Goal: Task Accomplishment & Management: Manage account settings

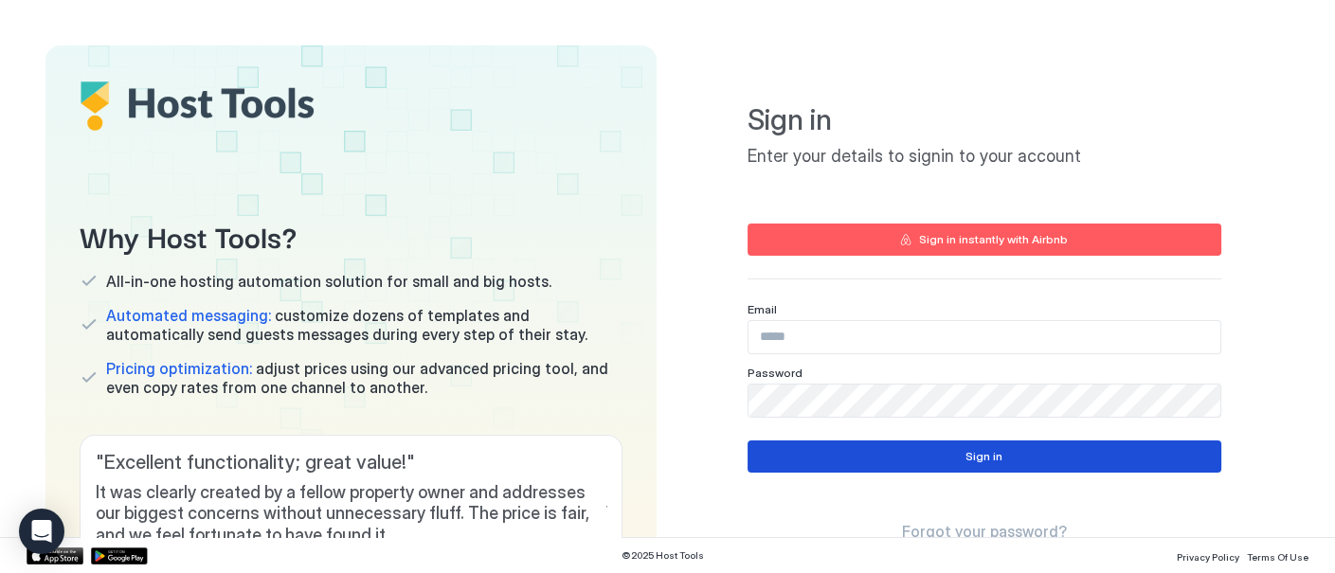
type input "**********"
click at [949, 453] on button "Sign in" at bounding box center [984, 456] width 474 height 32
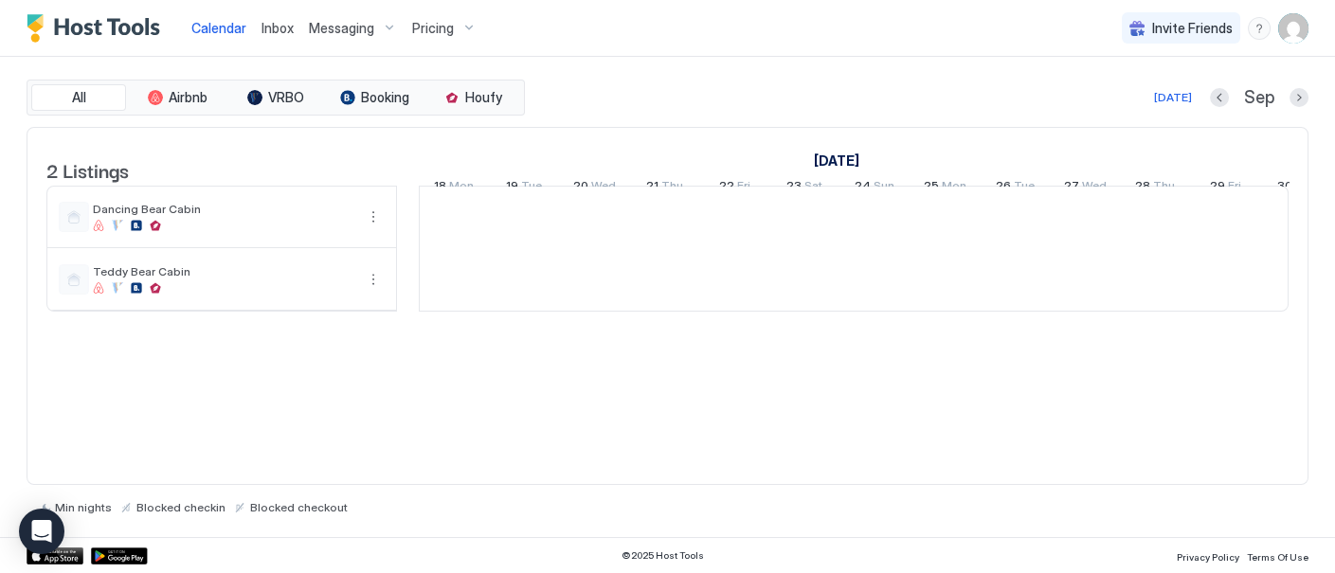
scroll to position [0, 1052]
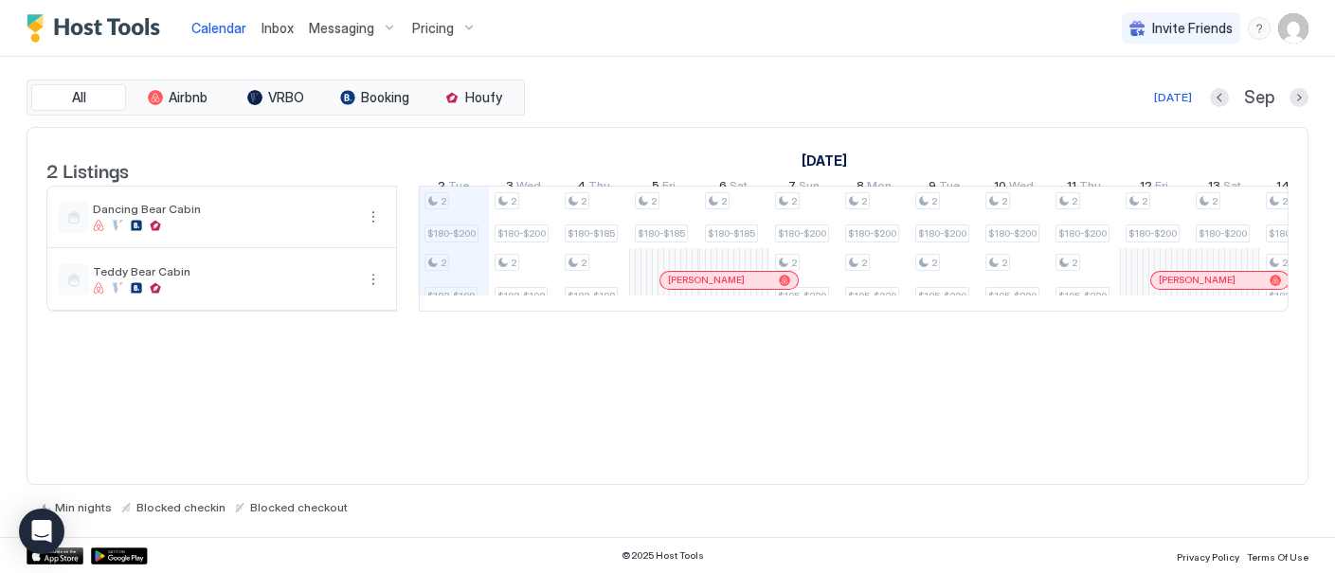
click at [450, 25] on div "Pricing" at bounding box center [444, 28] width 80 height 32
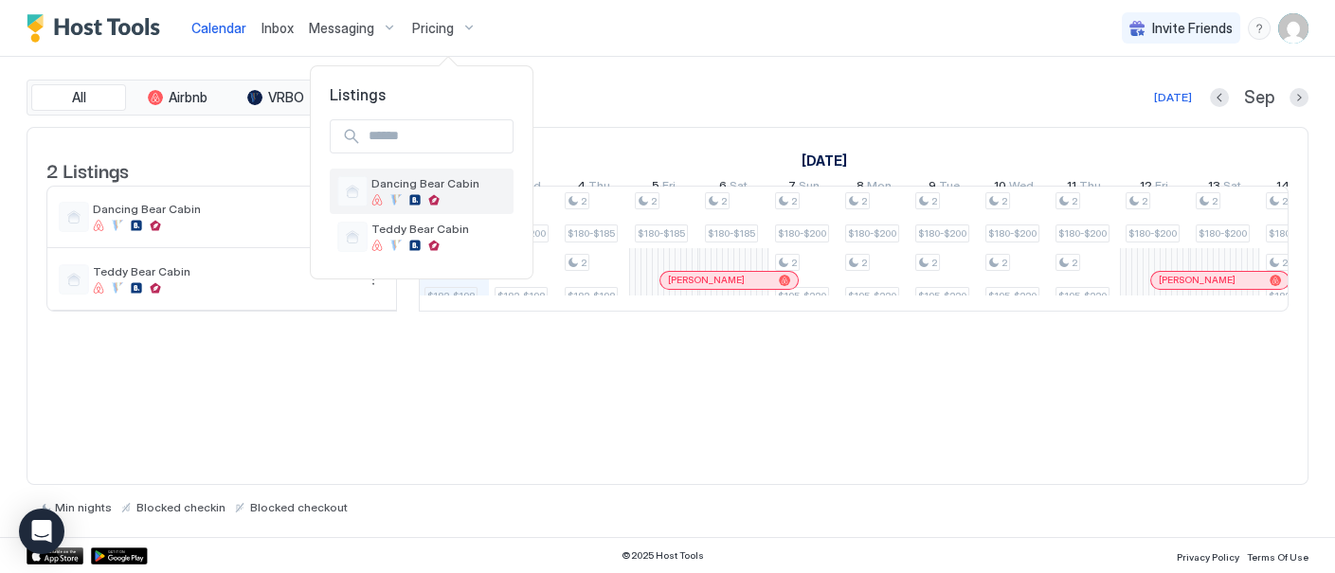
click at [427, 188] on span "Dancing Bear Cabin" at bounding box center [438, 183] width 135 height 14
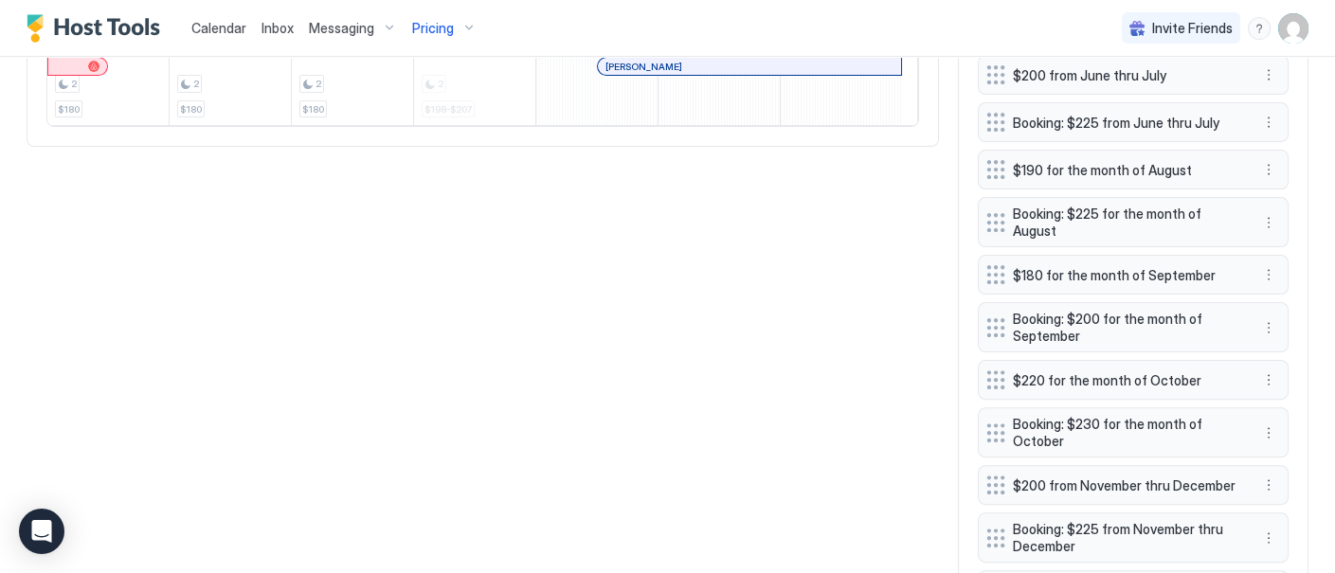
scroll to position [1147, 0]
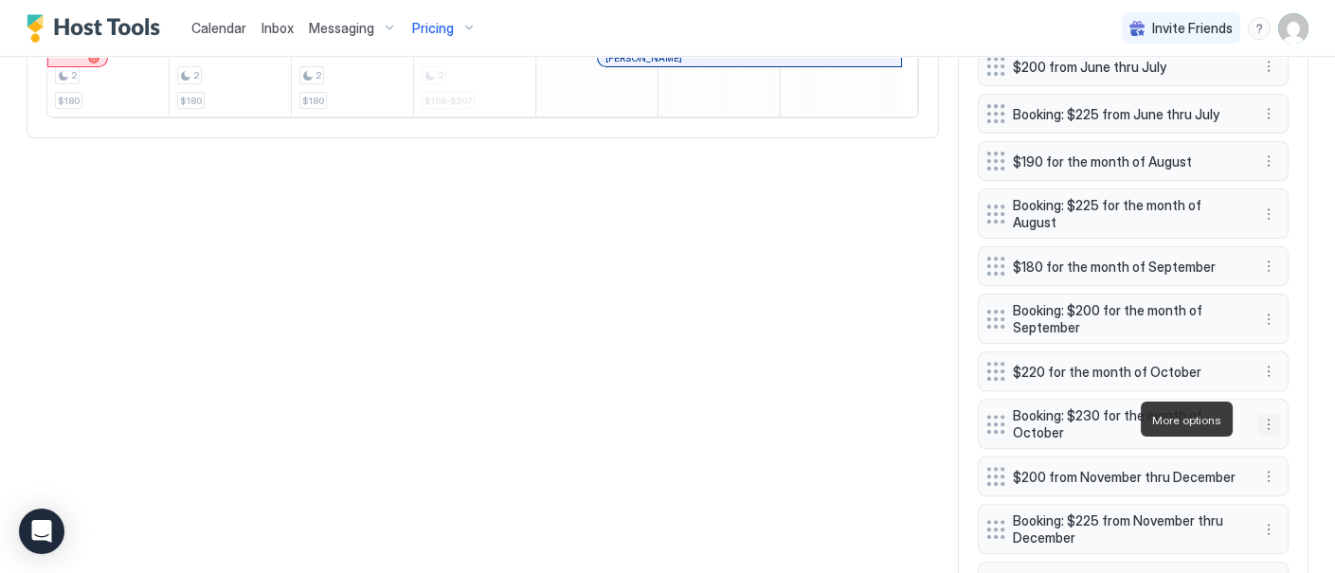
click at [1257, 418] on button "More options" at bounding box center [1268, 424] width 23 height 23
click at [1284, 445] on span "Edit" at bounding box center [1281, 446] width 21 height 14
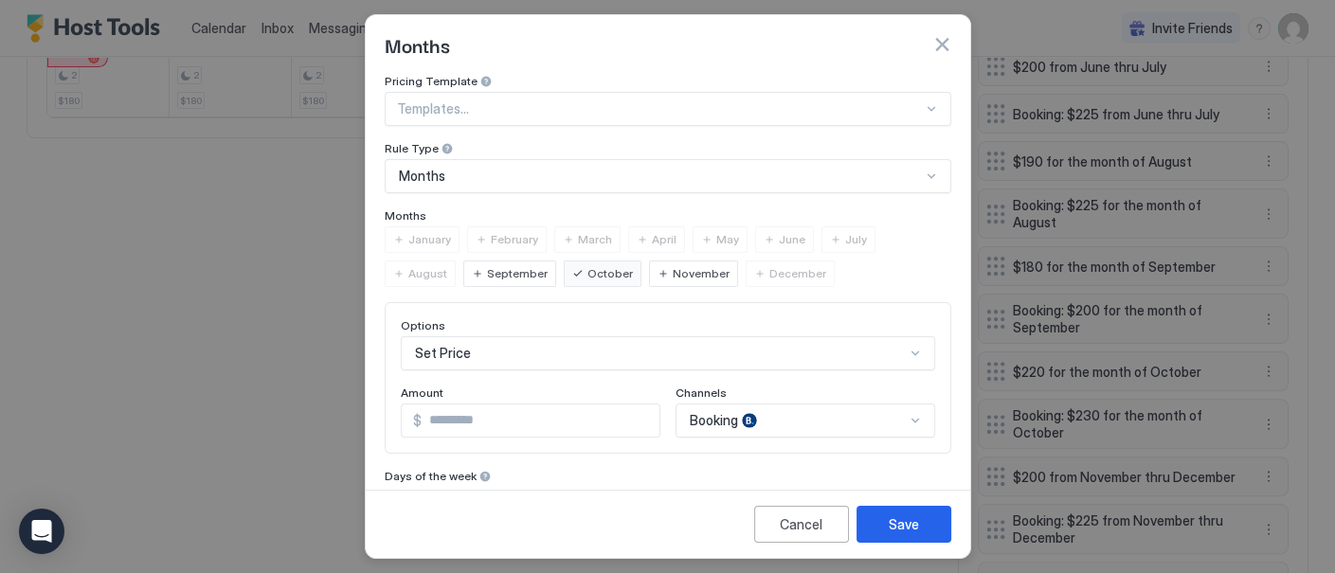
scroll to position [186, 0]
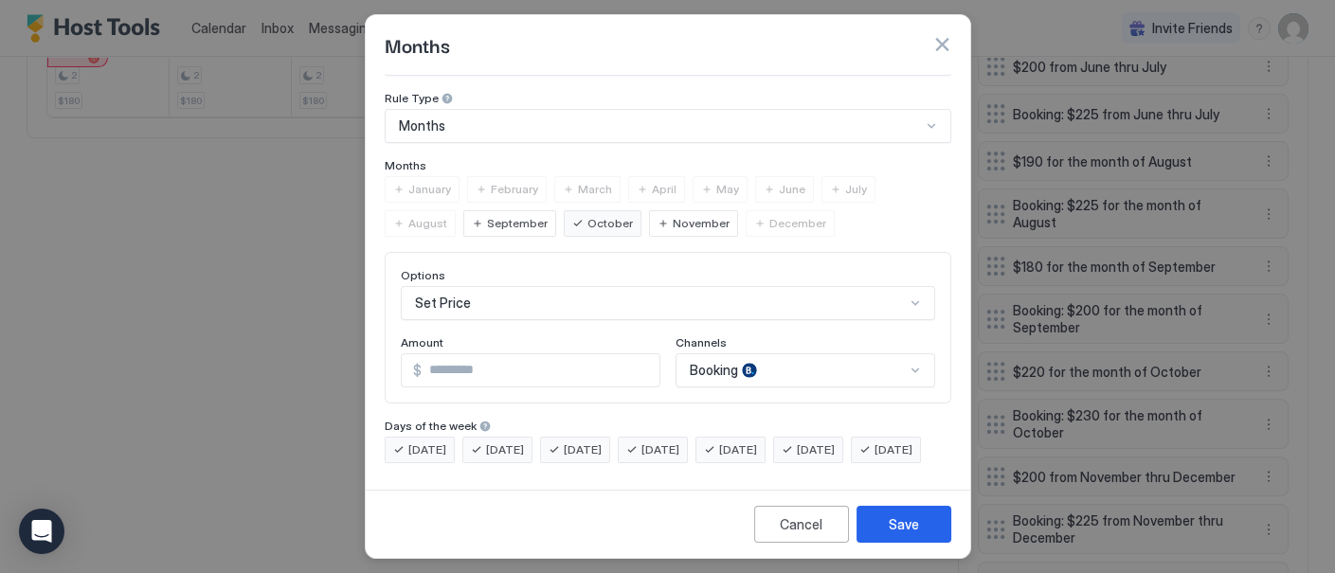
click at [902, 387] on div "Booking" at bounding box center [805, 370] width 260 height 34
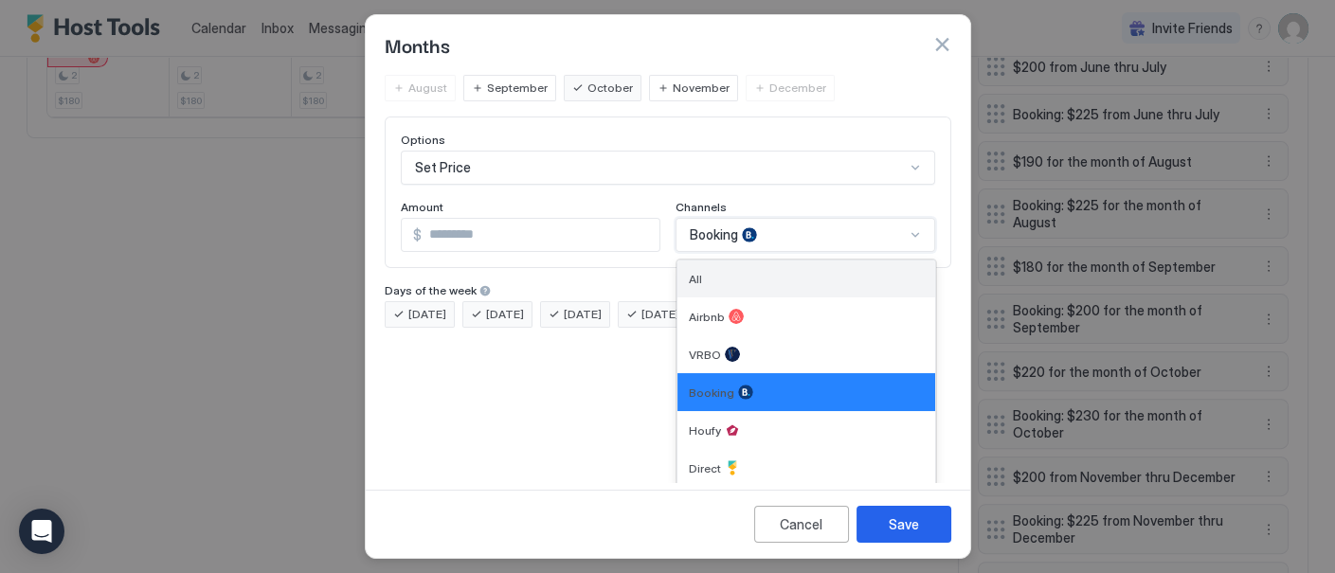
click at [833, 279] on div "All" at bounding box center [806, 279] width 235 height 14
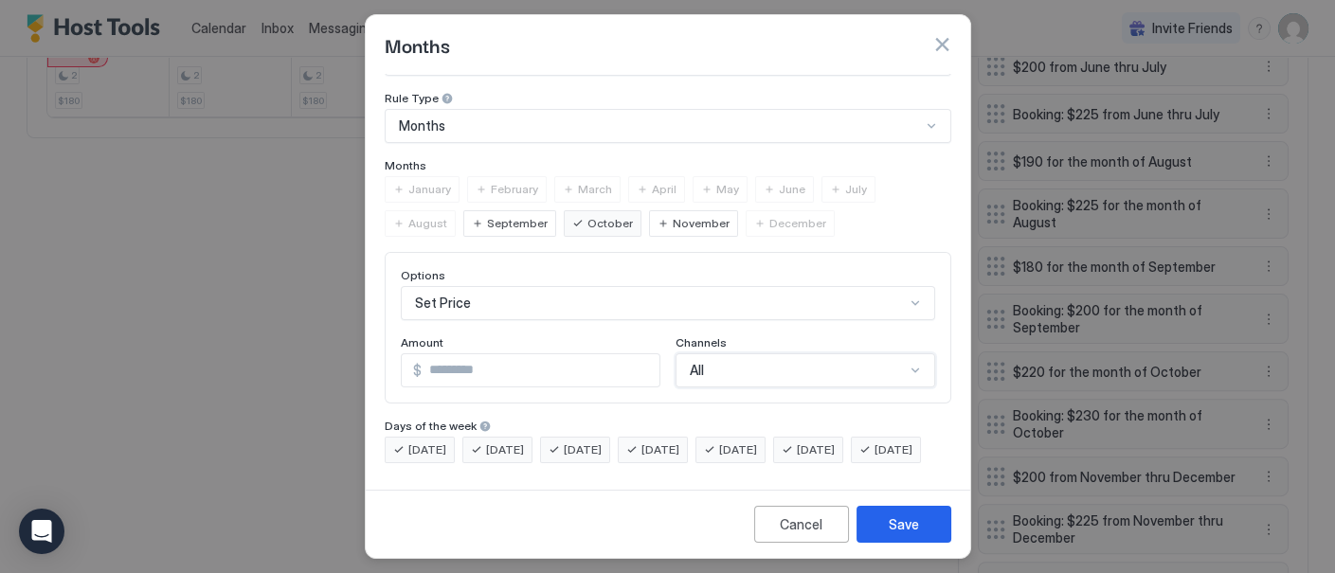
scroll to position [79, 0]
click at [919, 525] on button "Save" at bounding box center [903, 524] width 95 height 37
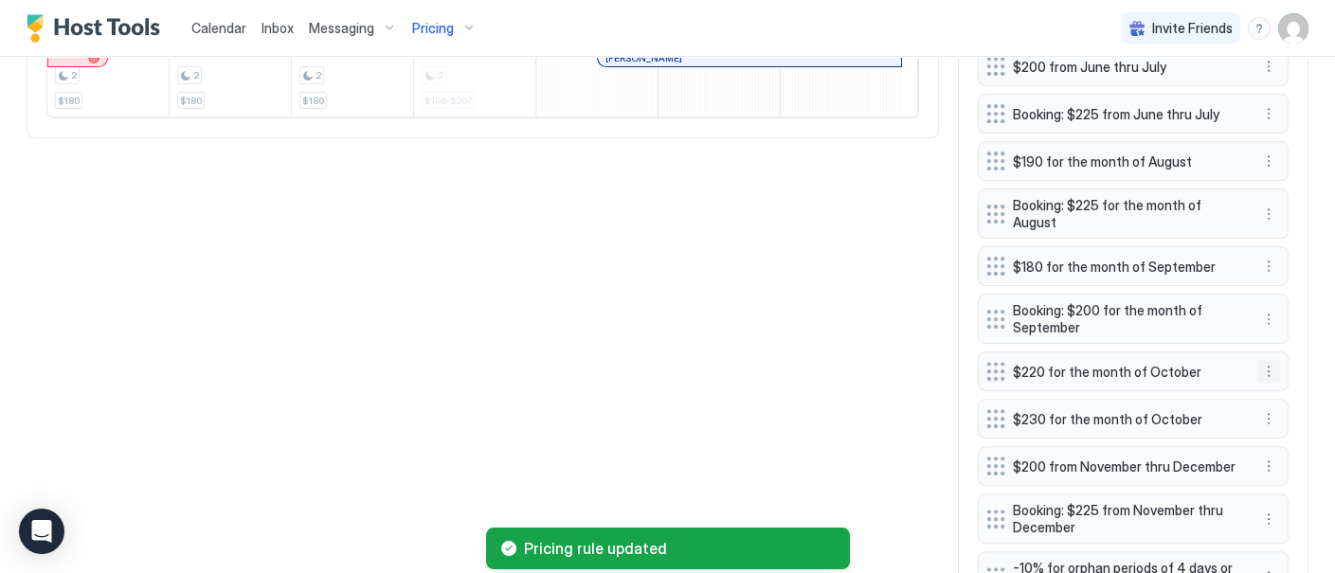
click at [1257, 364] on button "More options" at bounding box center [1268, 371] width 23 height 23
click at [1283, 456] on span "Delete" at bounding box center [1288, 454] width 35 height 14
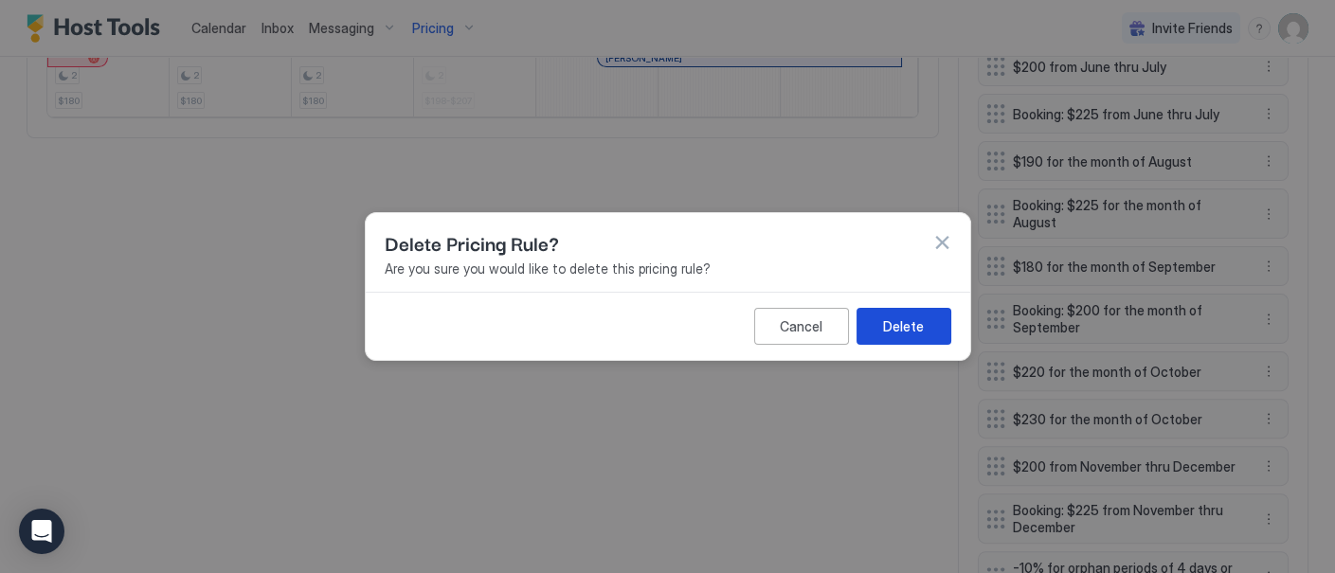
click at [905, 330] on div "Delete" at bounding box center [903, 326] width 41 height 20
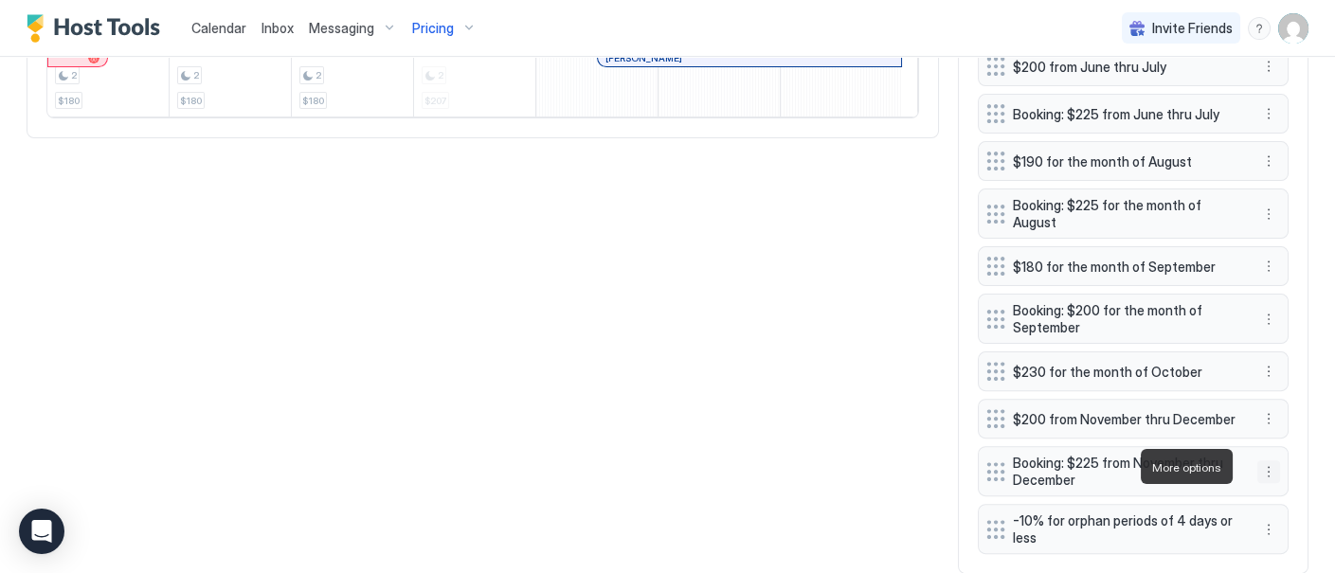
click at [1257, 465] on button "More options" at bounding box center [1268, 471] width 23 height 23
click at [1283, 490] on span "Edit" at bounding box center [1281, 492] width 21 height 14
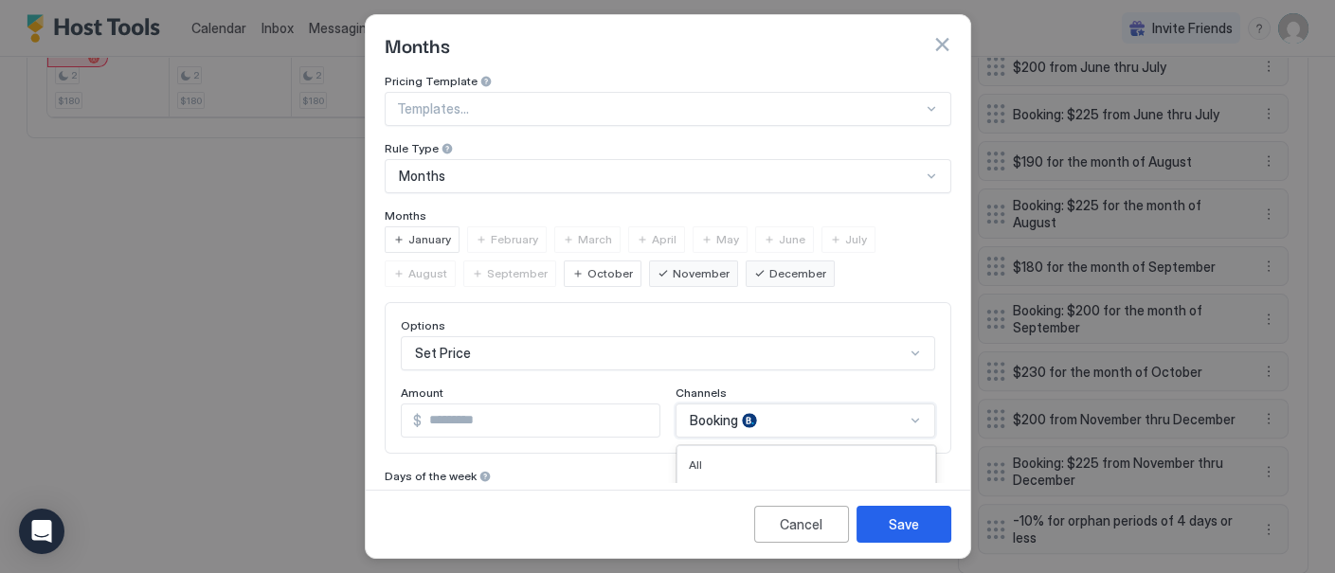
scroll to position [186, 0]
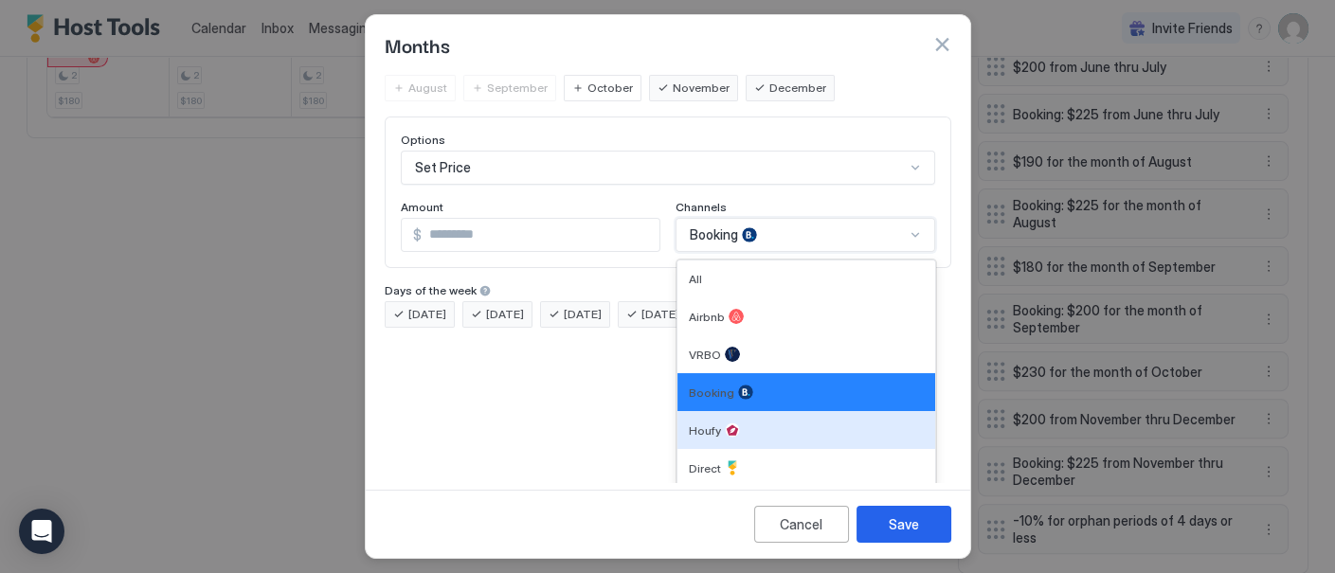
click at [898, 252] on div "6 results available. Use Up and Down to choose options, press Enter to select t…" at bounding box center [805, 235] width 260 height 34
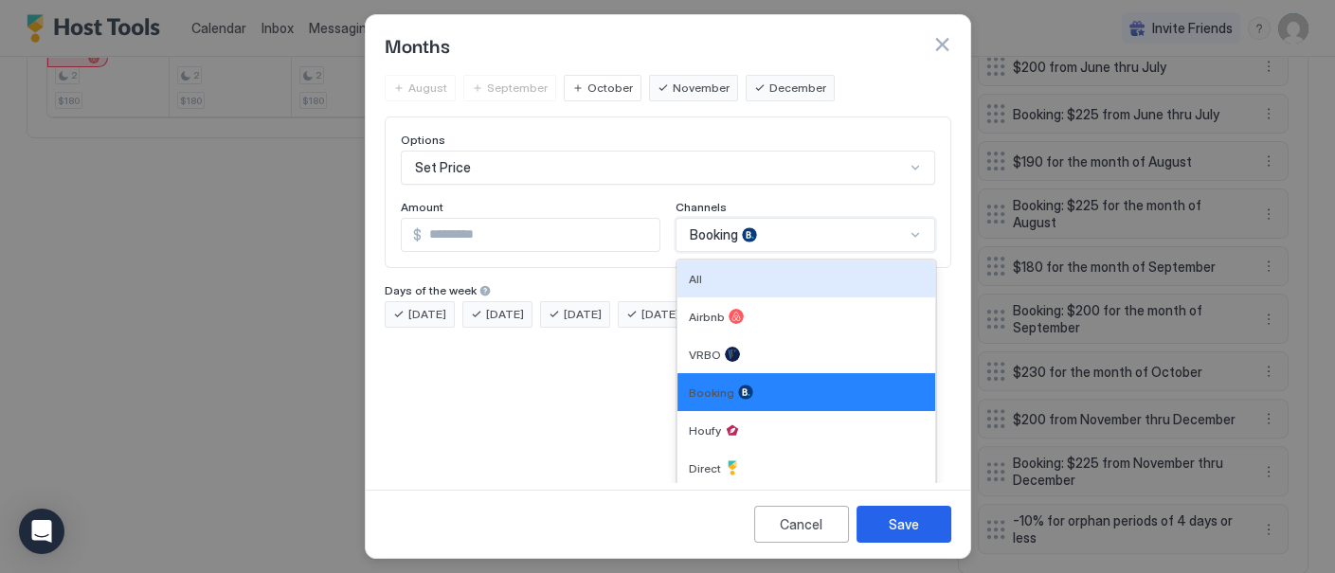
drag, startPoint x: 847, startPoint y: 278, endPoint x: 856, endPoint y: 299, distance: 22.9
click at [848, 279] on div "All" at bounding box center [806, 279] width 235 height 14
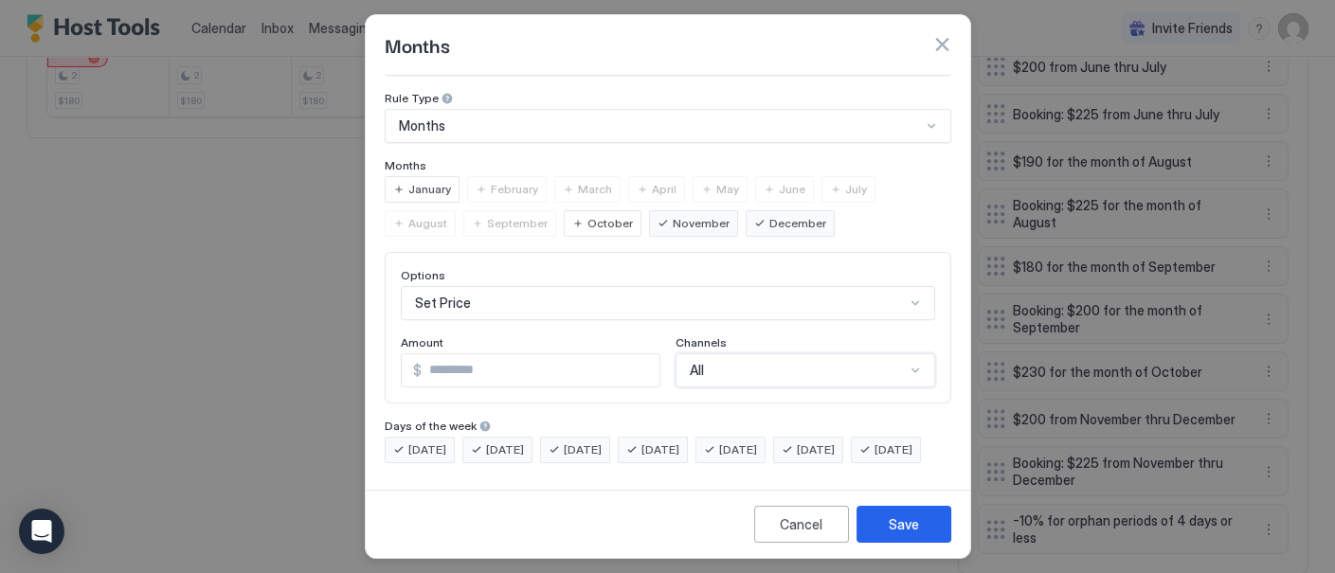
scroll to position [79, 0]
drag, startPoint x: 937, startPoint y: 524, endPoint x: 951, endPoint y: 519, distance: 15.0
click at [936, 524] on button "Save" at bounding box center [903, 524] width 95 height 37
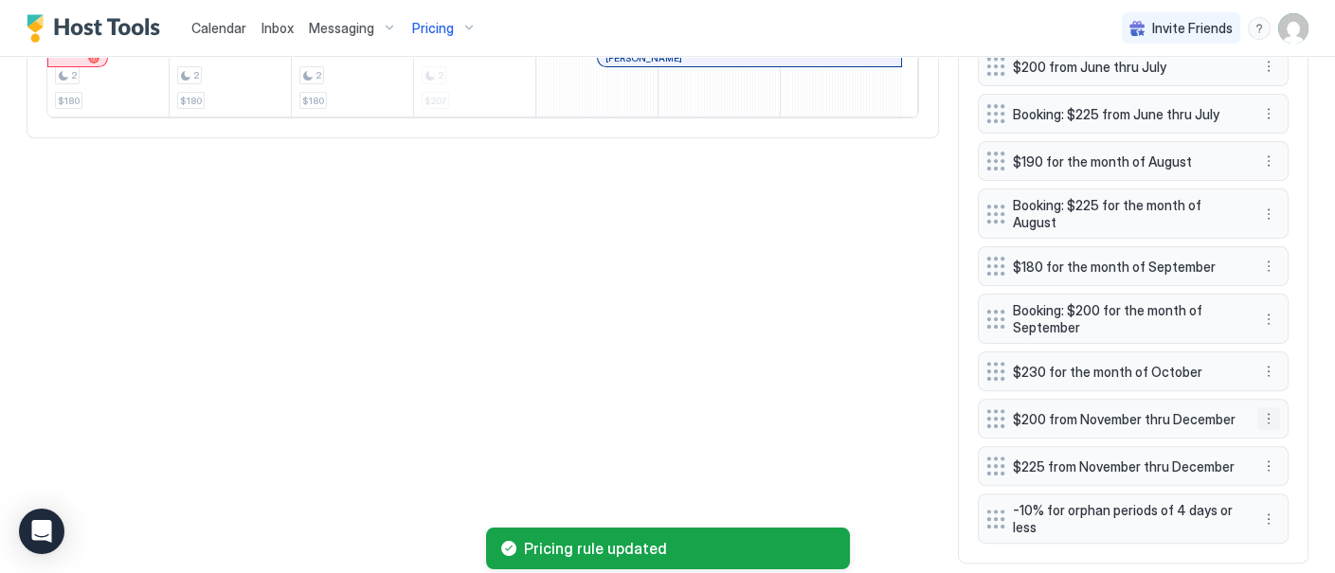
click at [1257, 414] on button "More options" at bounding box center [1268, 418] width 23 height 23
click at [1287, 504] on span "Delete" at bounding box center [1288, 501] width 35 height 14
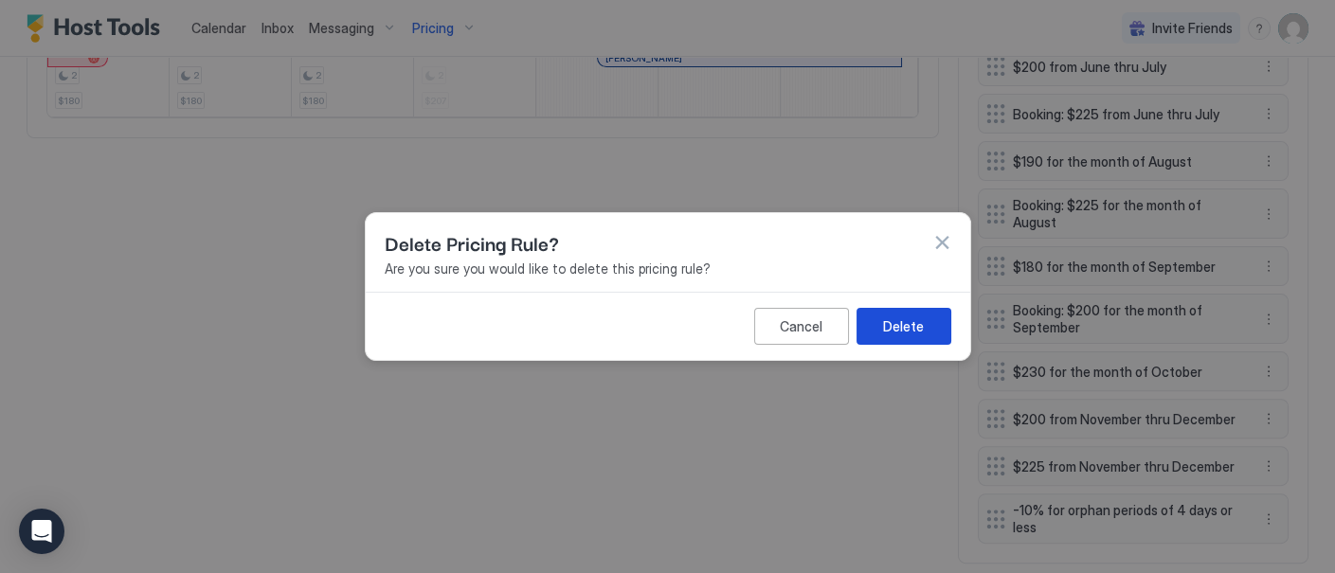
click at [924, 327] on button "Delete" at bounding box center [903, 326] width 95 height 37
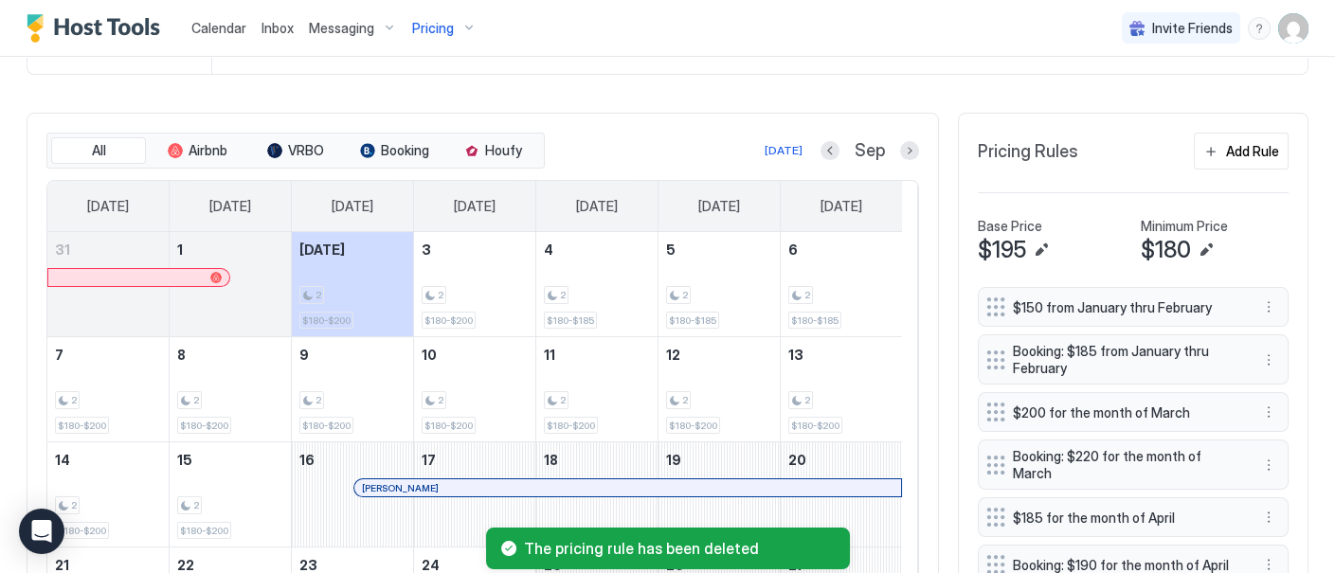
scroll to position [506, 0]
click at [1258, 367] on button "More options" at bounding box center [1268, 361] width 23 height 23
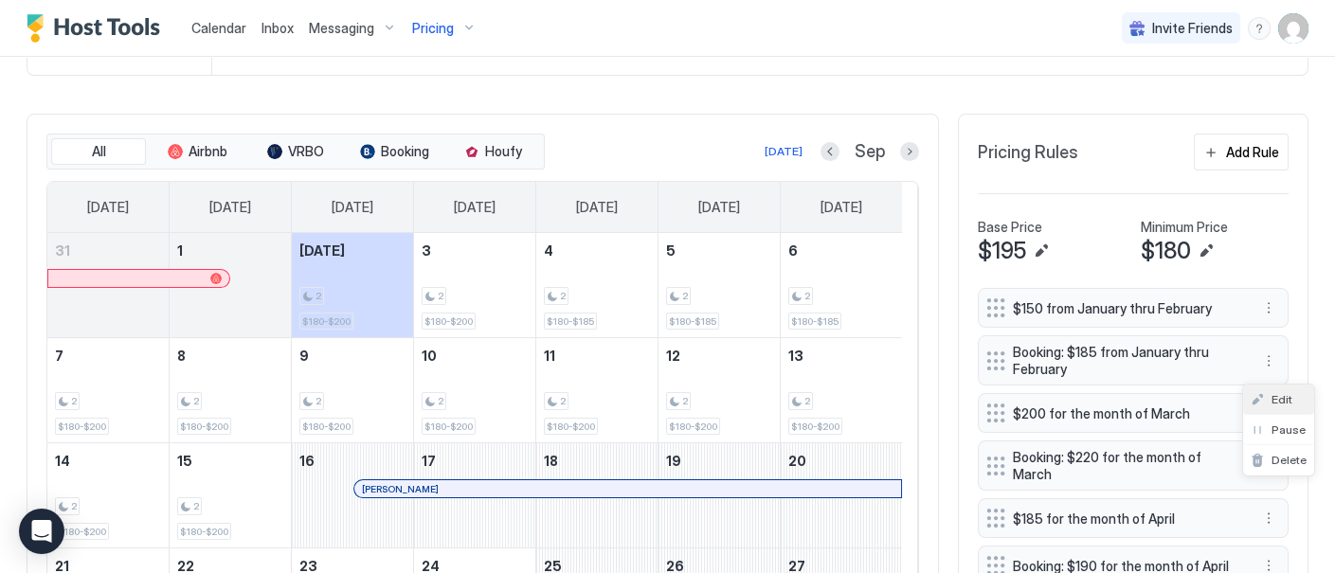
click at [1277, 399] on span "Edit" at bounding box center [1281, 399] width 21 height 14
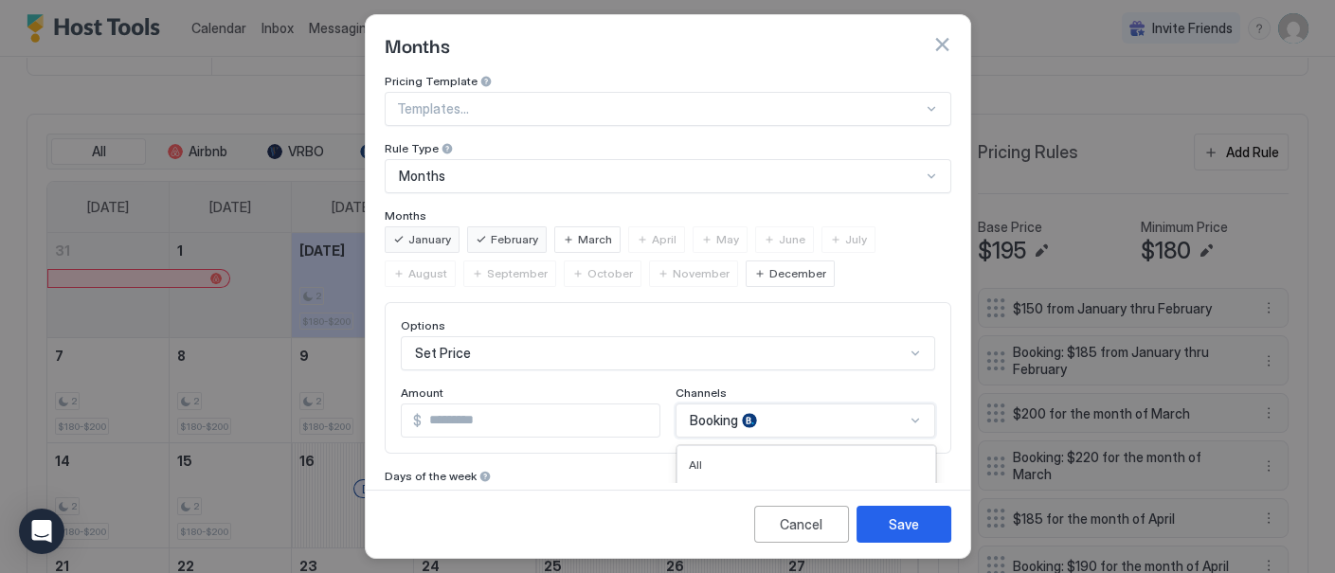
click at [889, 414] on div "6 results available. Use Up and Down to choose options, press Enter to select t…" at bounding box center [805, 421] width 260 height 34
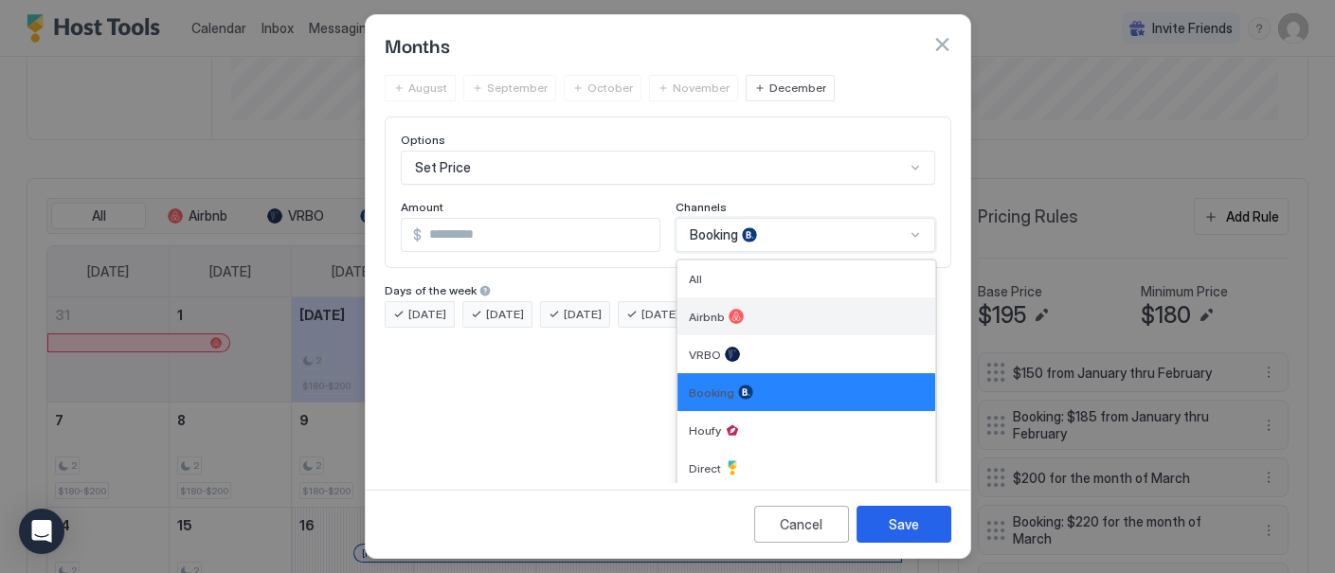
scroll to position [570, 0]
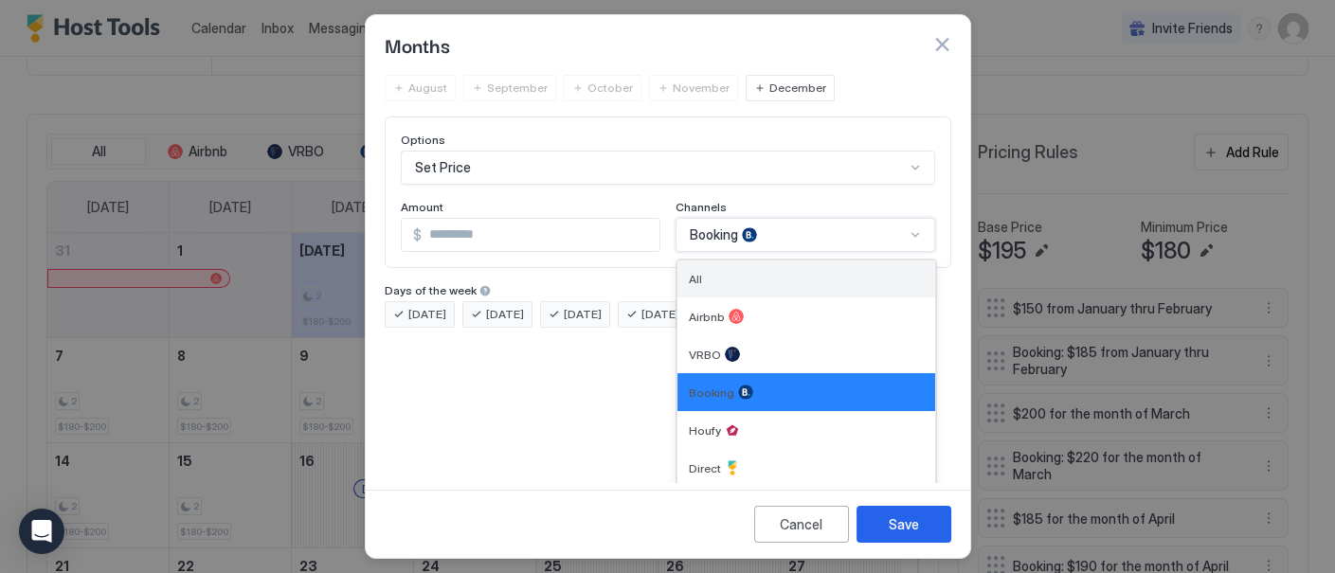
click at [845, 288] on div "All" at bounding box center [806, 278] width 258 height 37
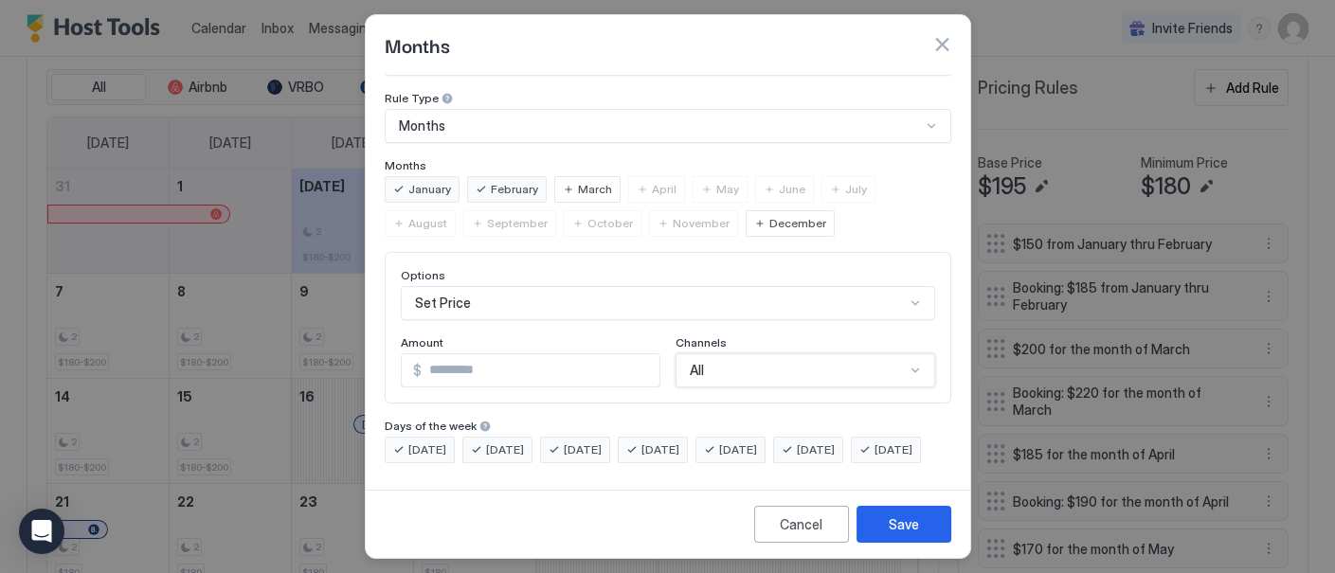
scroll to position [506, 0]
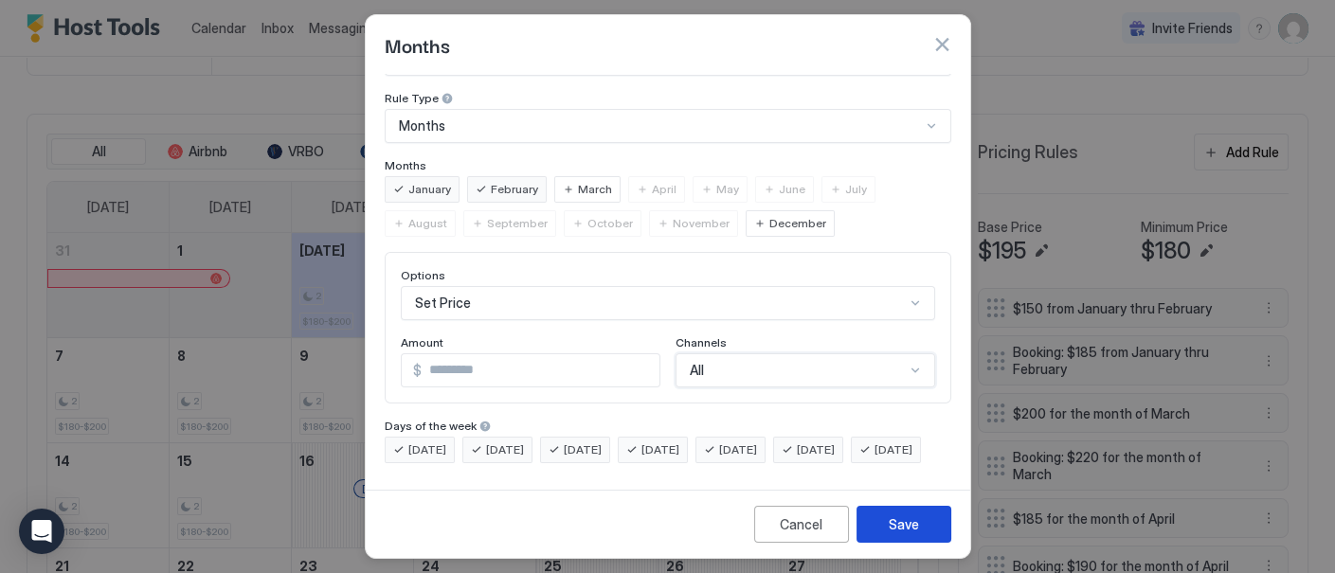
click at [925, 531] on button "Save" at bounding box center [903, 524] width 95 height 37
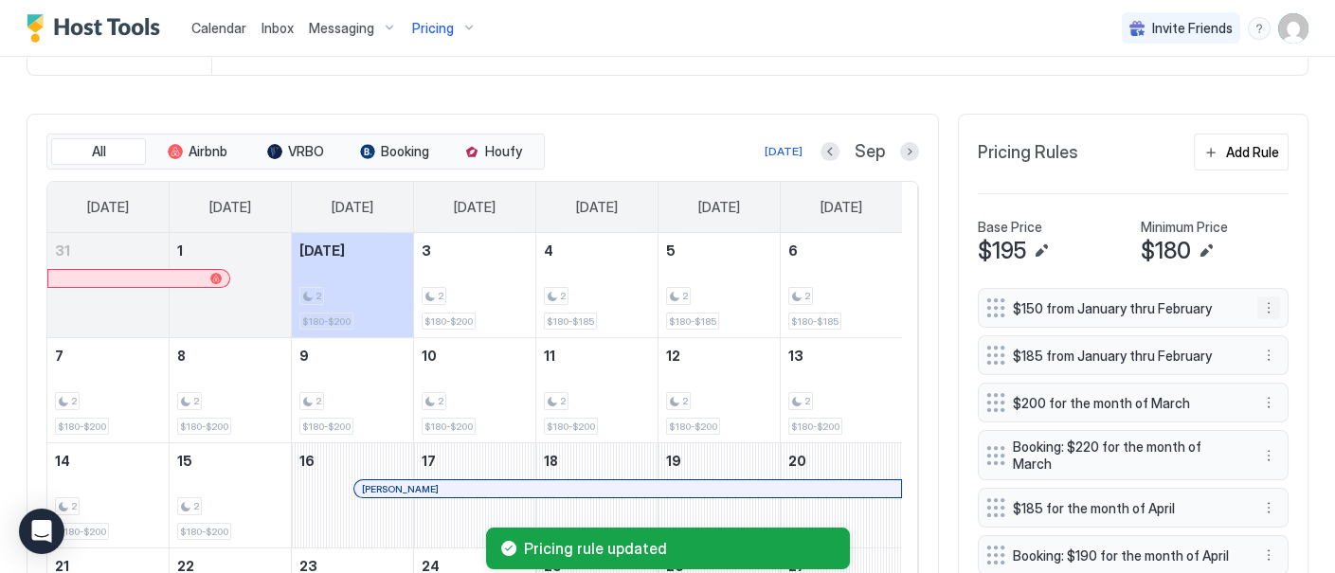
click at [1257, 318] on button "More options" at bounding box center [1268, 307] width 23 height 23
click at [1280, 411] on span "Delete" at bounding box center [1288, 408] width 35 height 14
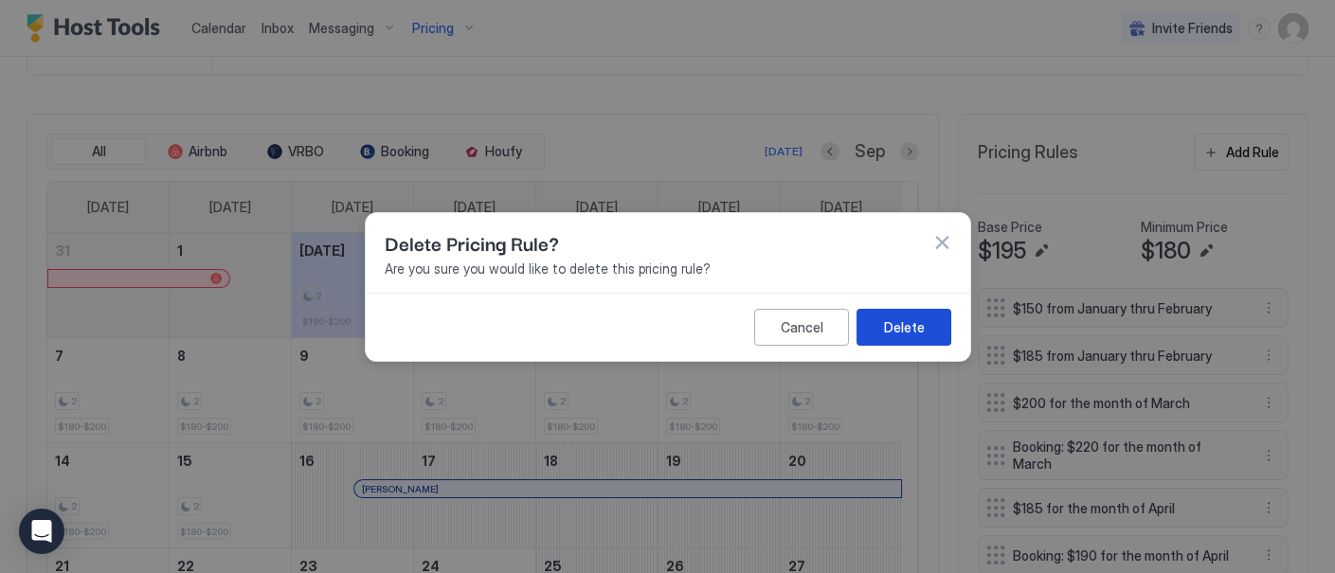
click at [923, 325] on button "Delete" at bounding box center [902, 326] width 95 height 37
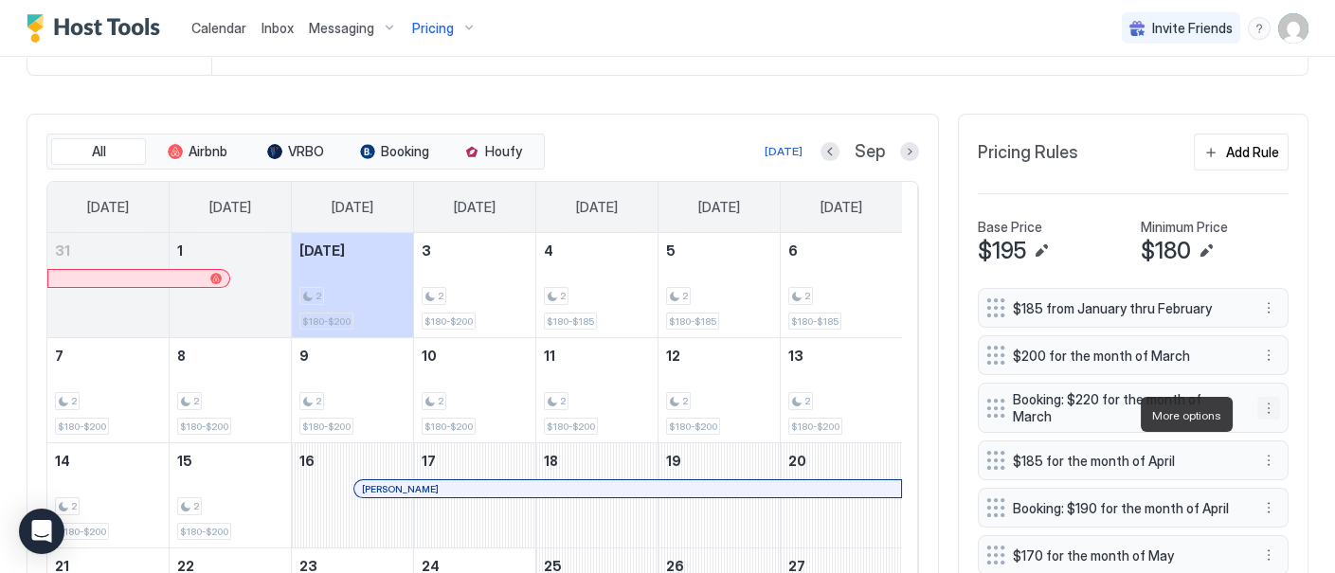
click at [1257, 411] on button "More options" at bounding box center [1268, 408] width 23 height 23
click at [1269, 436] on div "Edit" at bounding box center [1271, 441] width 42 height 14
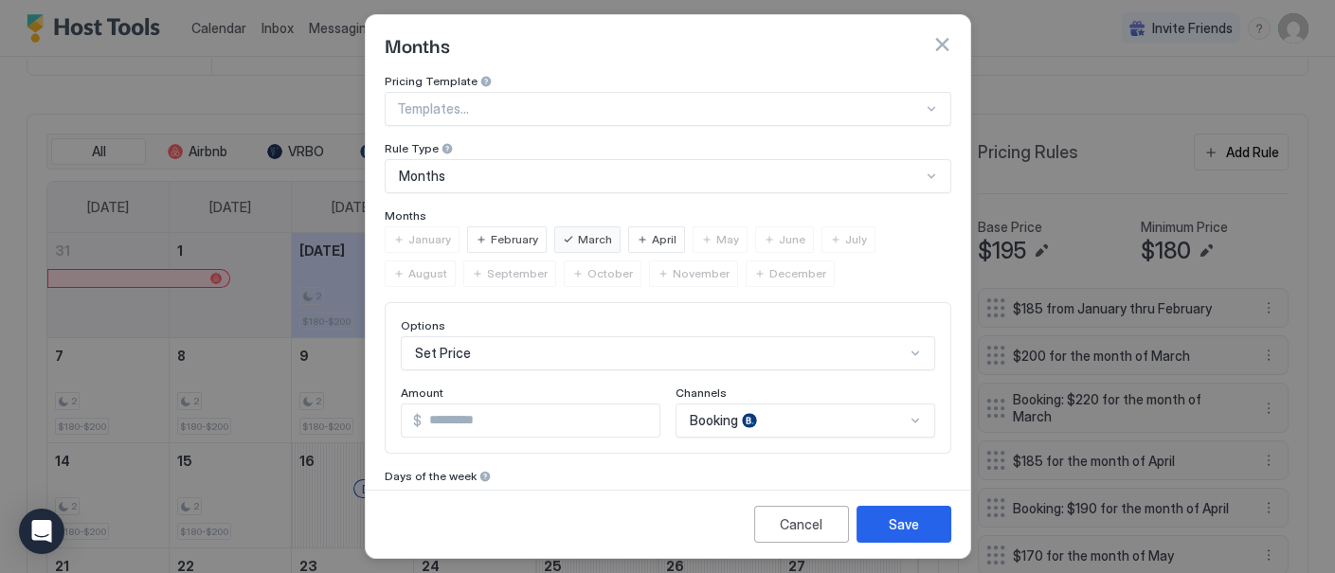
click at [868, 416] on div "Booking" at bounding box center [805, 421] width 260 height 34
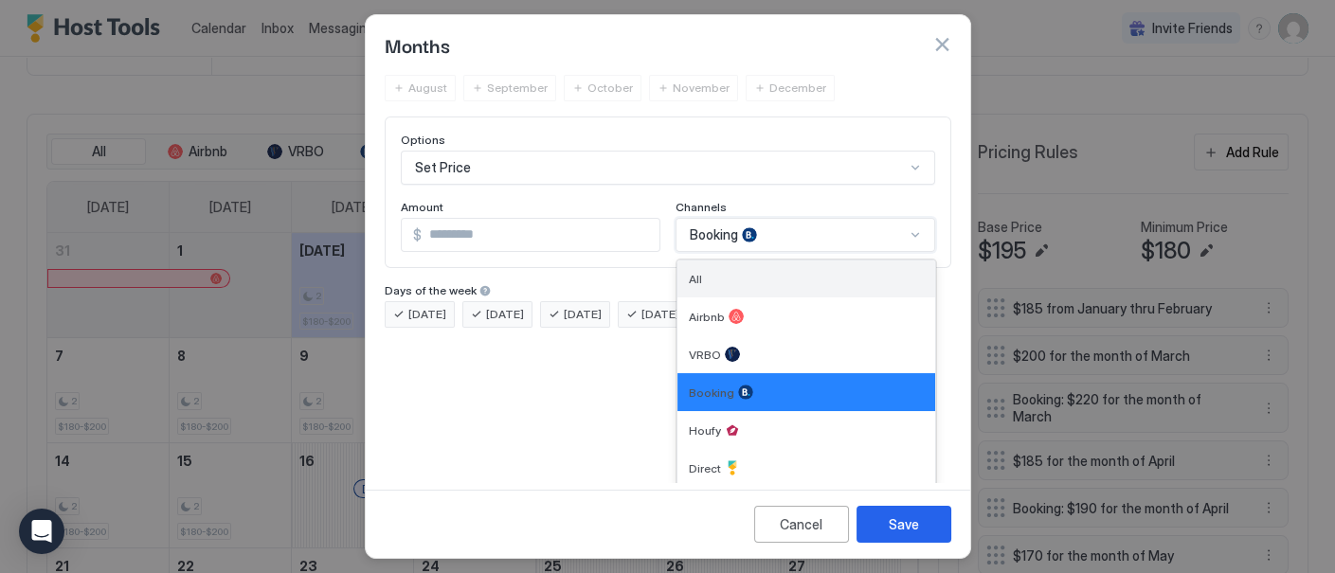
click at [836, 275] on div "All" at bounding box center [806, 279] width 235 height 14
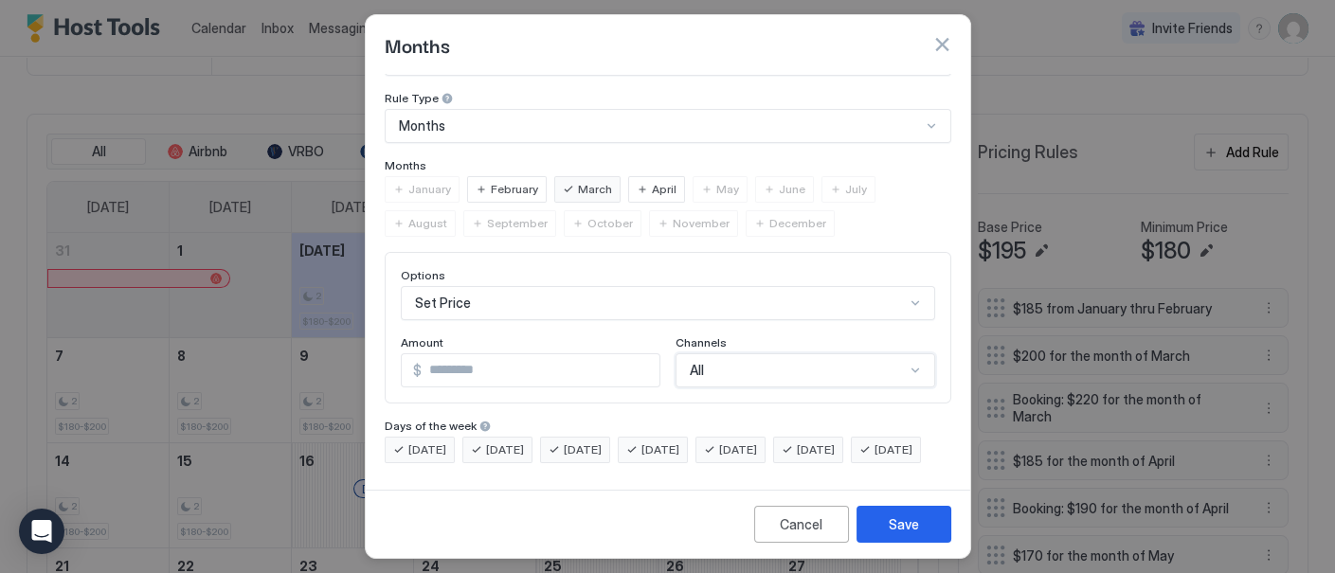
scroll to position [79, 0]
click at [910, 516] on div "Save" at bounding box center [903, 524] width 30 height 20
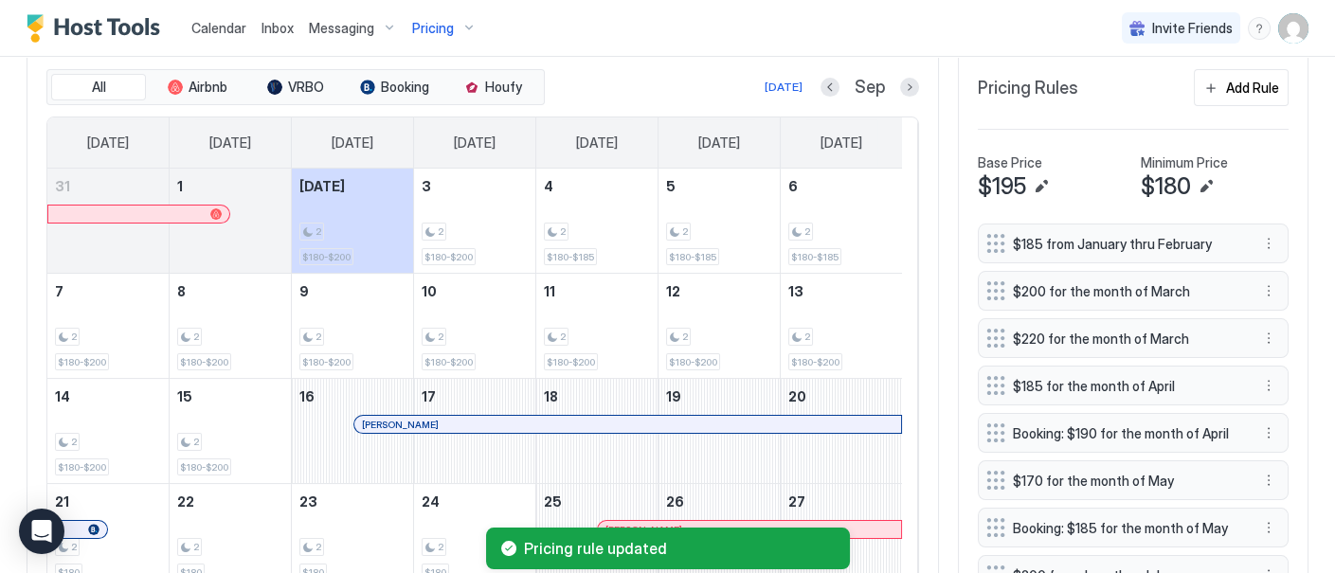
scroll to position [506, 0]
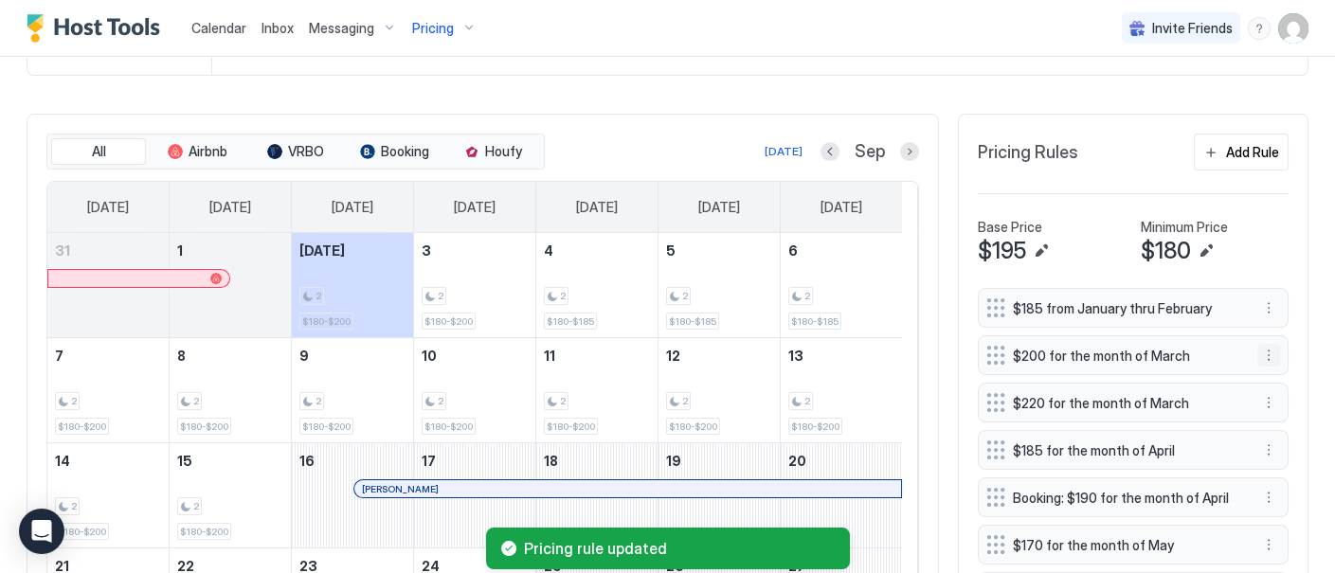
click at [1257, 366] on button "More options" at bounding box center [1268, 355] width 23 height 23
click at [1270, 455] on div "Delete" at bounding box center [1278, 455] width 56 height 14
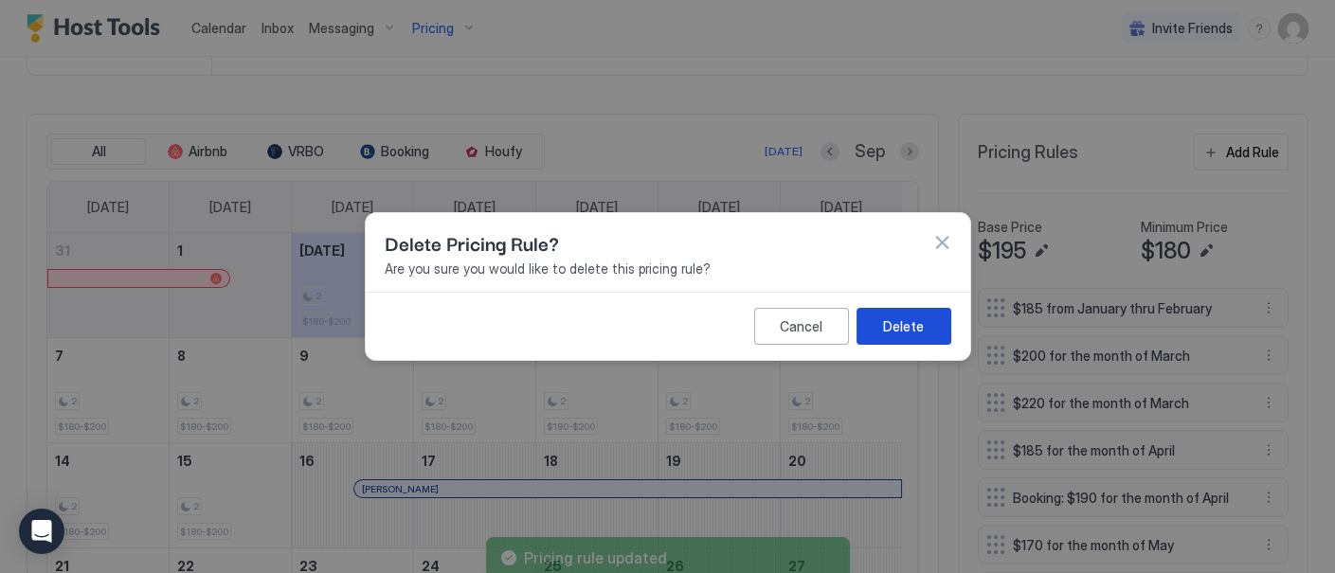
click at [921, 327] on div "Delete" at bounding box center [903, 326] width 41 height 20
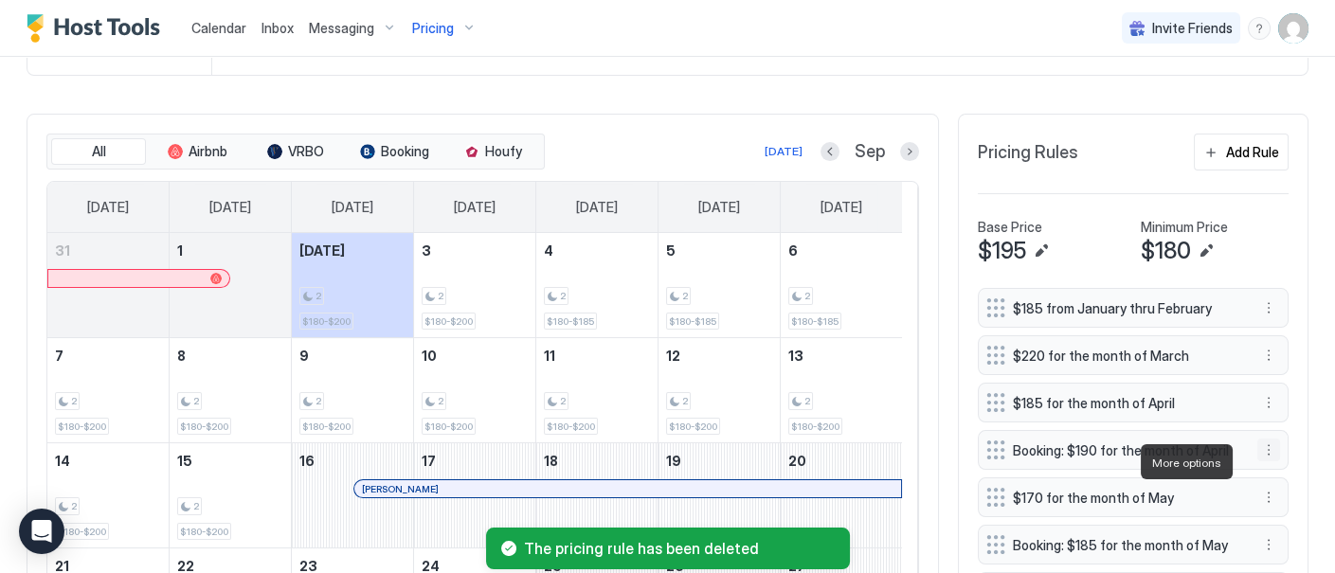
click at [1257, 459] on button "More options" at bounding box center [1268, 450] width 23 height 23
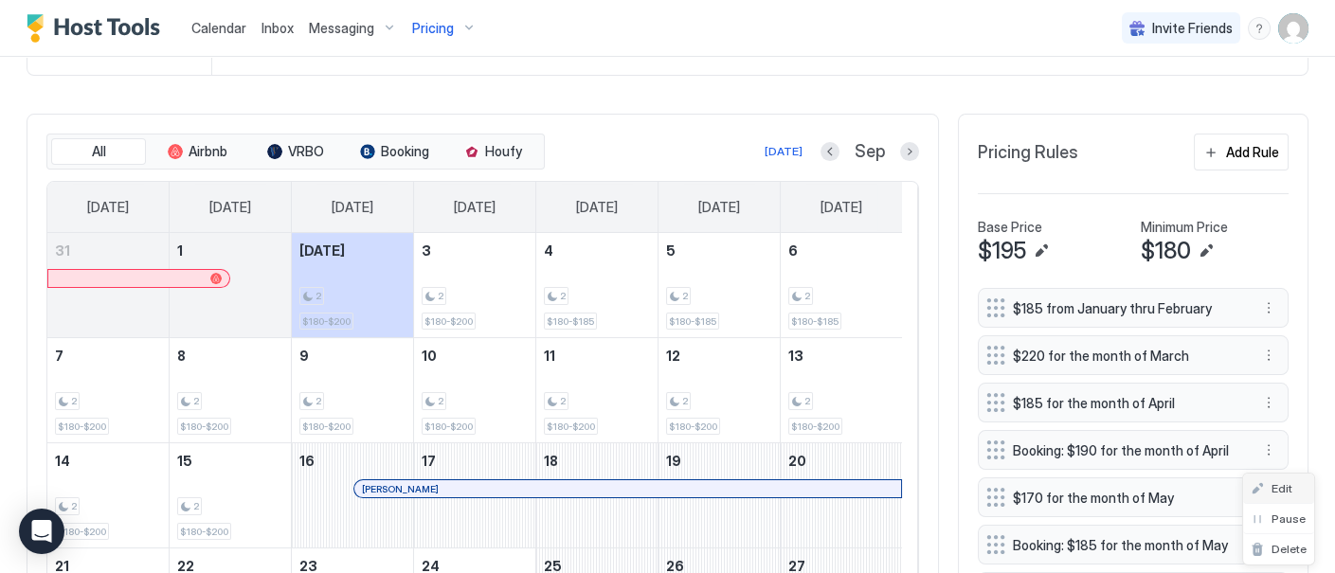
click at [1283, 488] on span "Edit" at bounding box center [1281, 488] width 21 height 14
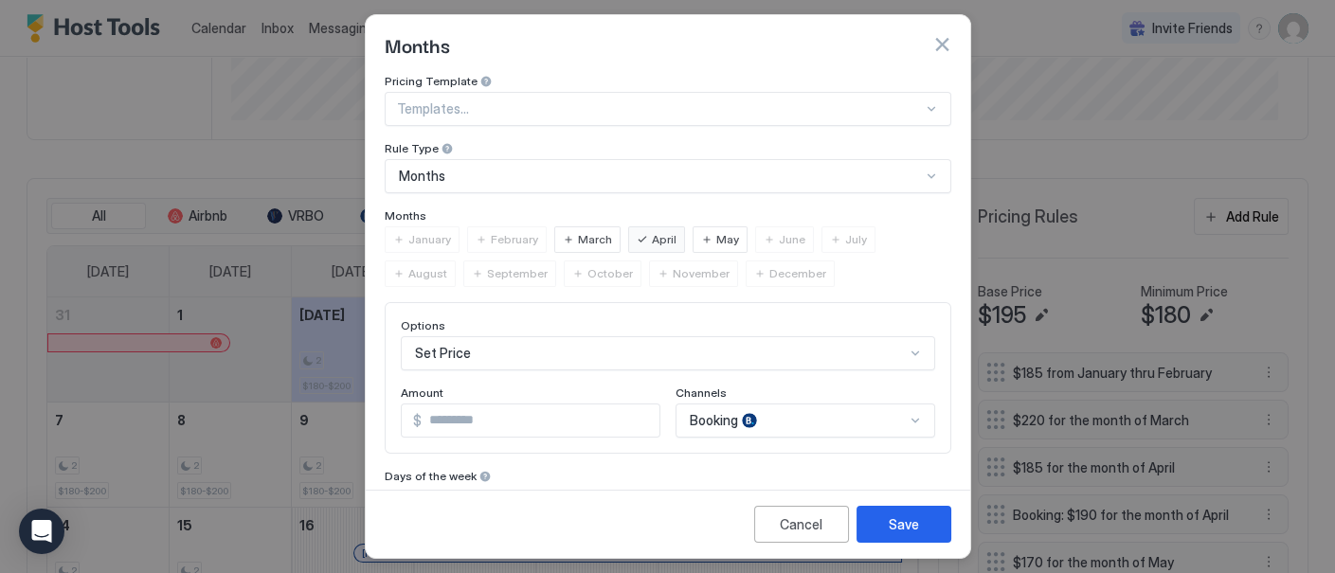
scroll to position [570, 0]
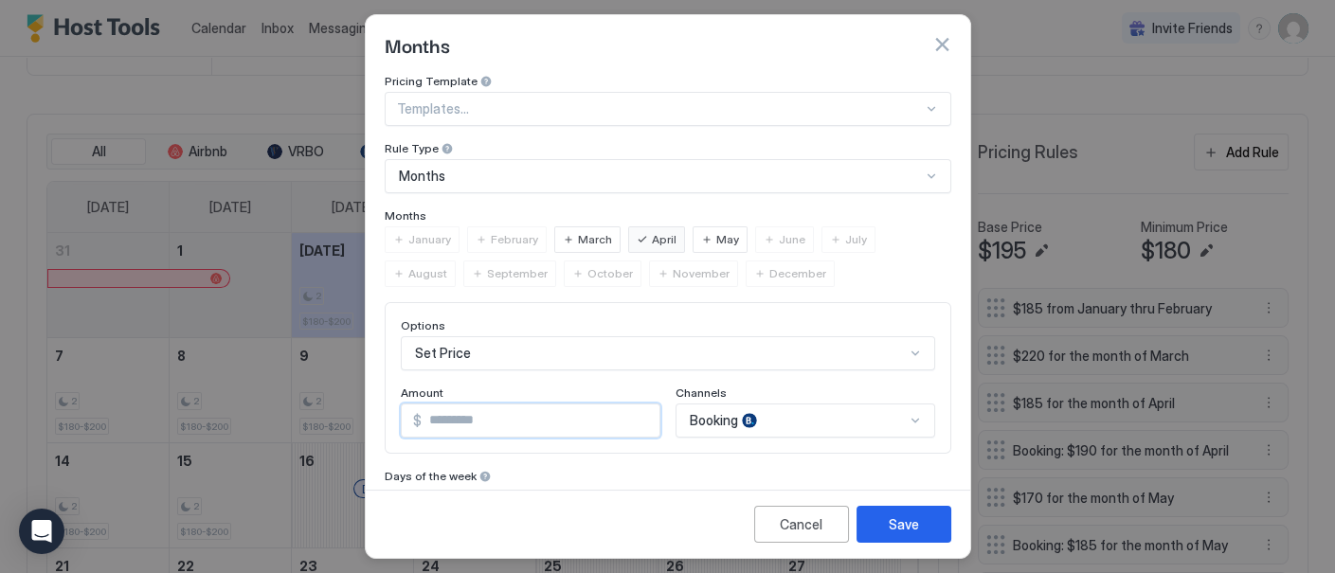
drag, startPoint x: 427, startPoint y: 417, endPoint x: 442, endPoint y: 418, distance: 15.2
click at [442, 418] on input "***" at bounding box center [541, 420] width 238 height 32
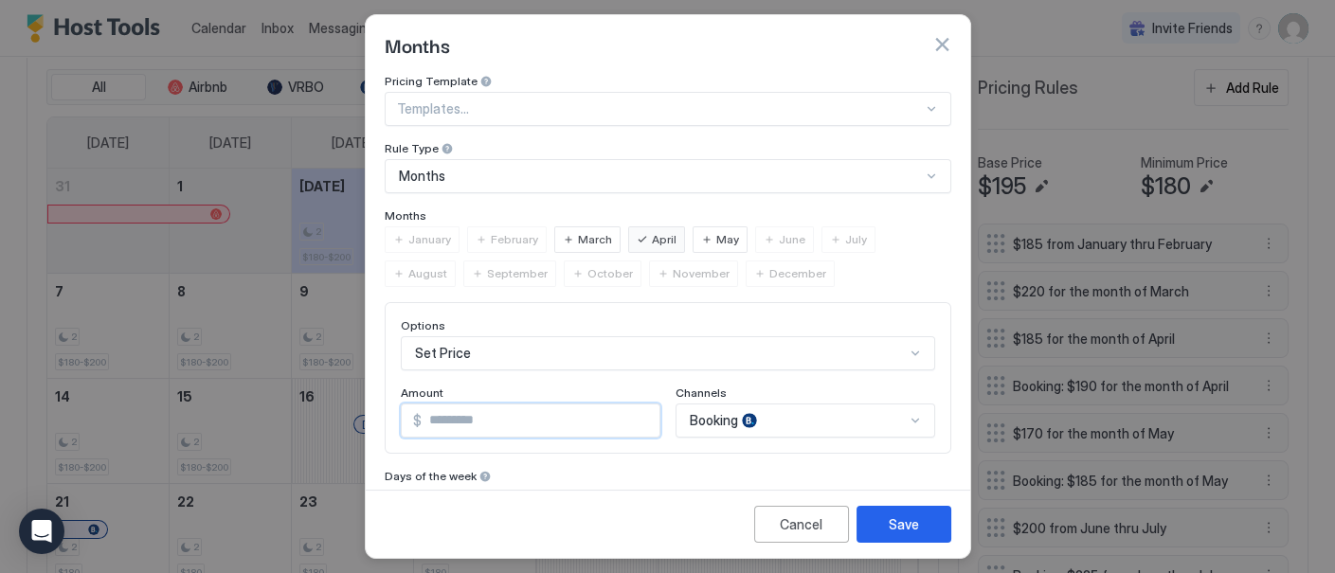
scroll to position [506, 0]
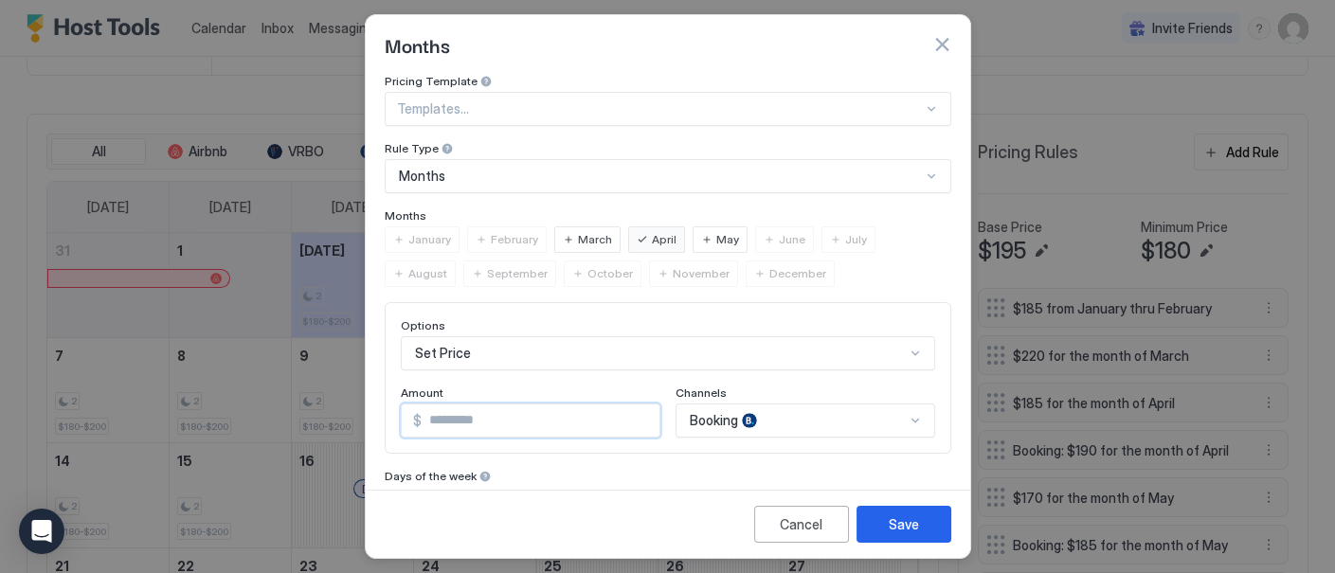
click at [450, 414] on input "***" at bounding box center [541, 420] width 238 height 32
type input "***"
click at [898, 409] on div "6 results available. Use Up and Down to choose options, press Enter to select t…" at bounding box center [805, 421] width 260 height 34
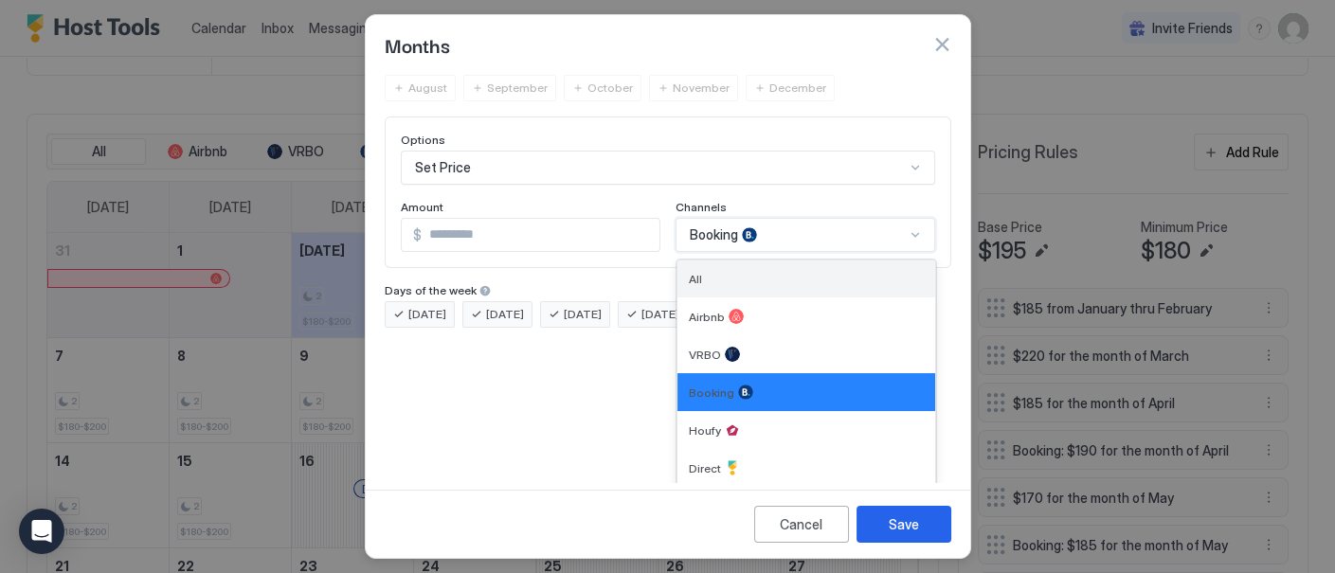
click at [833, 278] on div "All" at bounding box center [806, 279] width 235 height 14
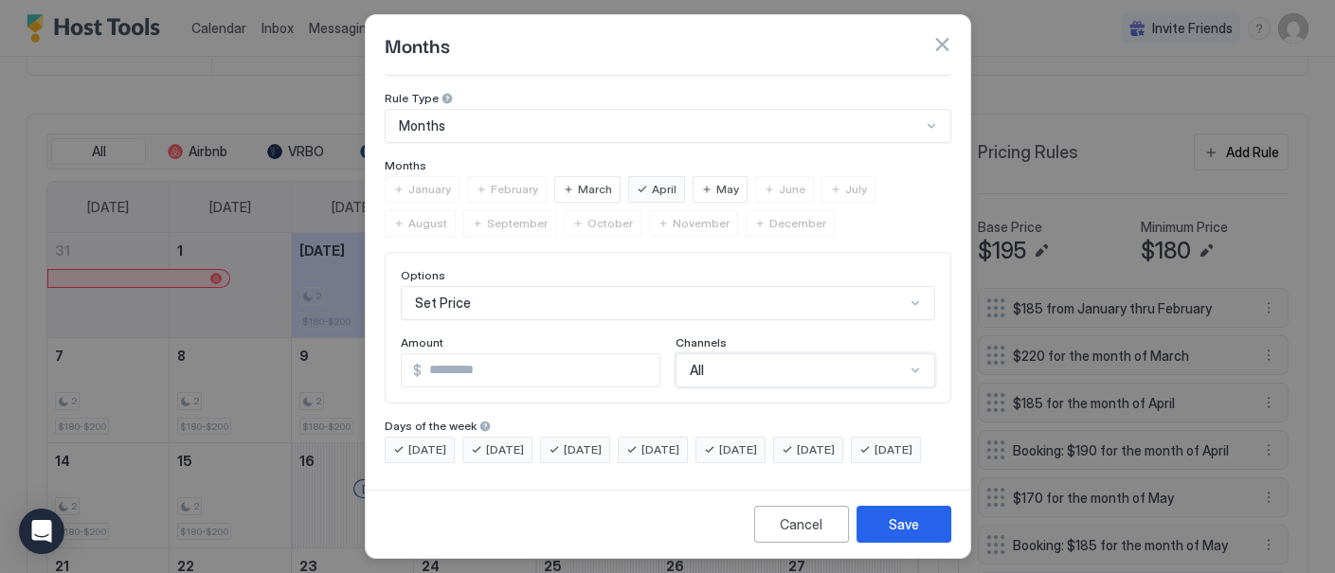
scroll to position [79, 0]
click at [910, 525] on div "Save" at bounding box center [903, 524] width 30 height 20
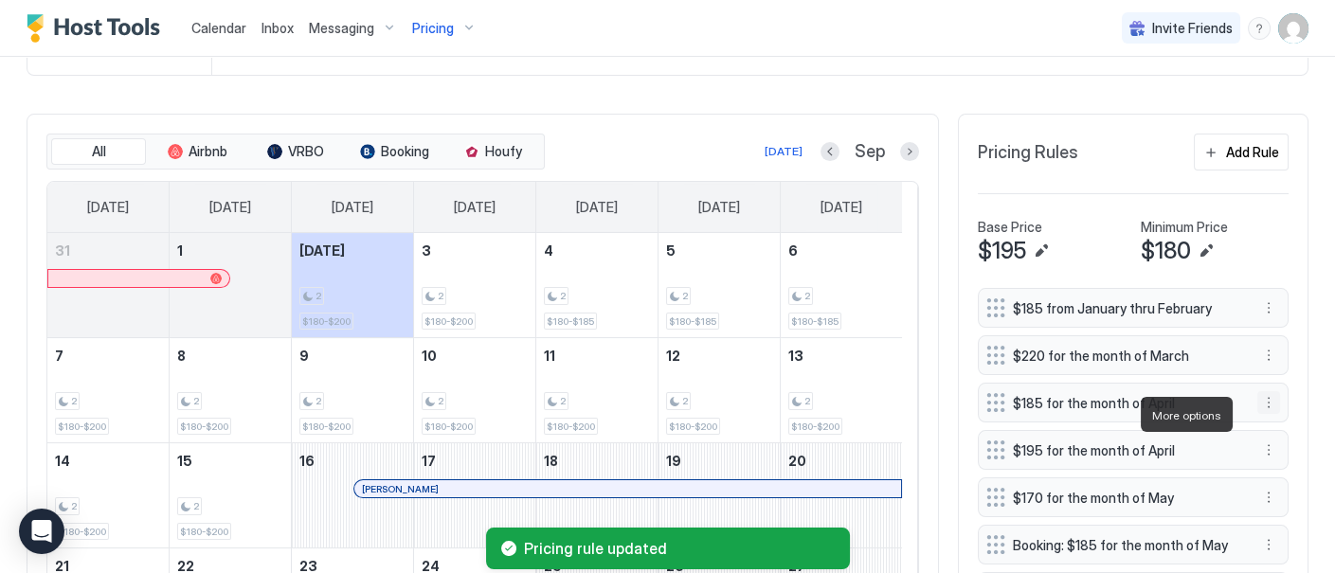
click at [1257, 414] on button "More options" at bounding box center [1268, 402] width 23 height 23
click at [1279, 501] on span "Delete" at bounding box center [1288, 501] width 35 height 14
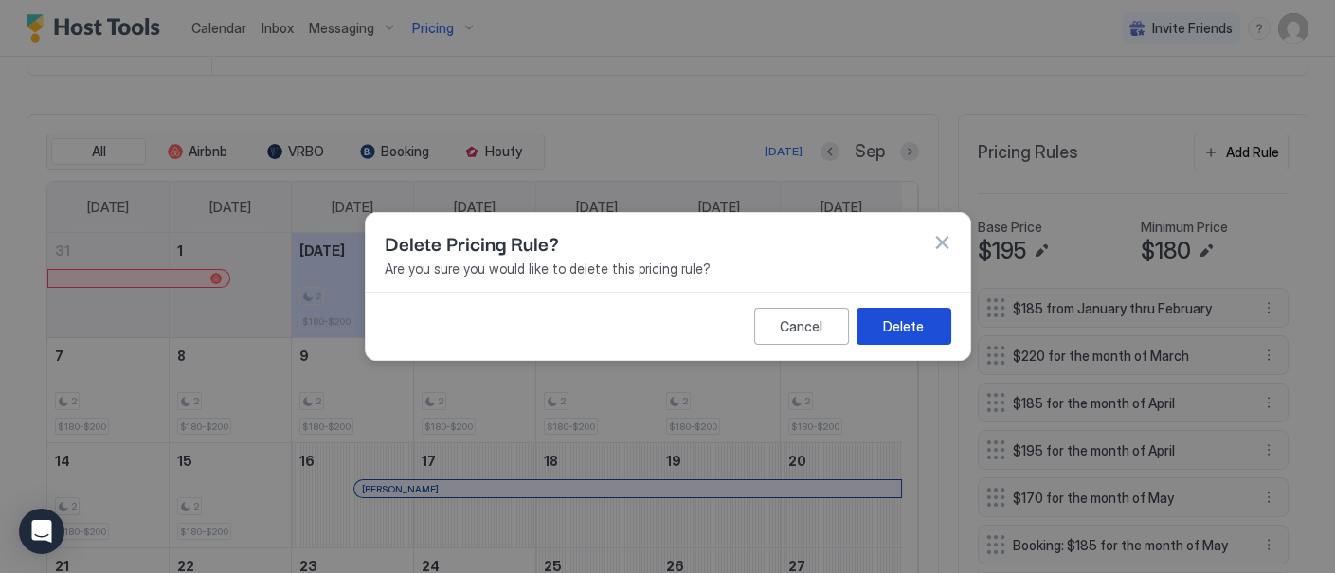
click at [913, 329] on div "Delete" at bounding box center [903, 326] width 41 height 20
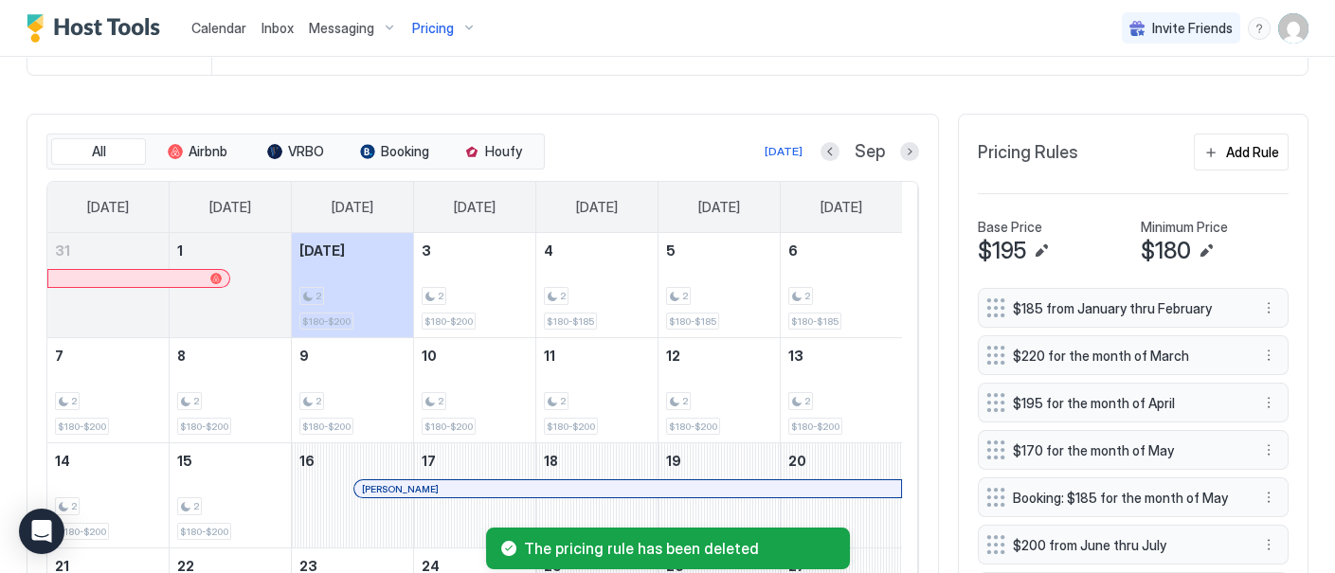
scroll to position [611, 0]
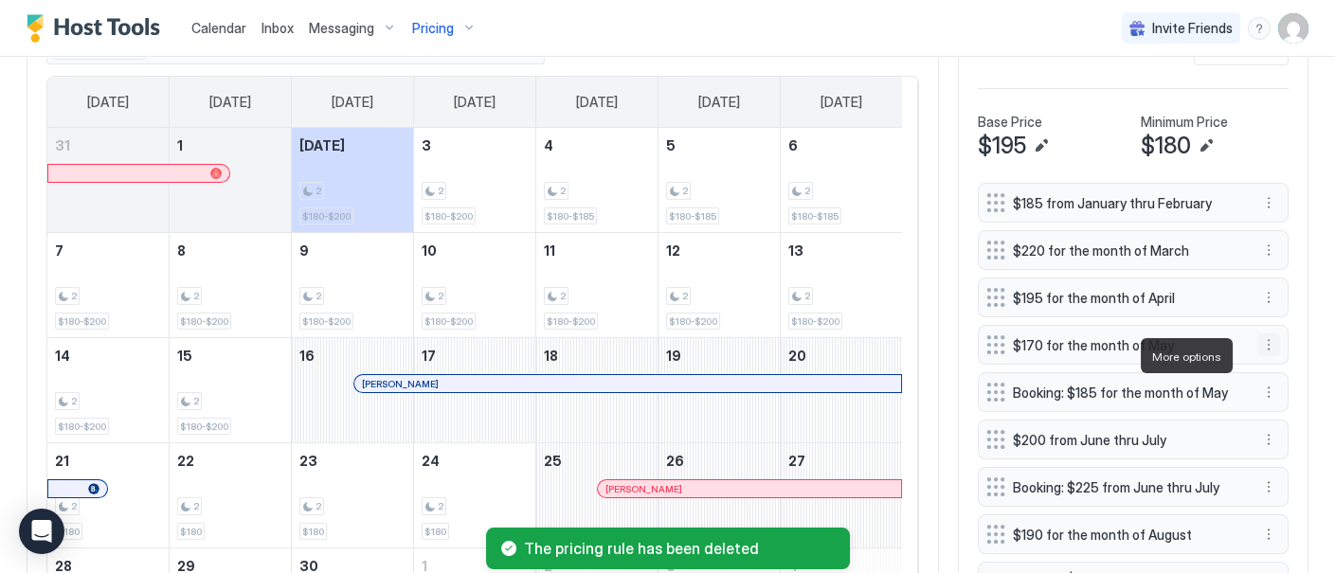
click at [1257, 352] on button "More options" at bounding box center [1268, 344] width 23 height 23
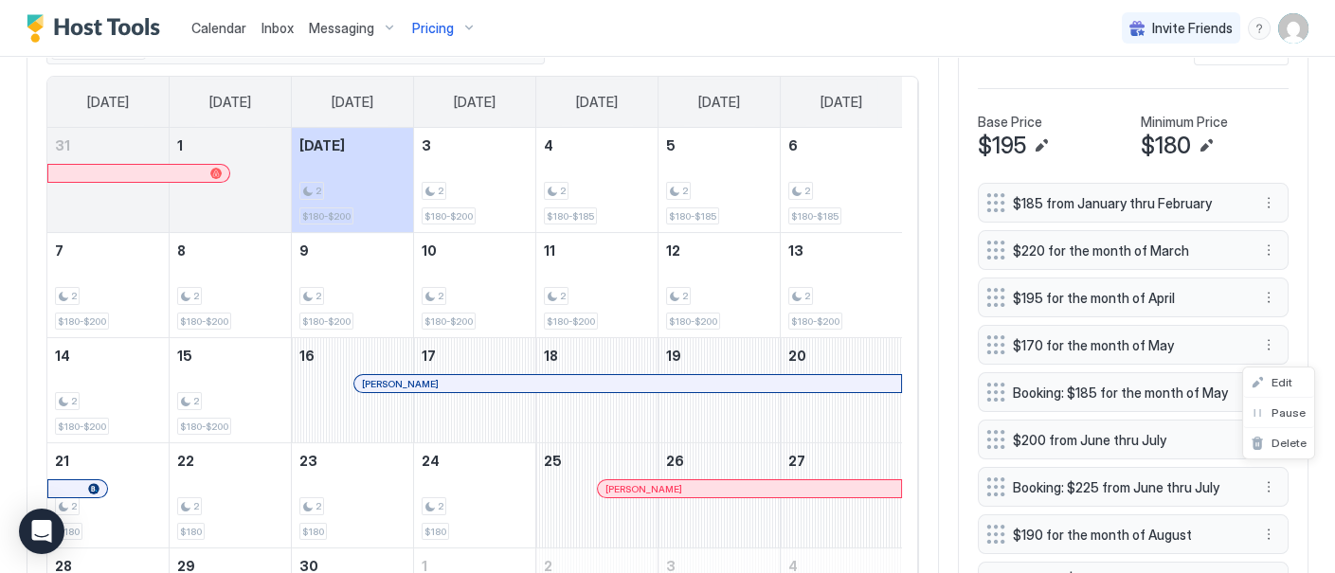
click at [1226, 404] on div at bounding box center [667, 286] width 1335 height 573
click at [1257, 402] on button "More options" at bounding box center [1268, 392] width 23 height 23
click at [1276, 426] on span "Edit" at bounding box center [1281, 429] width 21 height 14
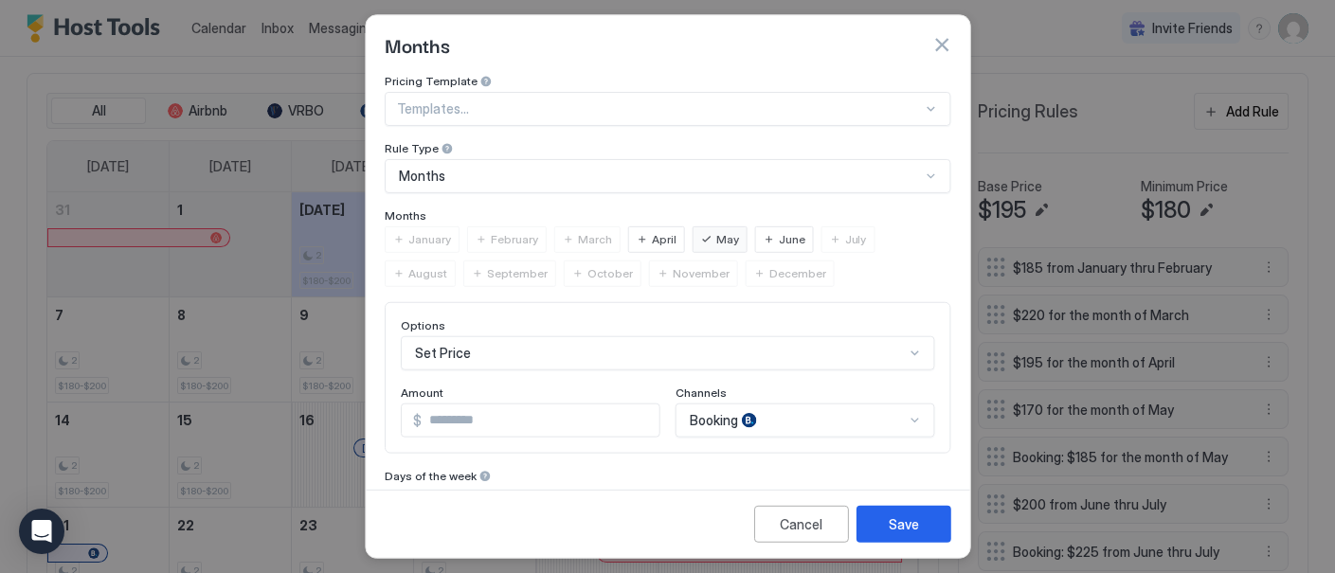
scroll to position [675, 0]
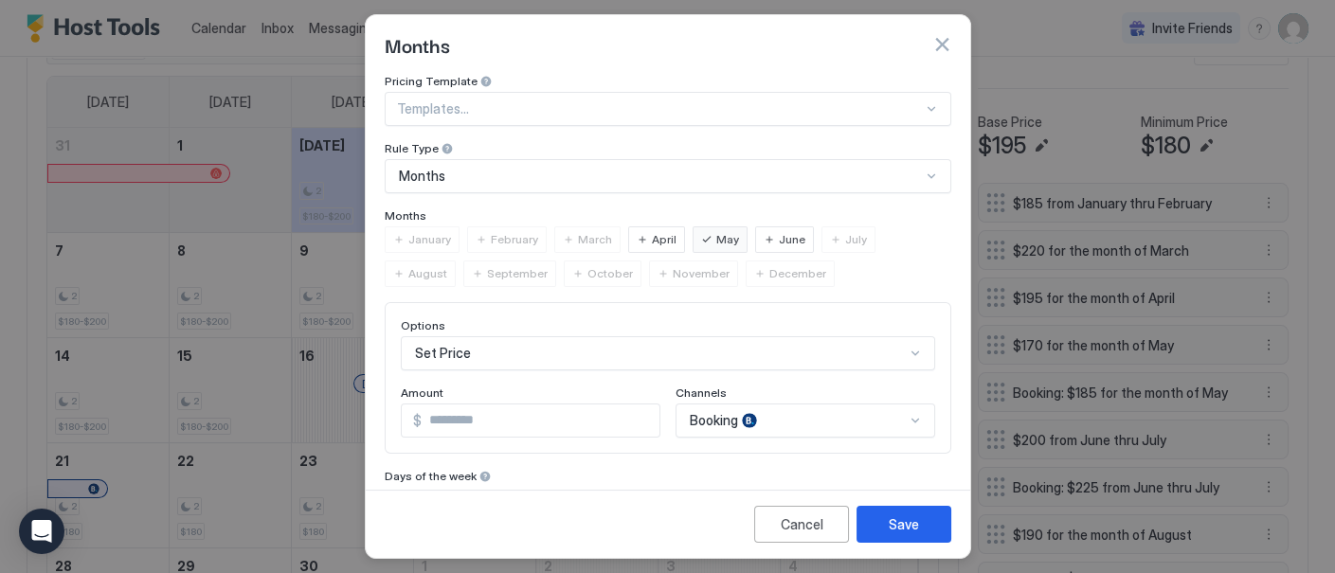
click at [482, 423] on input "***" at bounding box center [541, 420] width 238 height 32
type input "***"
click at [891, 421] on div "Booking" at bounding box center [805, 421] width 260 height 34
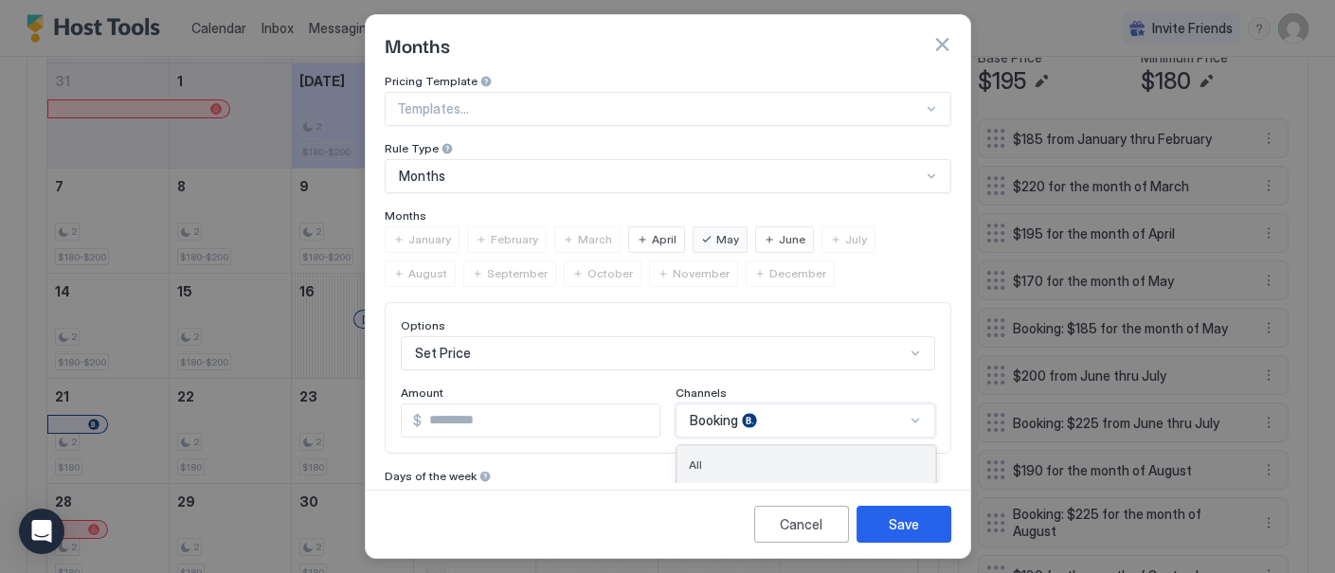
scroll to position [611, 0]
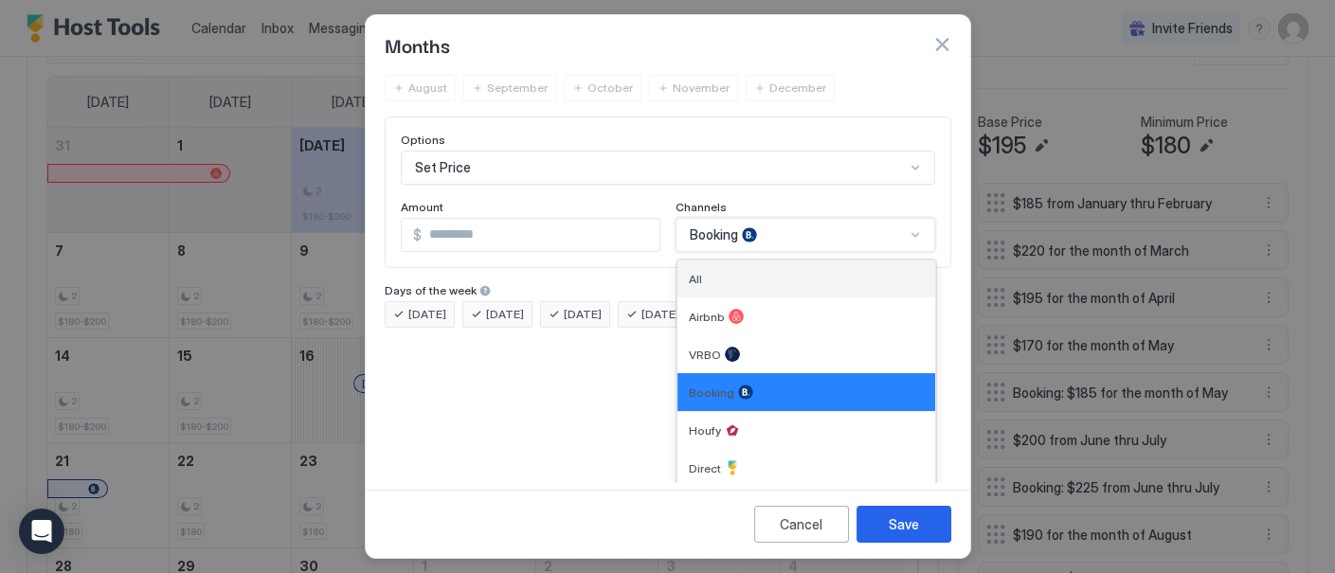
click at [861, 260] on div "All" at bounding box center [806, 278] width 258 height 37
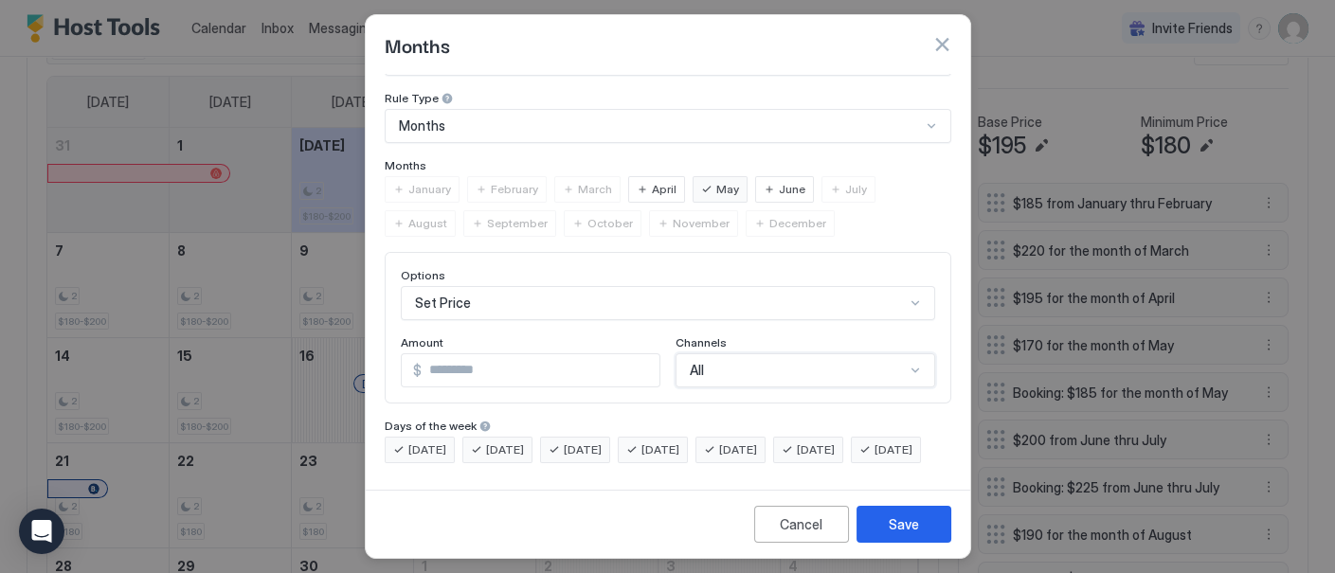
scroll to position [79, 0]
click at [904, 520] on div "Save" at bounding box center [903, 524] width 30 height 20
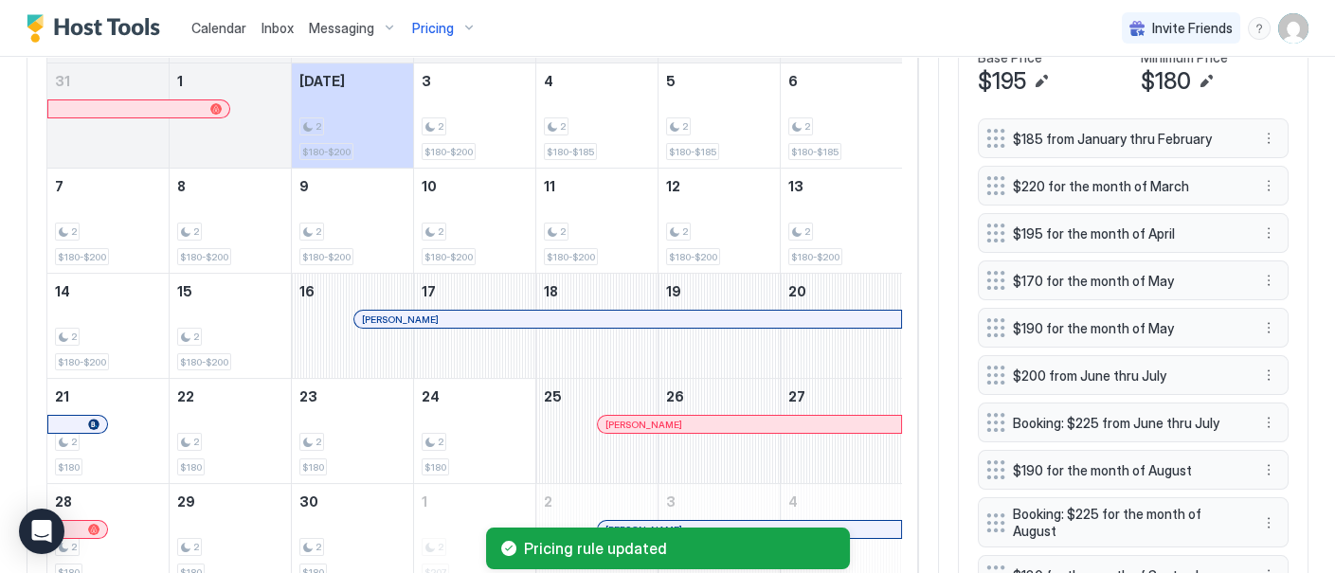
scroll to position [611, 0]
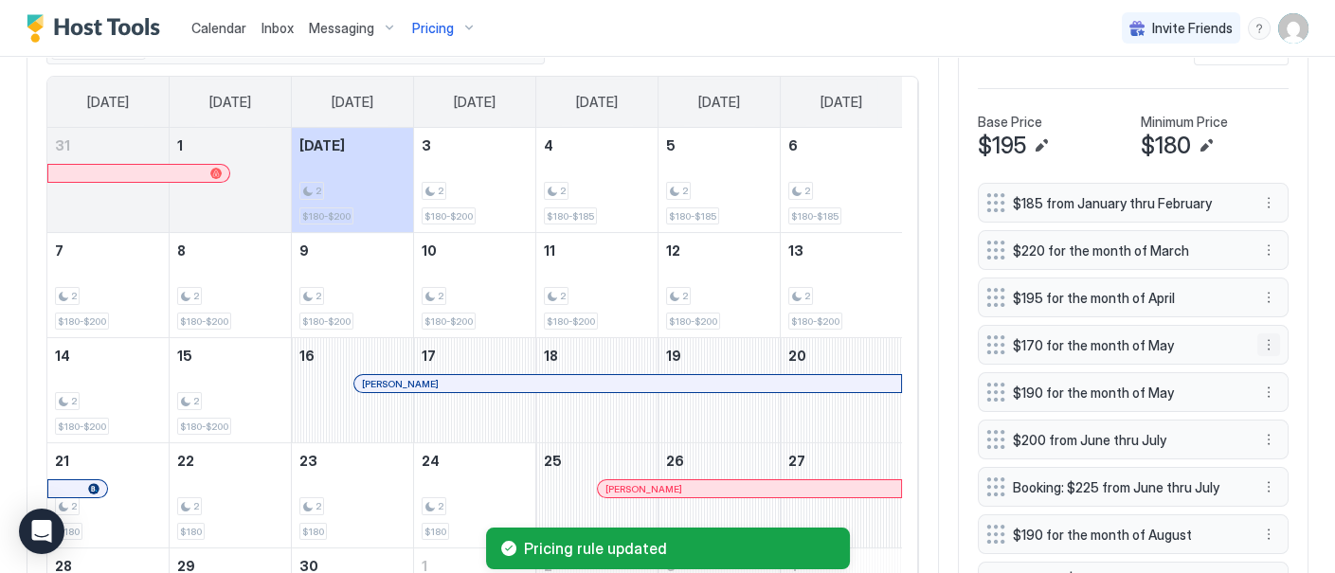
click at [1257, 354] on button "More options" at bounding box center [1268, 344] width 23 height 23
click at [1285, 440] on span "Delete" at bounding box center [1288, 443] width 35 height 14
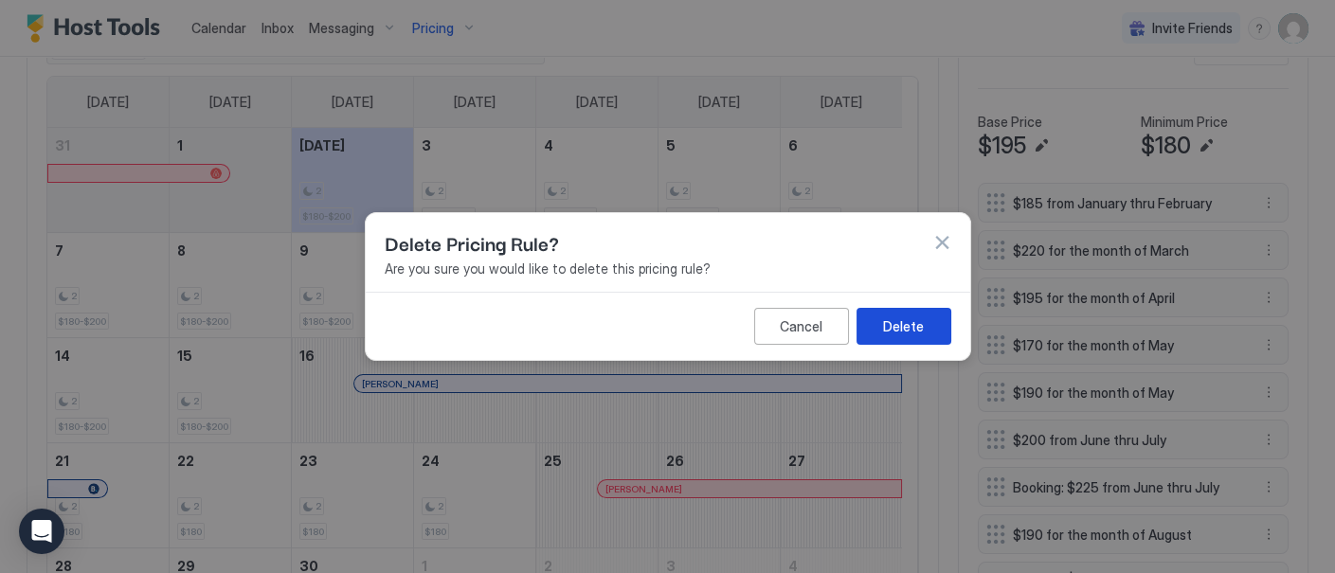
click at [890, 332] on div "Delete" at bounding box center [903, 326] width 41 height 20
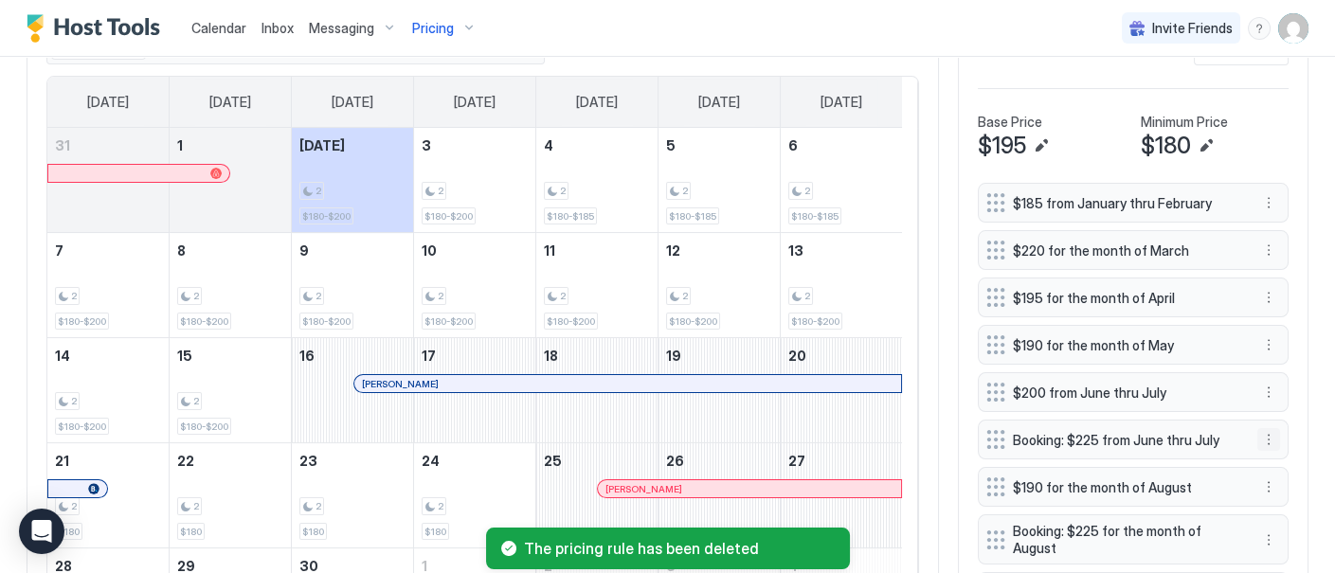
click at [1257, 447] on button "More options" at bounding box center [1268, 439] width 23 height 23
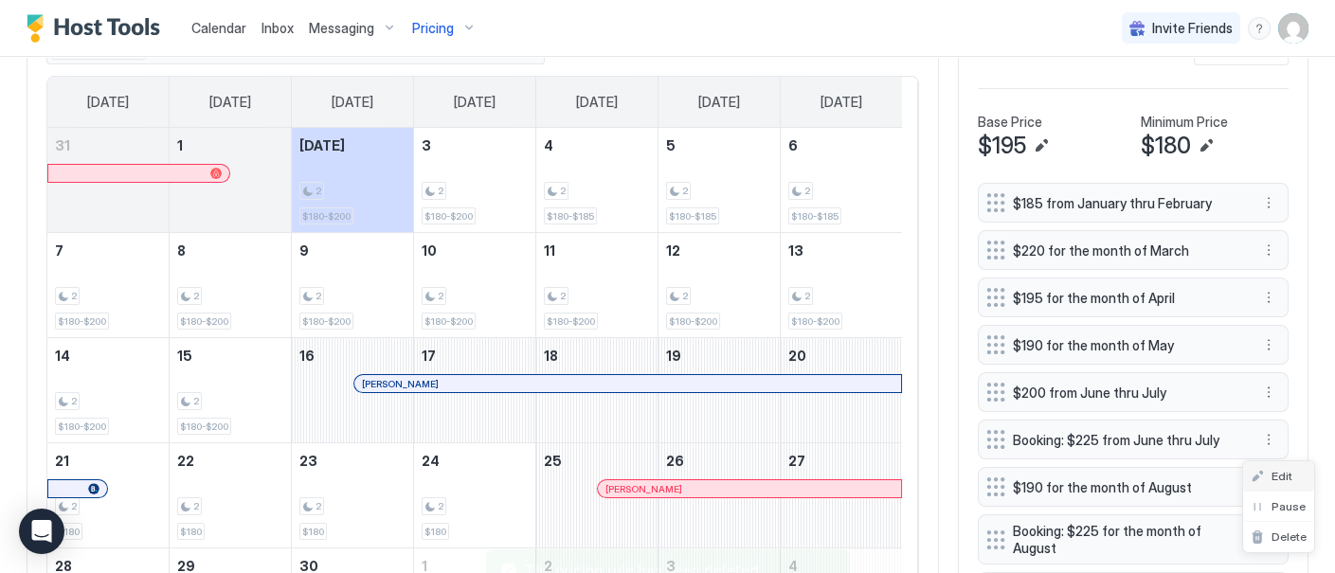
click at [1282, 476] on span "Edit" at bounding box center [1281, 476] width 21 height 14
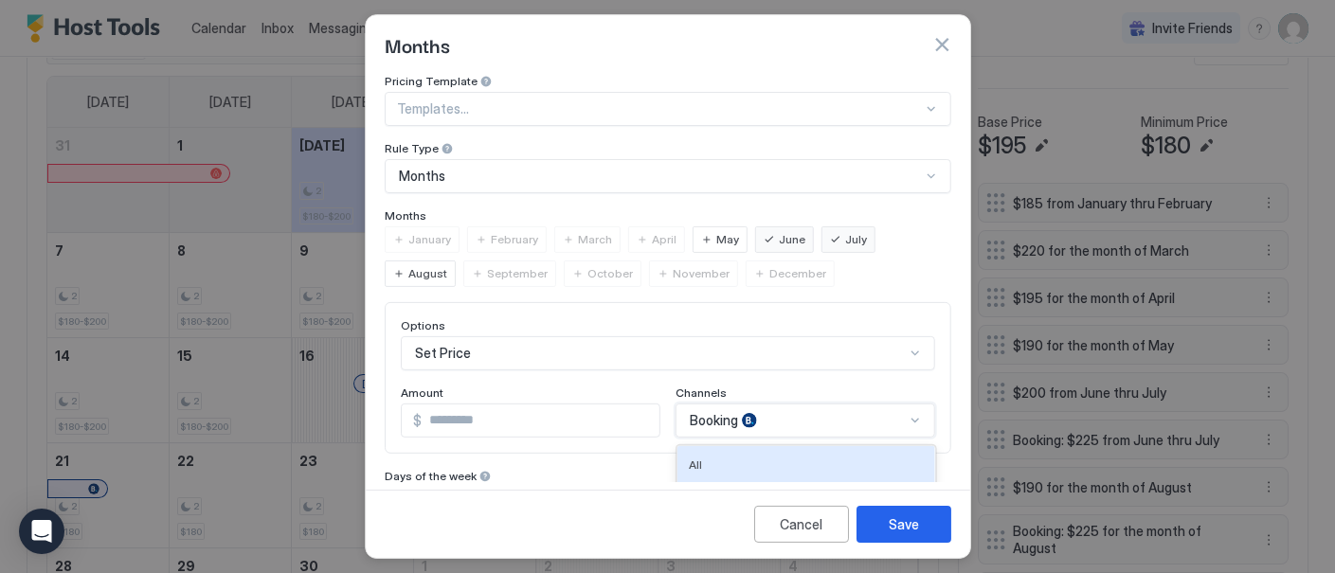
click at [906, 414] on div "6 results available. Use Up and Down to choose options, press Enter to select t…" at bounding box center [804, 421] width 260 height 34
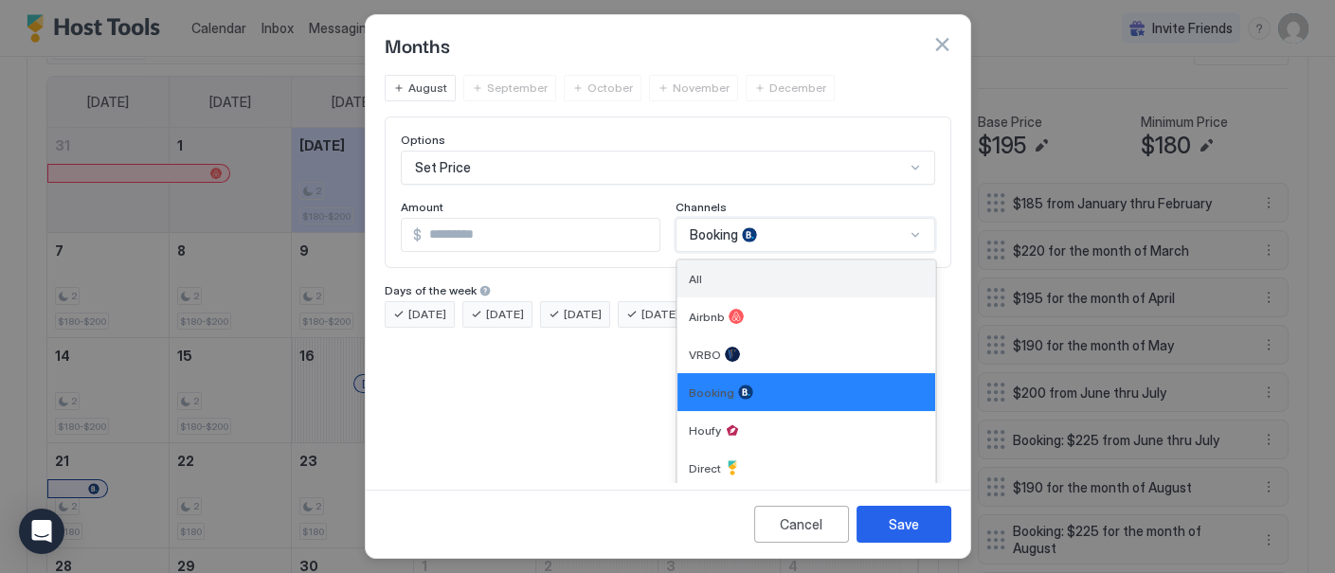
click at [857, 278] on div "All" at bounding box center [806, 279] width 235 height 14
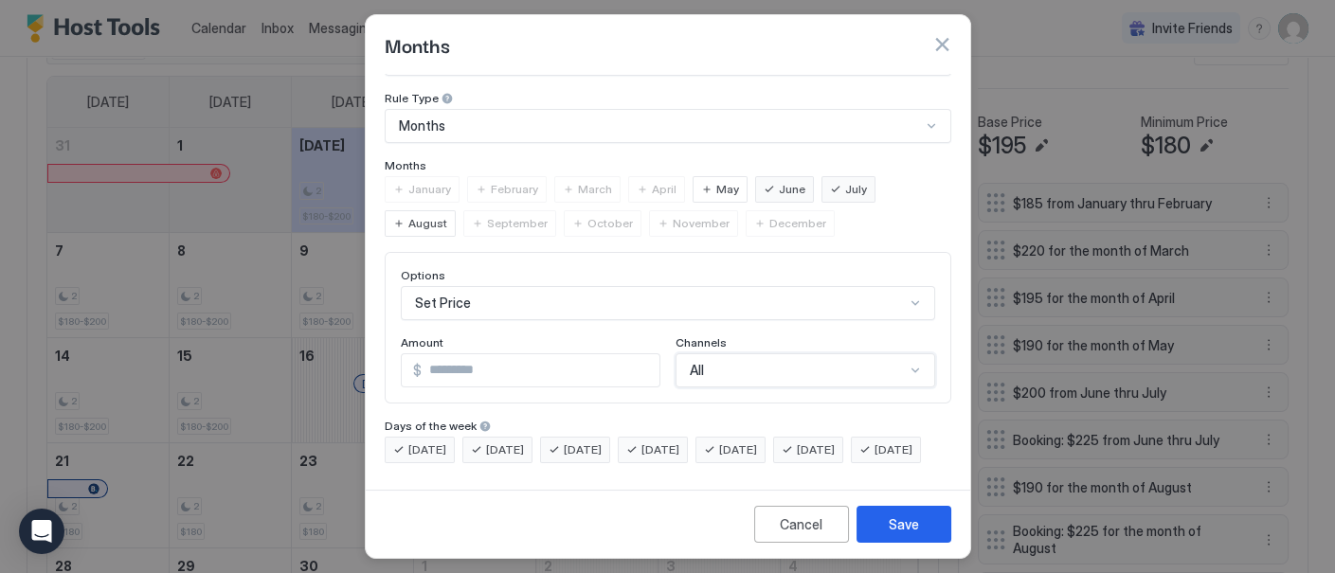
scroll to position [79, 0]
click at [931, 523] on button "Save" at bounding box center [903, 524] width 95 height 37
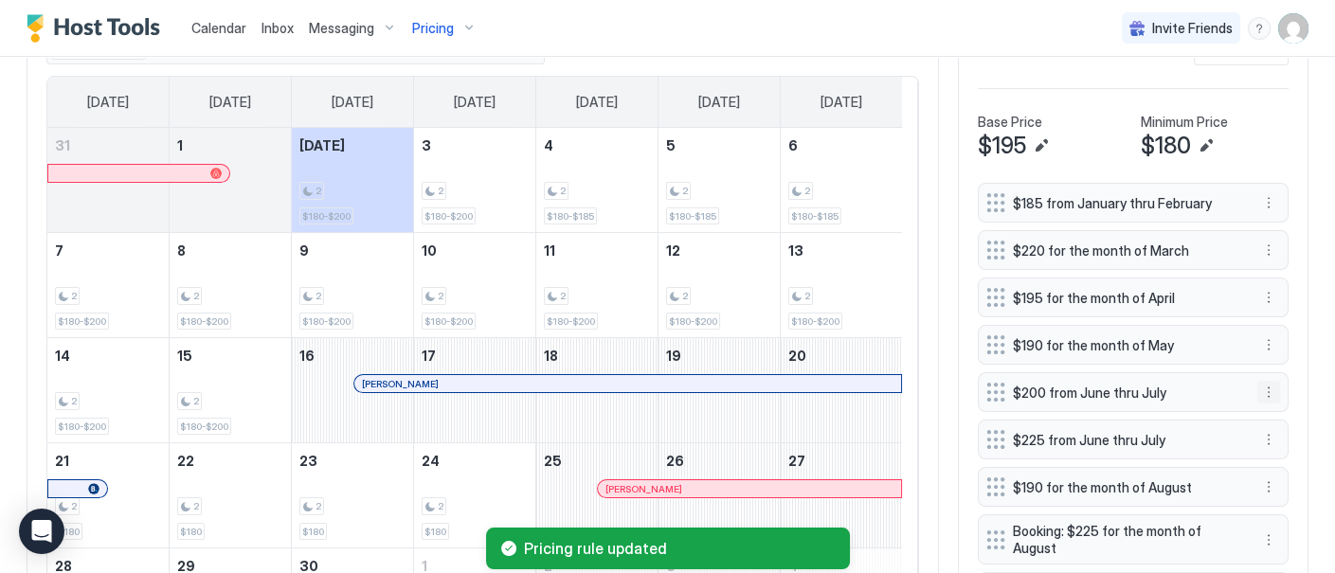
click at [1257, 399] on button "More options" at bounding box center [1268, 392] width 23 height 23
click at [1276, 484] on span "Delete" at bounding box center [1288, 490] width 35 height 14
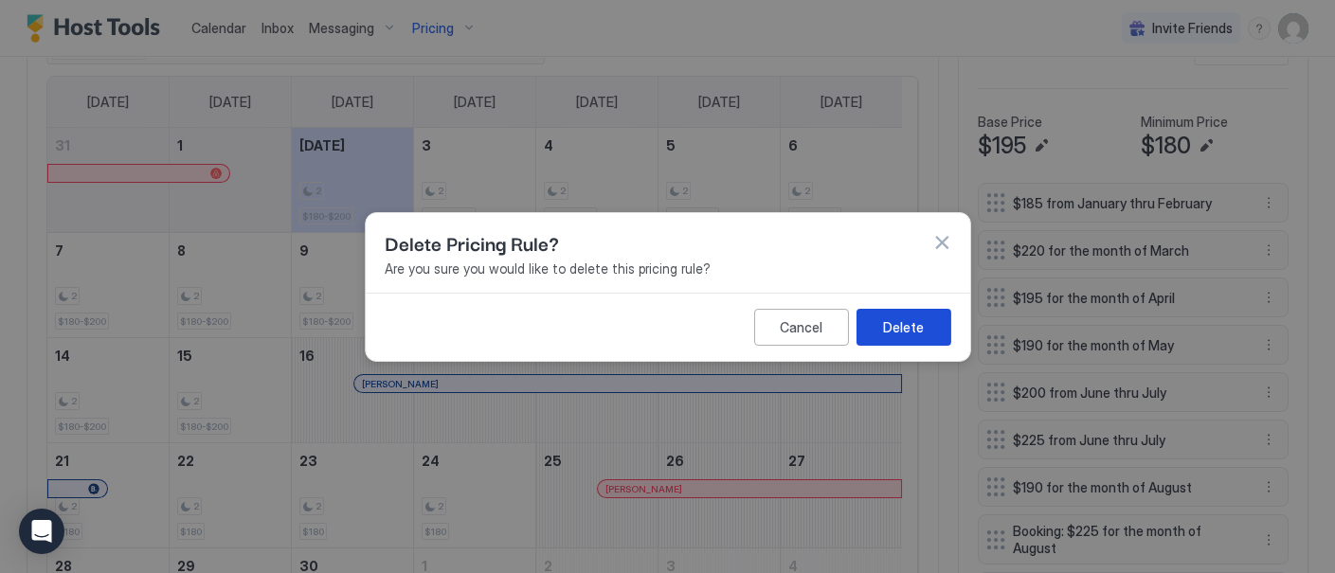
click at [906, 329] on div "Delete" at bounding box center [903, 326] width 41 height 20
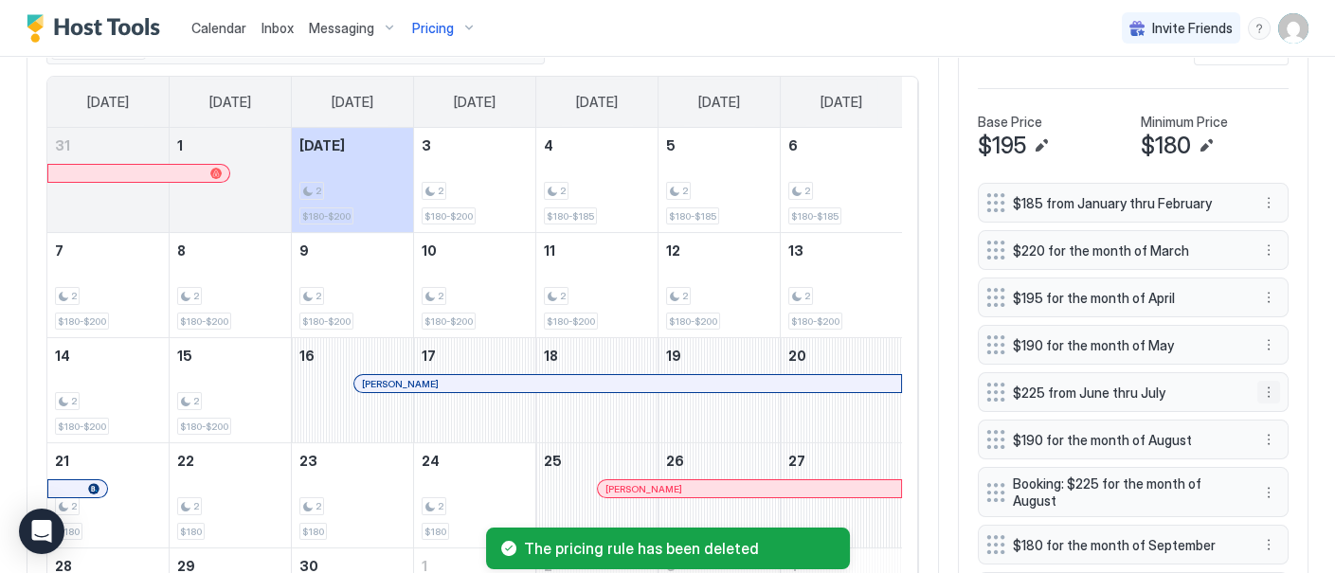
click at [1257, 399] on button "More options" at bounding box center [1268, 392] width 23 height 23
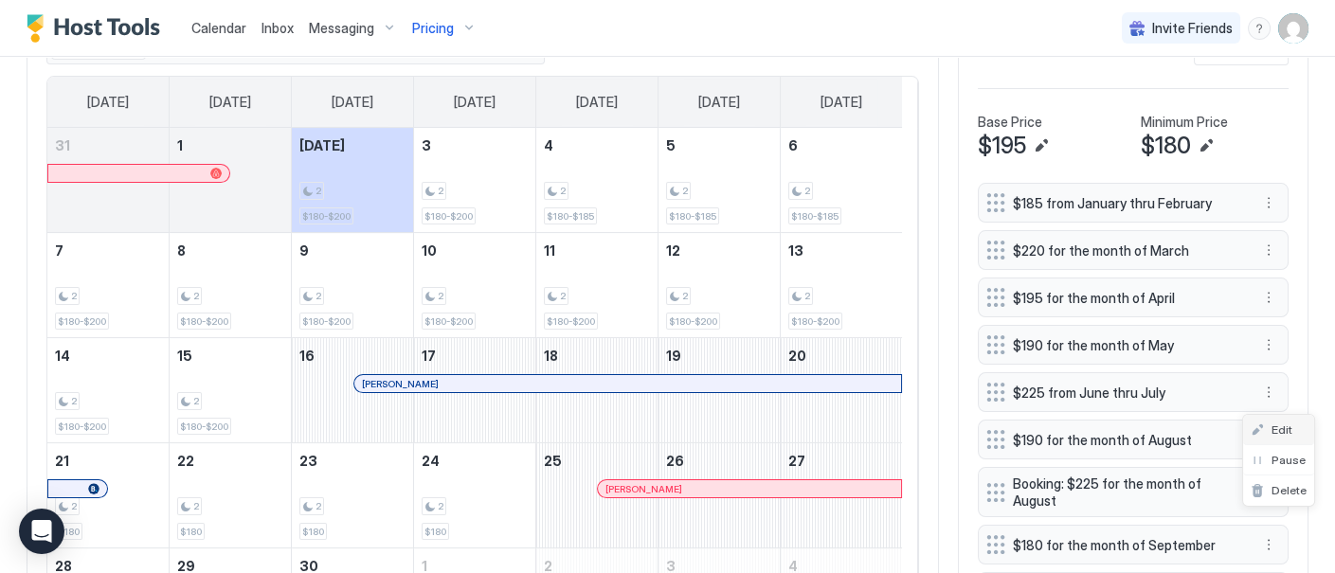
click at [1275, 422] on span "Edit" at bounding box center [1281, 429] width 21 height 14
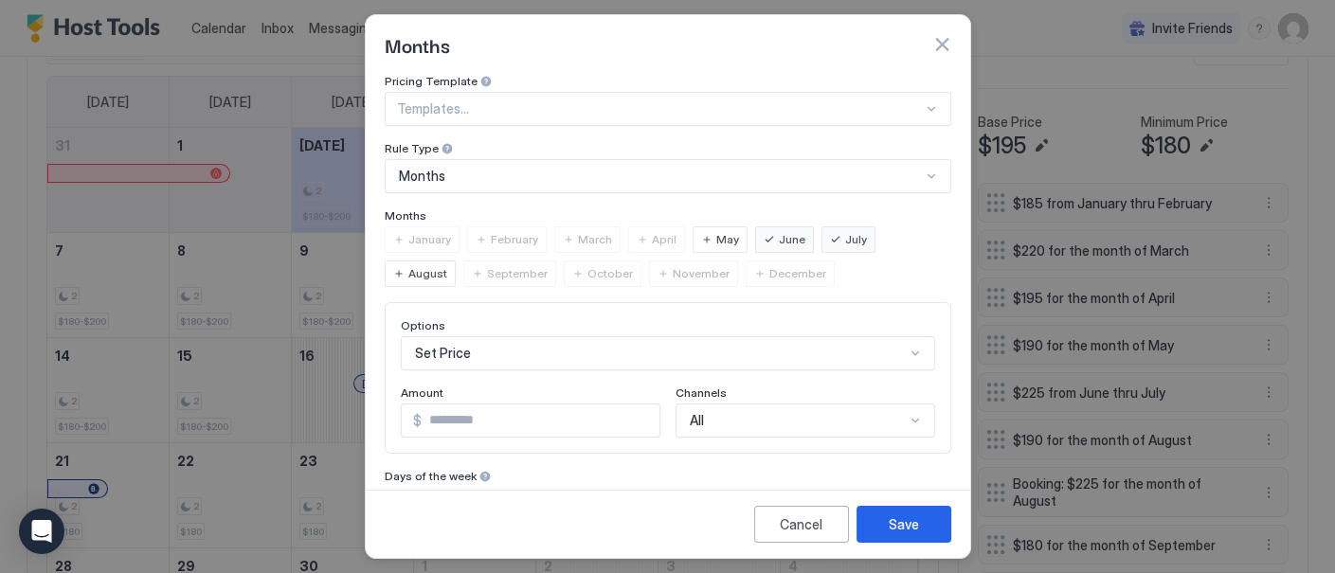
click at [487, 409] on input "***" at bounding box center [541, 420] width 238 height 32
type input "***"
click at [909, 517] on div "Save" at bounding box center [903, 524] width 30 height 20
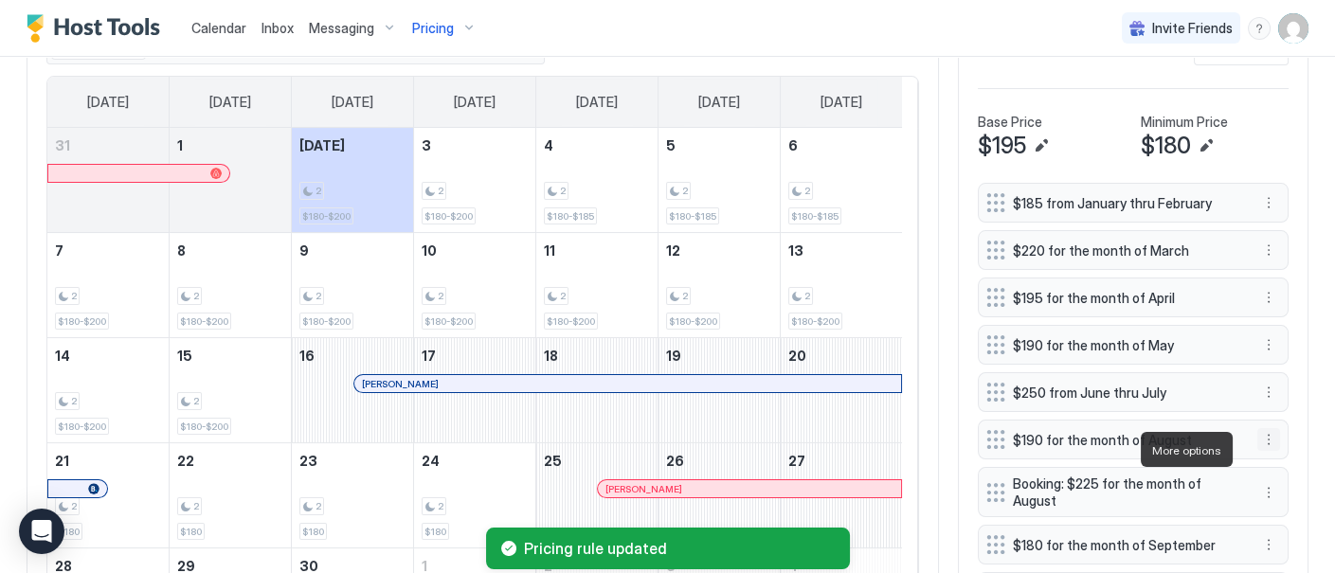
click at [1257, 448] on button "More options" at bounding box center [1268, 439] width 23 height 23
click at [1206, 504] on div at bounding box center [667, 286] width 1335 height 573
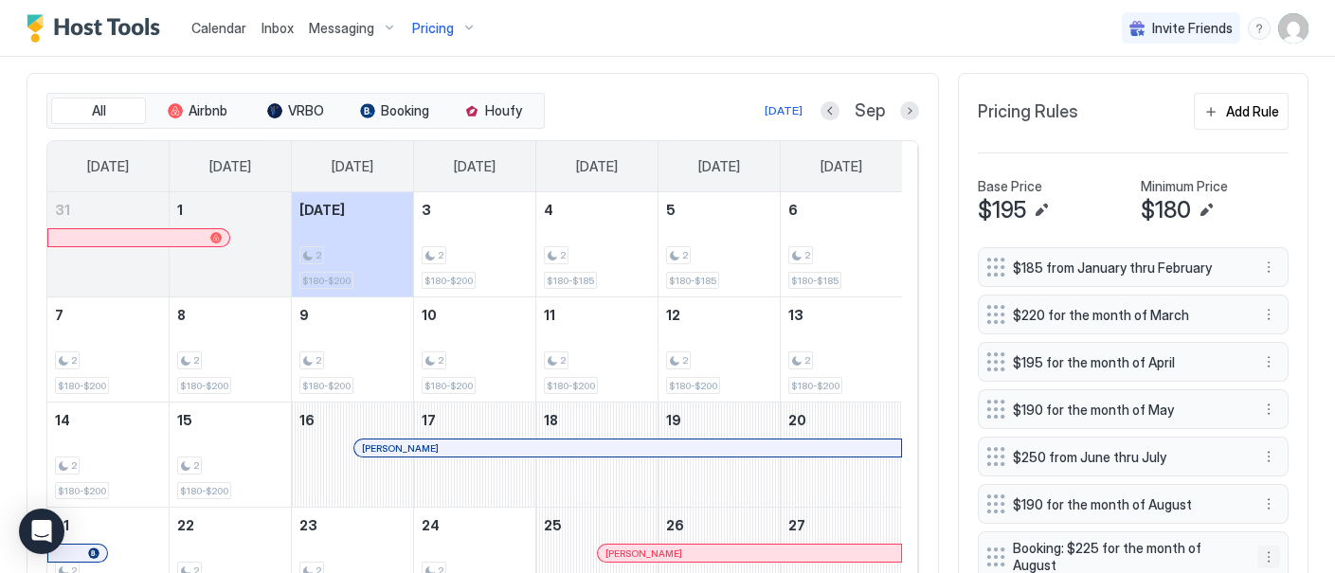
scroll to position [675, 0]
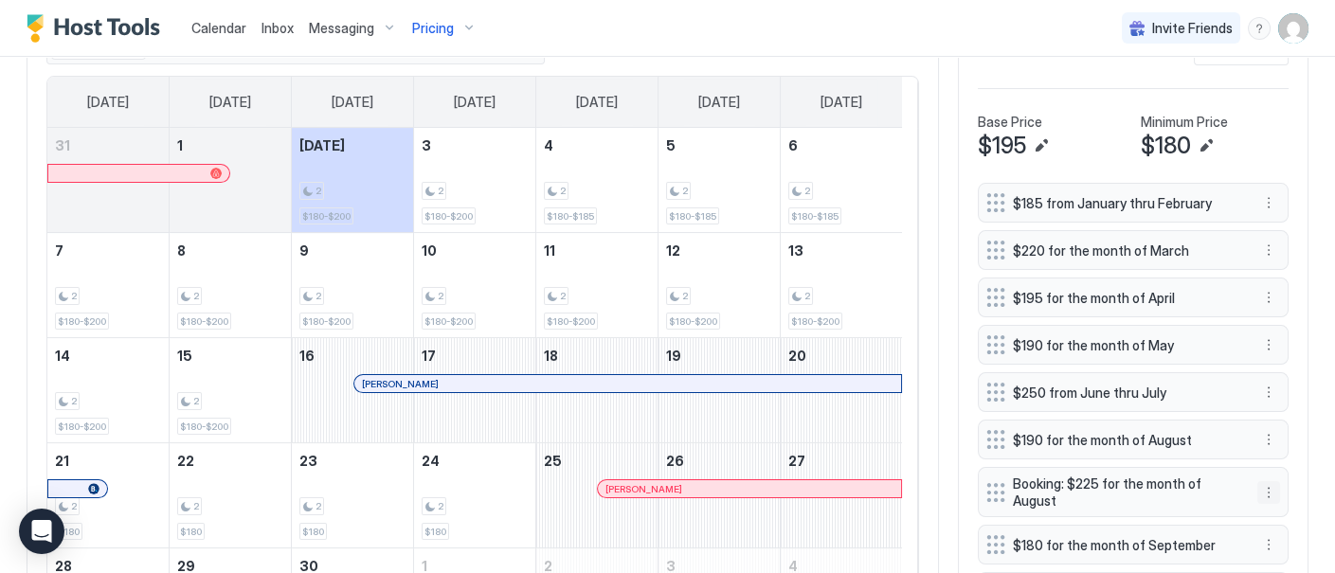
click at [1257, 497] on button "More options" at bounding box center [1268, 492] width 23 height 23
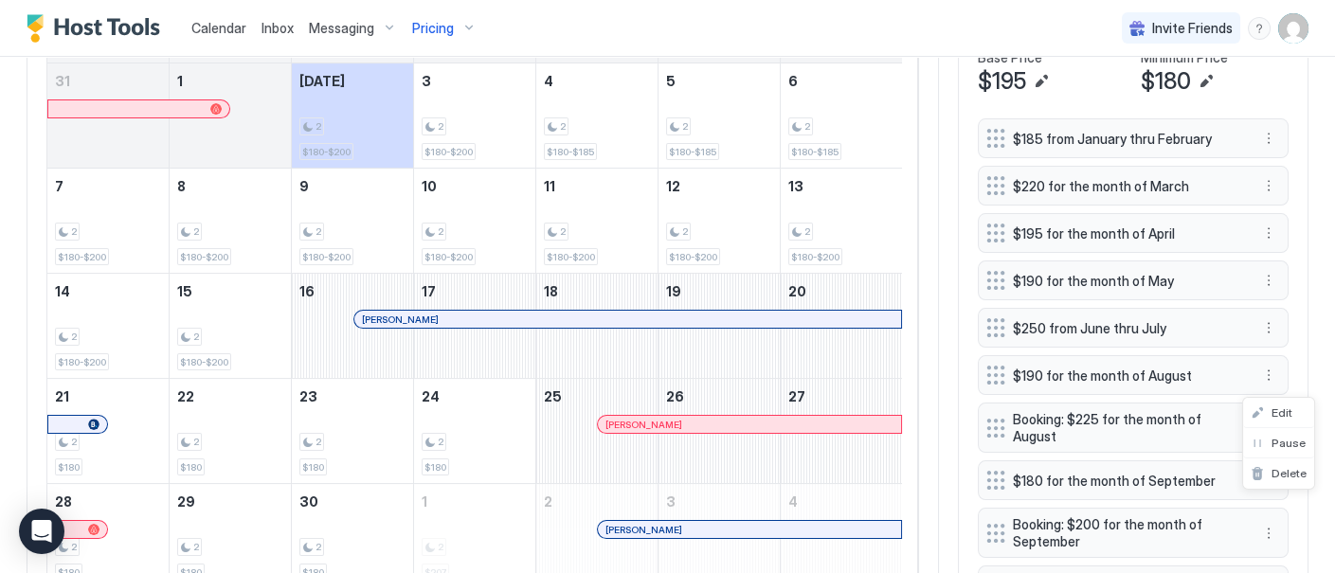
scroll to position [611, 0]
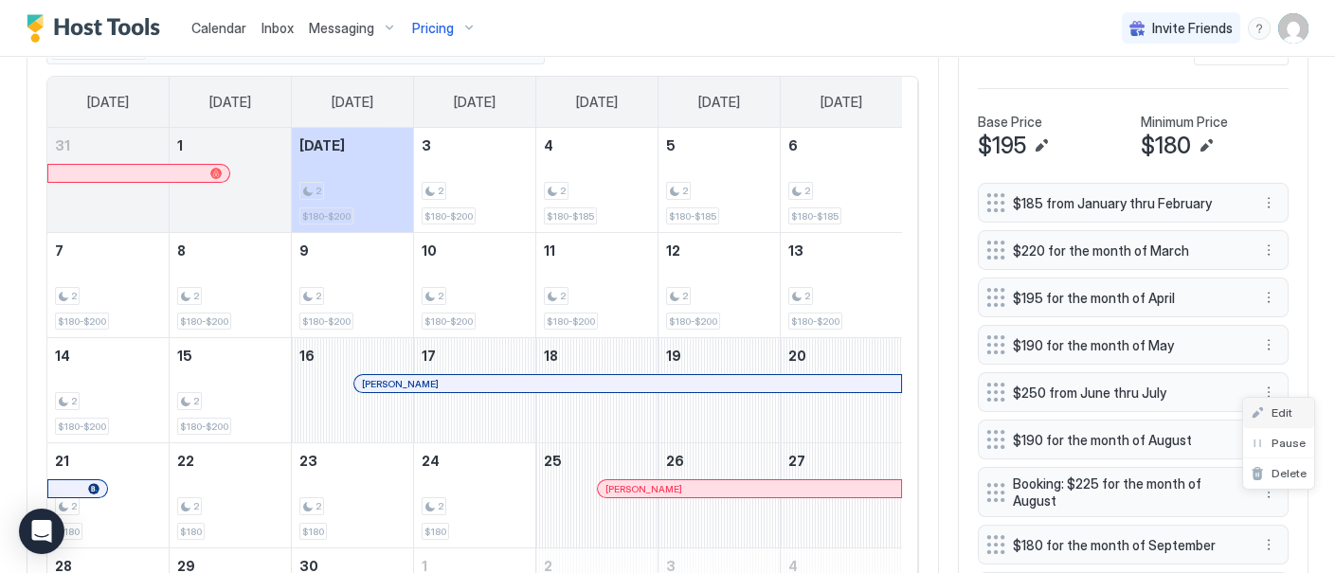
click at [1287, 413] on span "Edit" at bounding box center [1281, 412] width 21 height 14
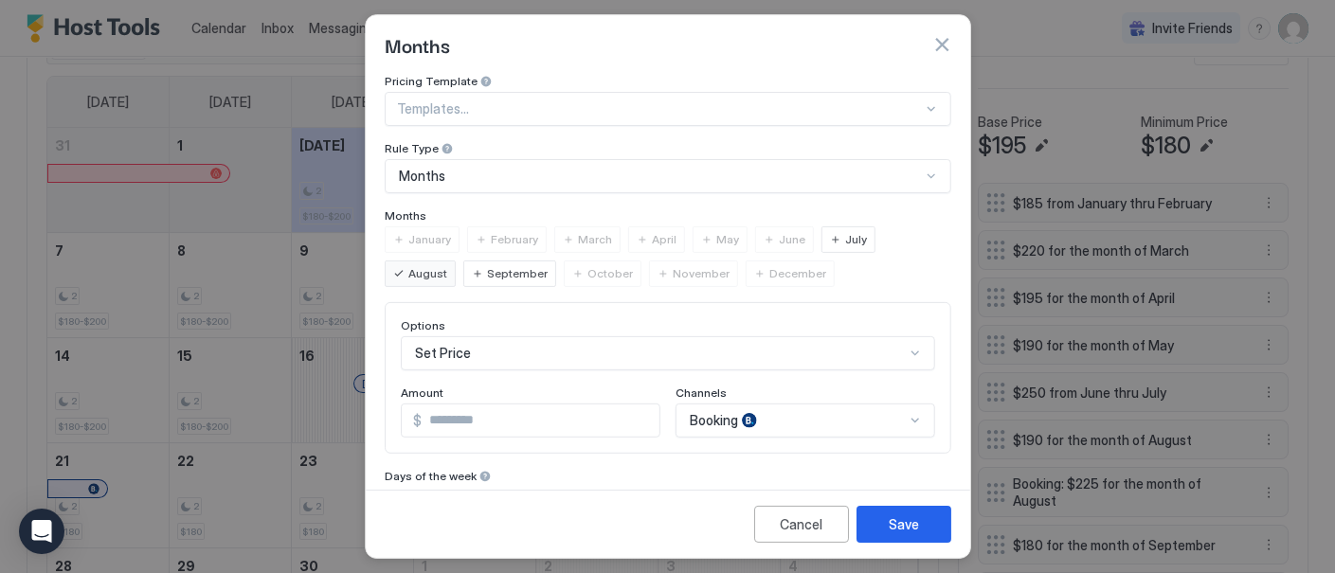
click at [906, 419] on div "Booking" at bounding box center [804, 421] width 260 height 34
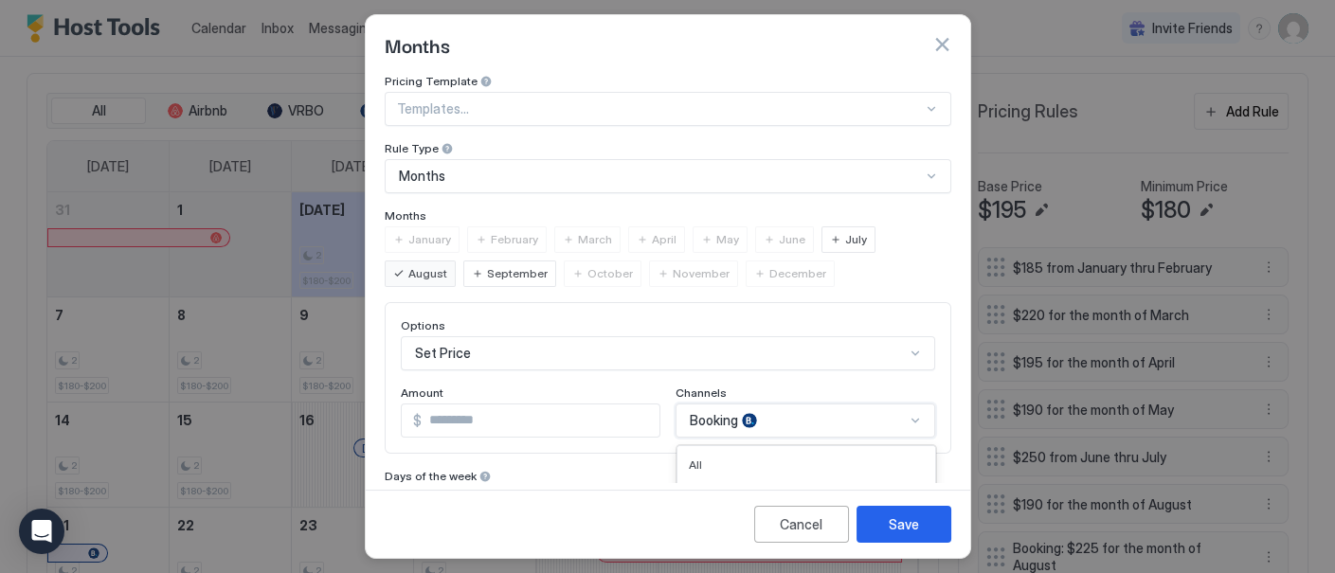
scroll to position [186, 0]
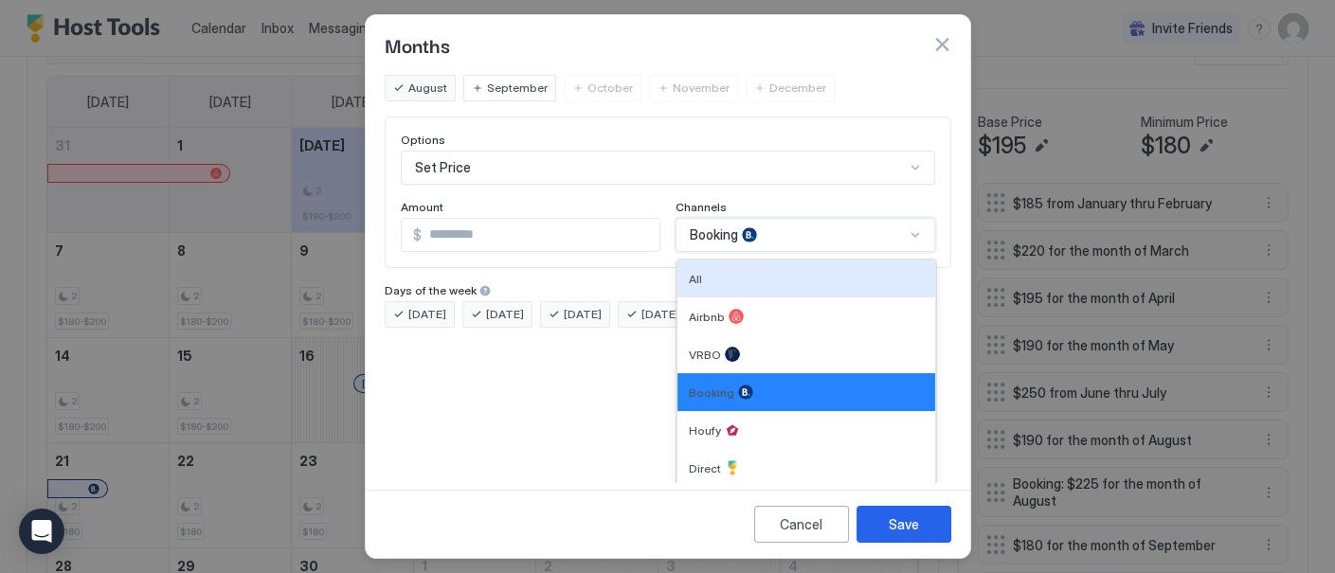
click at [791, 265] on div "All" at bounding box center [806, 278] width 258 height 37
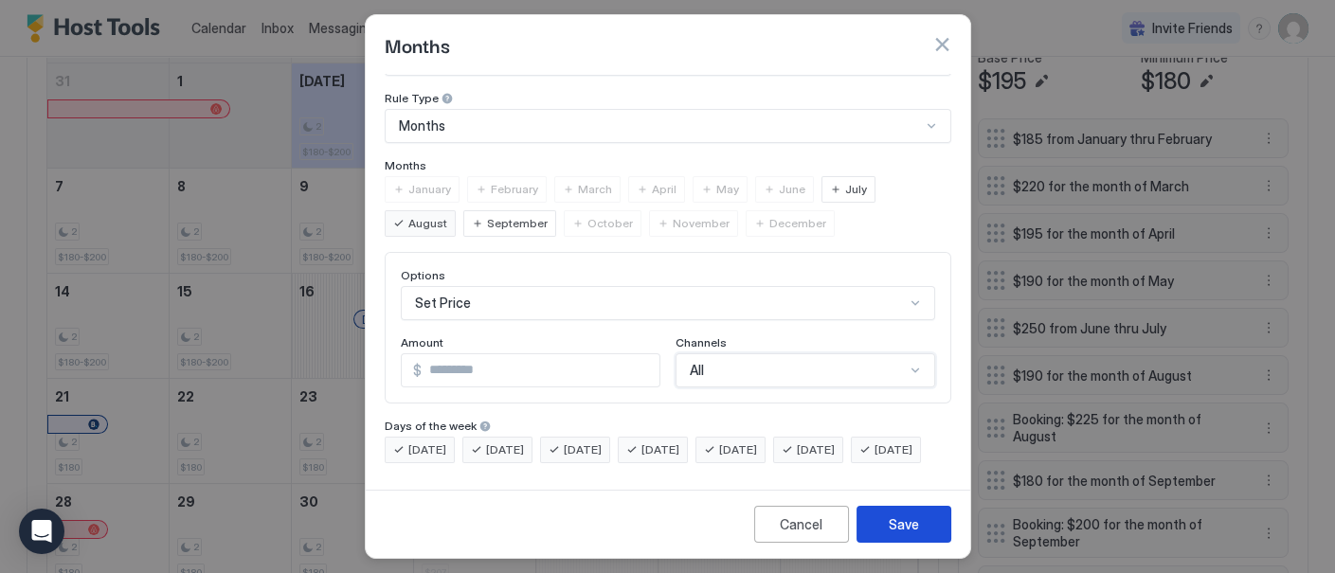
scroll to position [611, 0]
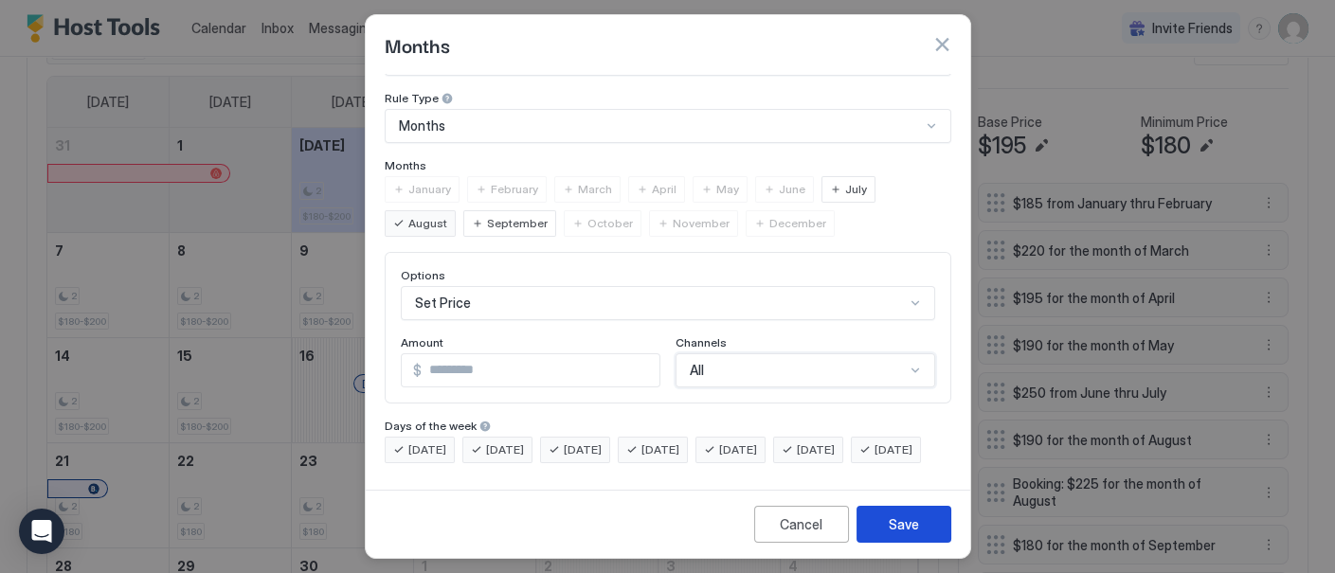
click at [911, 530] on div "Save" at bounding box center [903, 524] width 30 height 20
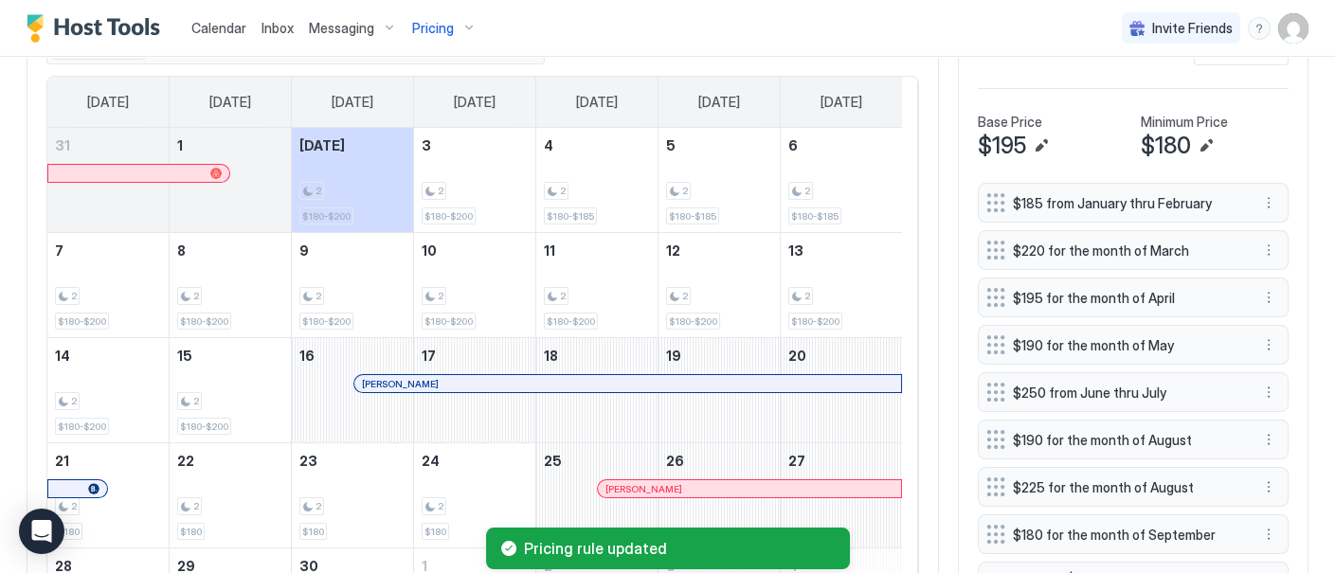
scroll to position [717, 0]
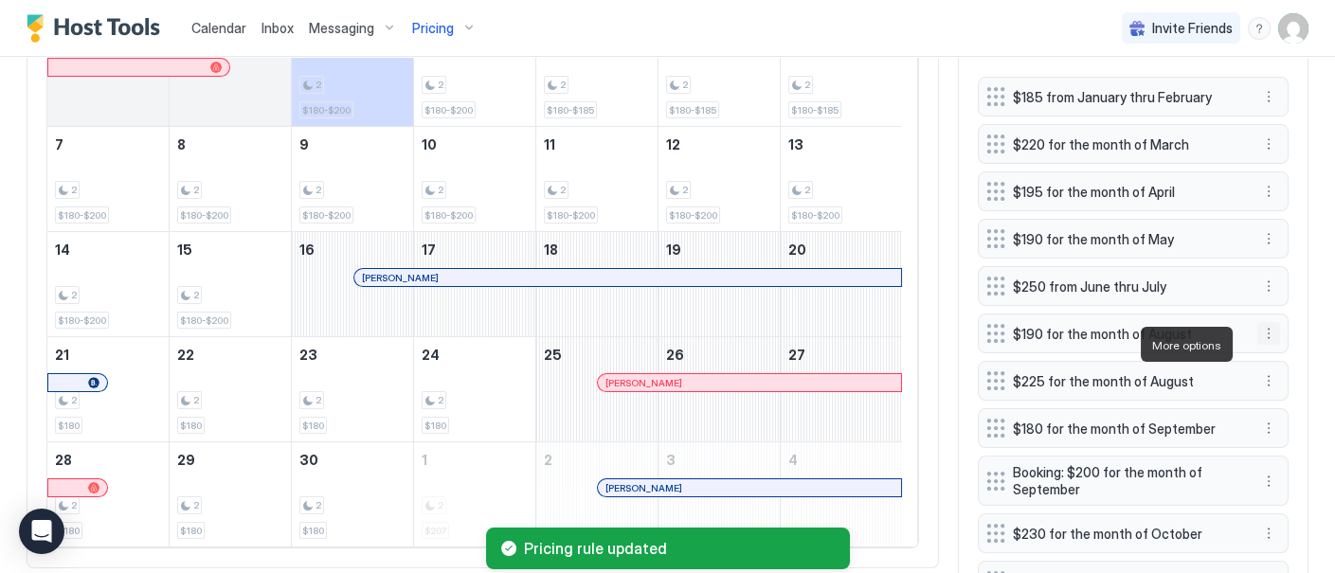
click at [1257, 341] on button "More options" at bounding box center [1268, 333] width 23 height 23
click at [1276, 431] on span "Delete" at bounding box center [1288, 431] width 35 height 14
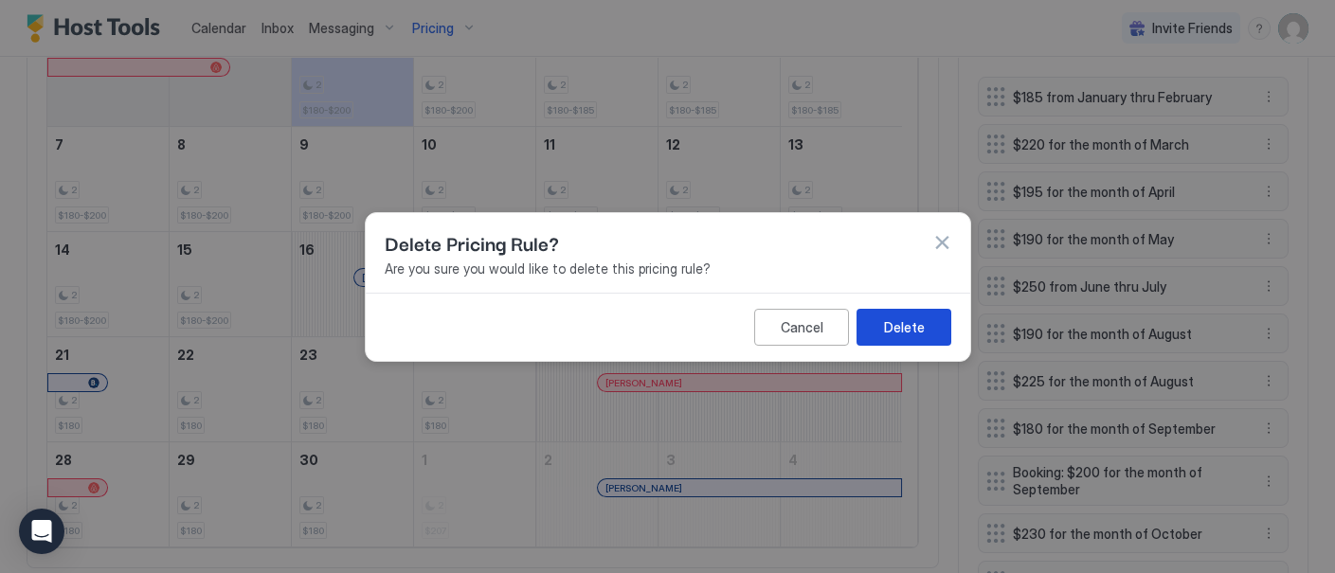
click at [903, 325] on div "Delete" at bounding box center [903, 326] width 41 height 20
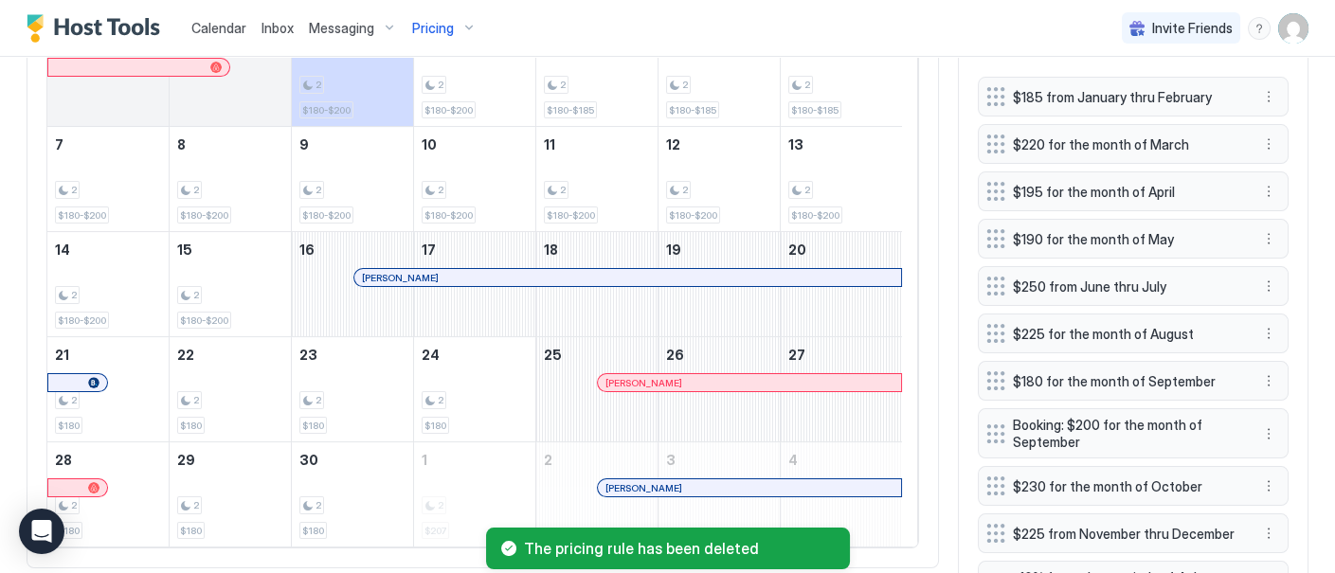
scroll to position [822, 0]
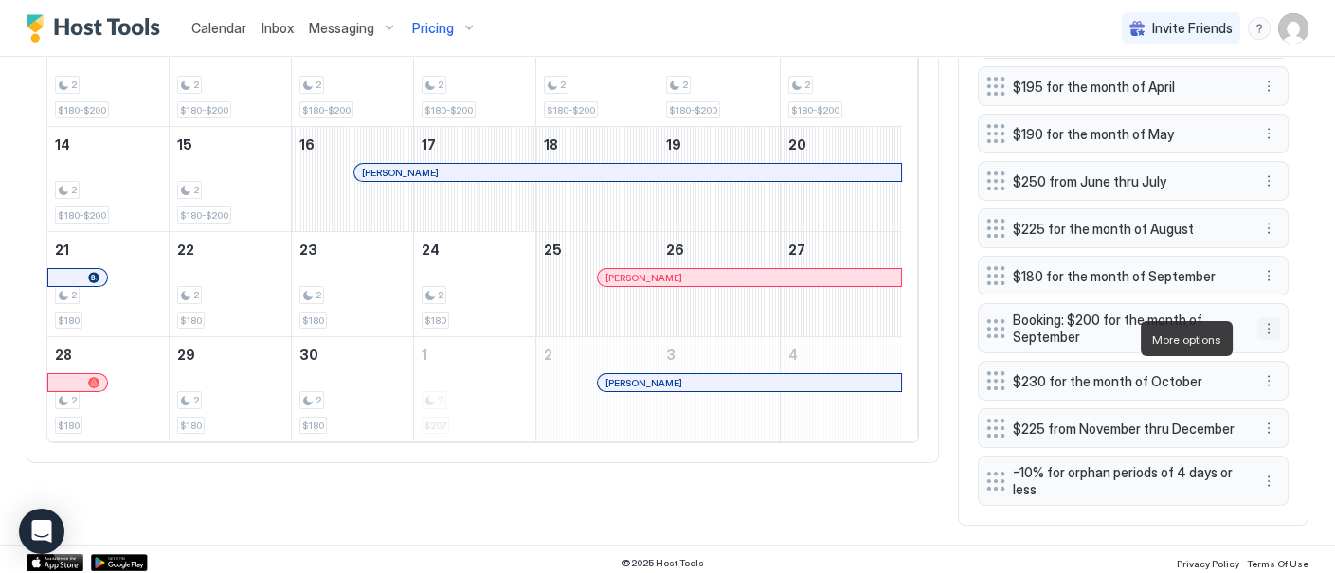
click at [1257, 335] on button "More options" at bounding box center [1268, 328] width 23 height 23
click at [1270, 364] on div "Edit" at bounding box center [1271, 365] width 42 height 14
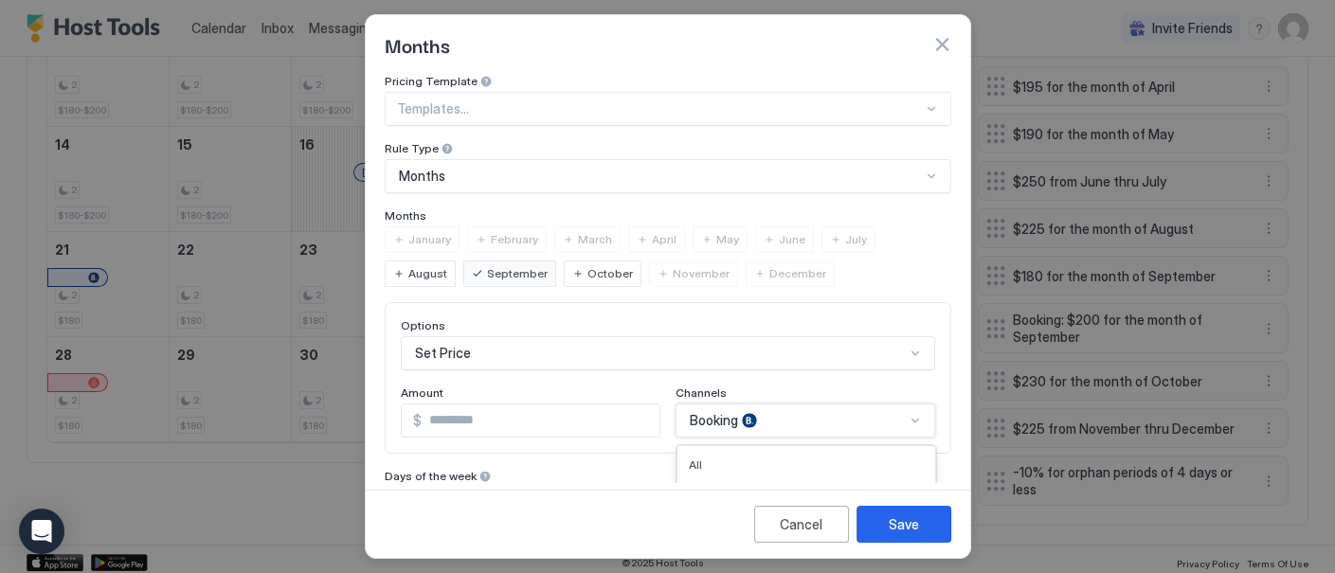
click at [900, 418] on div "6 results available. Use Up and Down to choose options, press Enter to select t…" at bounding box center [805, 421] width 260 height 34
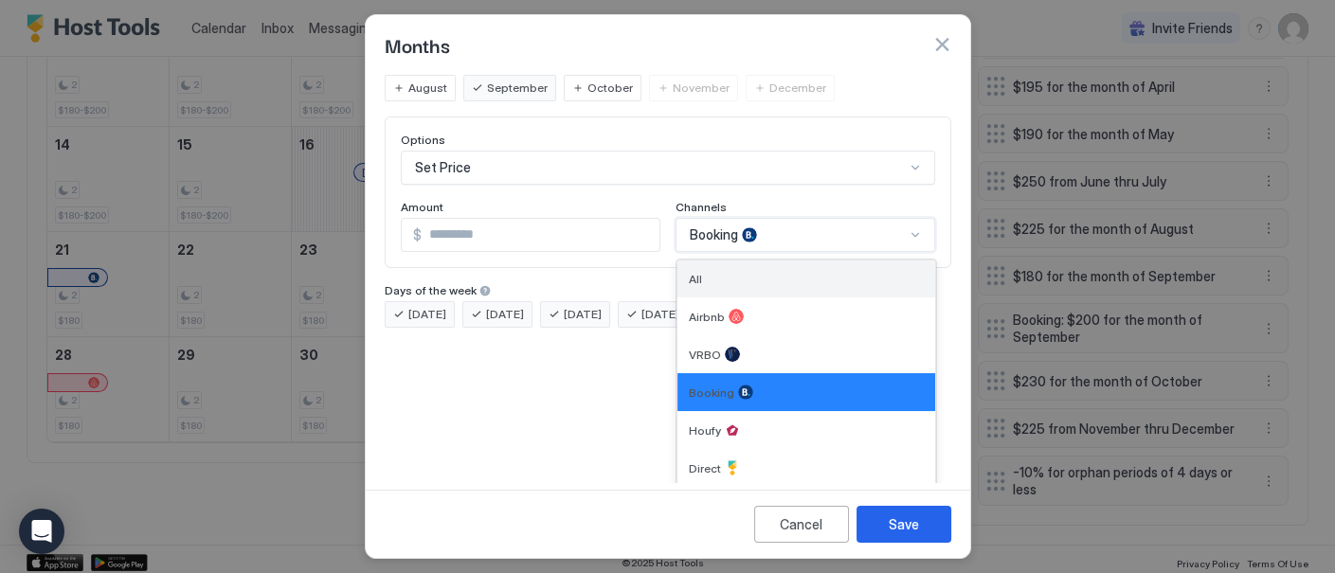
click at [858, 276] on div "All" at bounding box center [806, 279] width 235 height 14
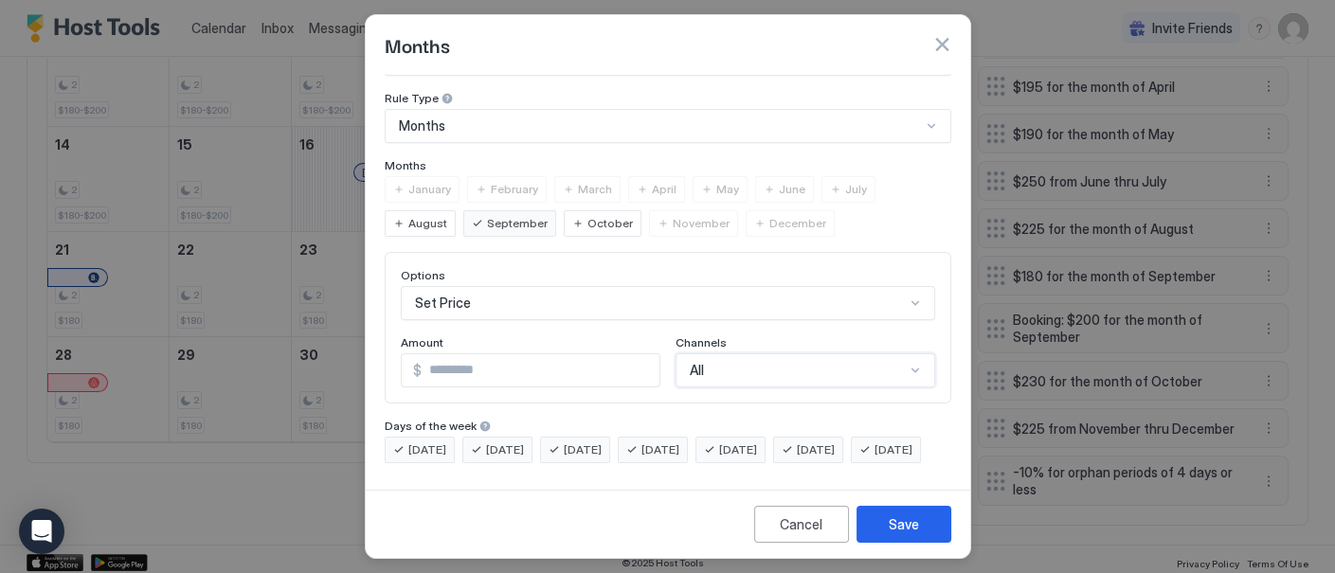
scroll to position [79, 0]
click at [897, 522] on div "Save" at bounding box center [903, 524] width 30 height 20
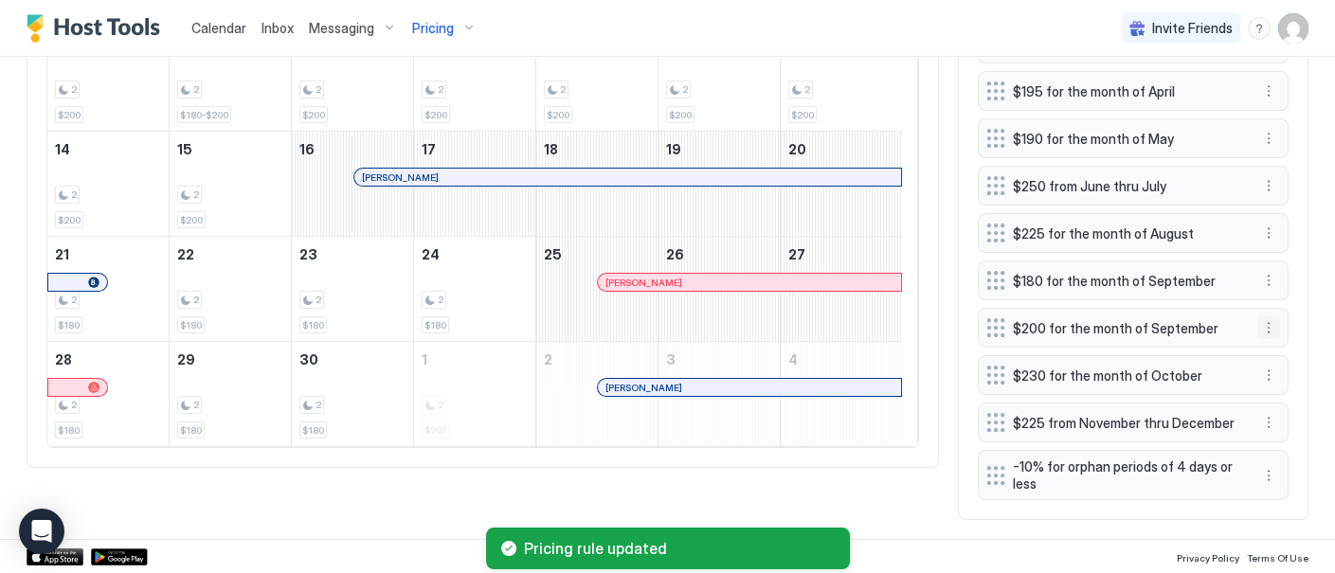
click at [1257, 330] on button "More options" at bounding box center [1268, 327] width 23 height 23
click at [1253, 289] on div at bounding box center [667, 286] width 1335 height 573
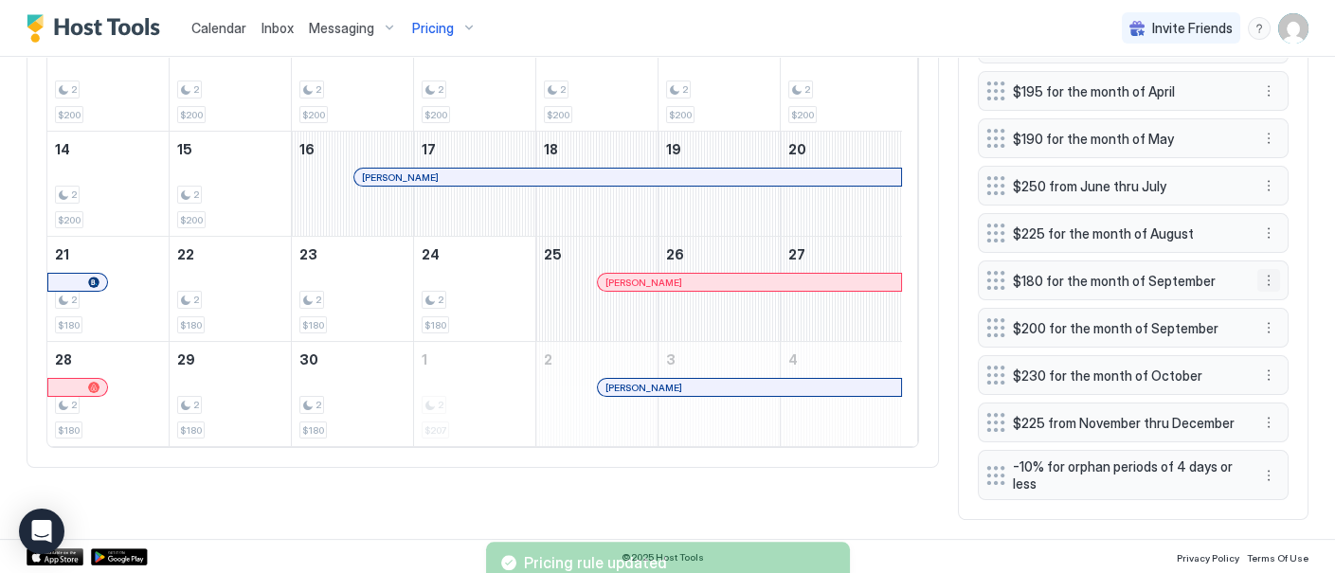
click at [1257, 286] on button "More options" at bounding box center [1268, 280] width 23 height 23
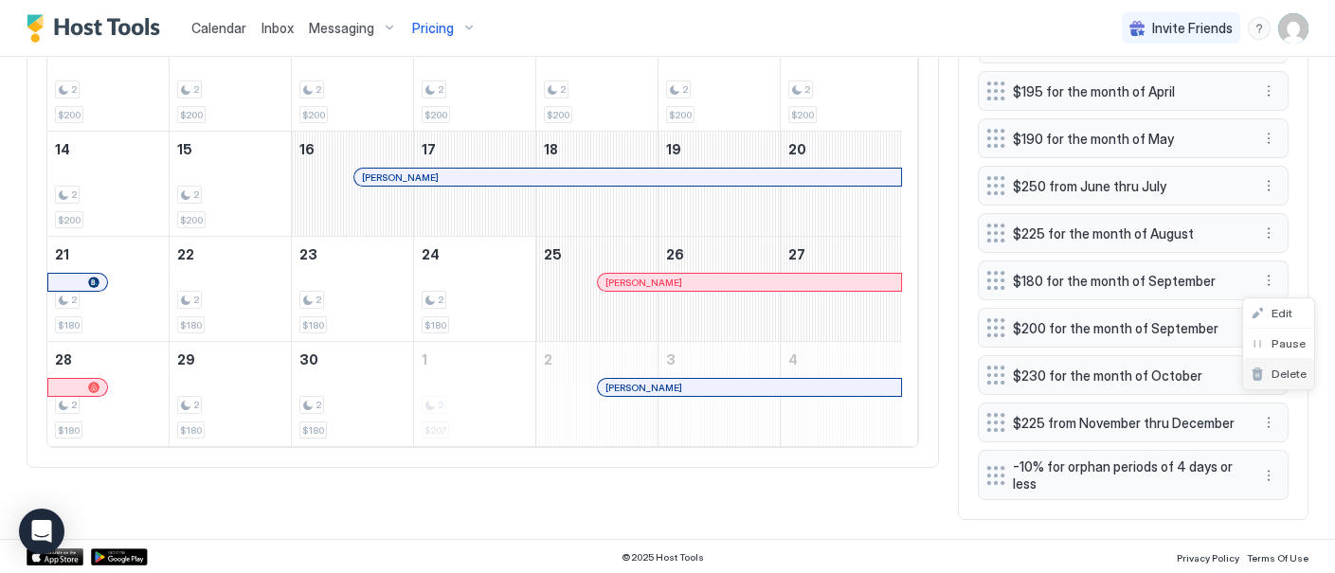
click at [1282, 371] on span "Delete" at bounding box center [1288, 374] width 35 height 14
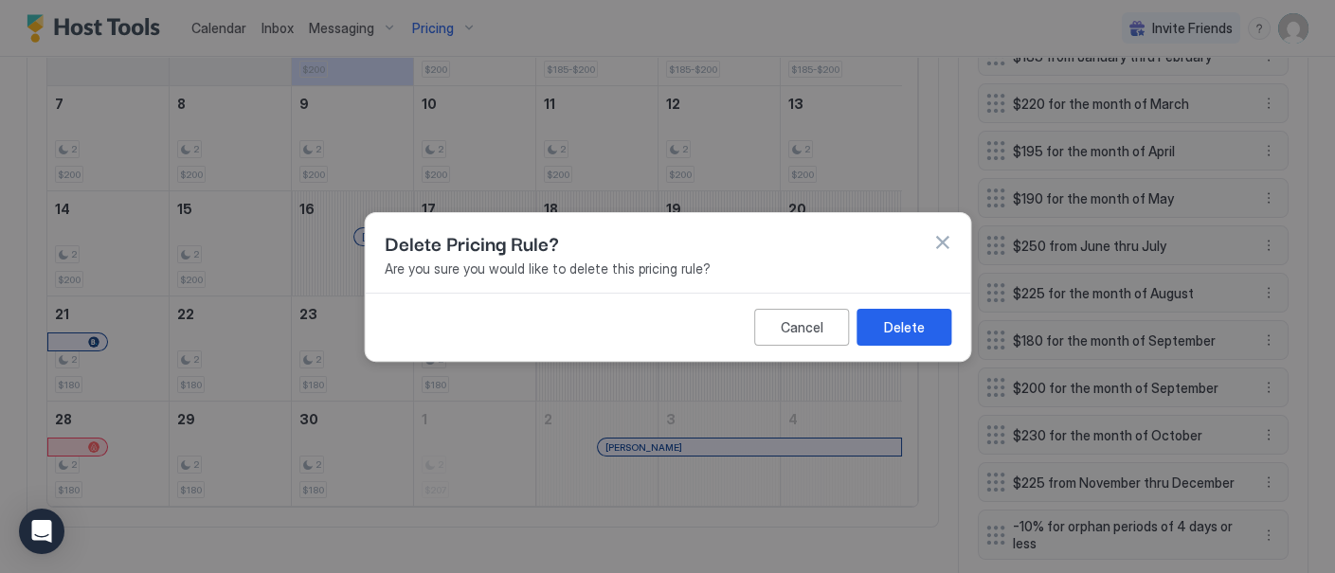
scroll to position [886, 0]
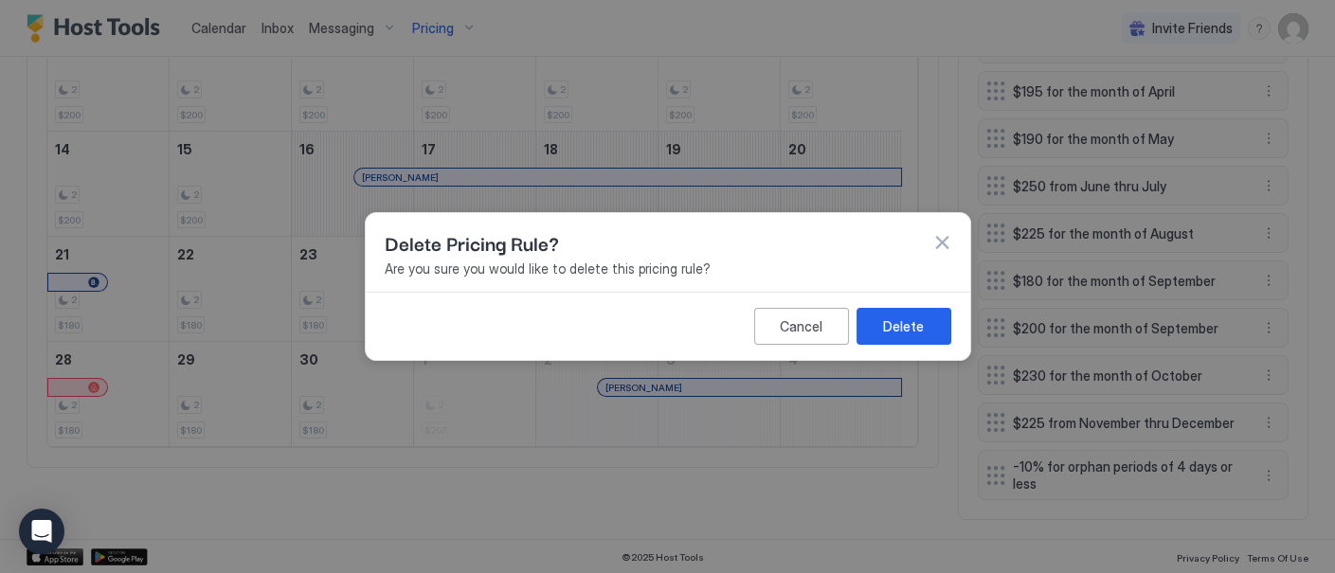
click at [907, 332] on div "Delete" at bounding box center [903, 326] width 41 height 20
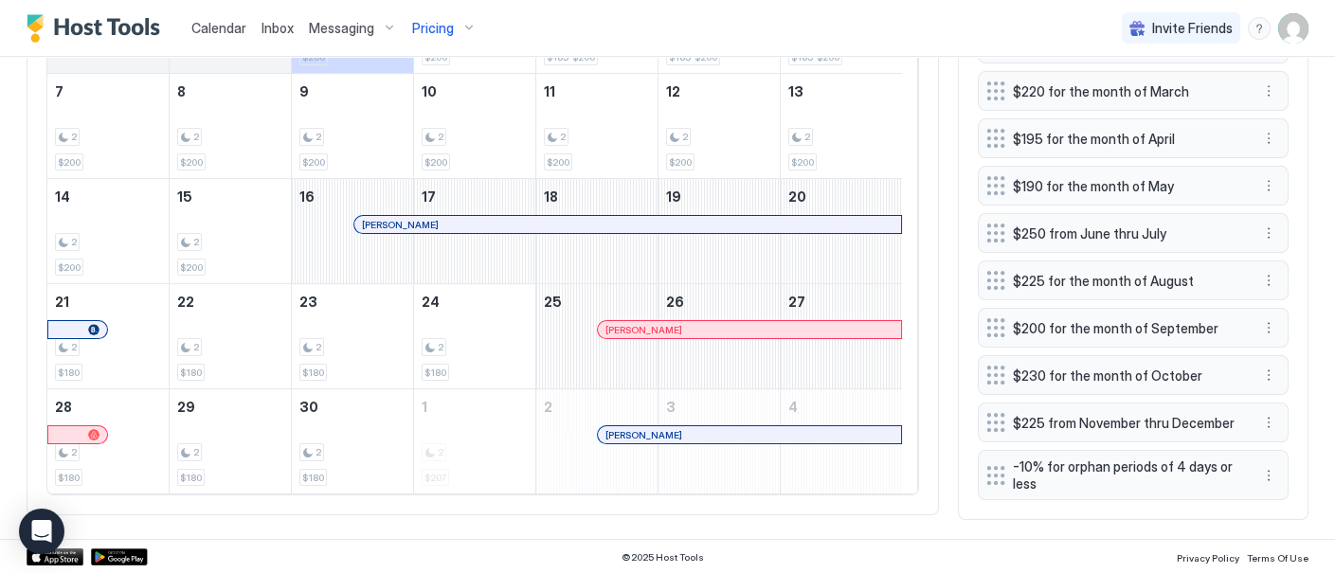
scroll to position [779, 0]
click at [447, 28] on span "Pricing" at bounding box center [433, 28] width 42 height 17
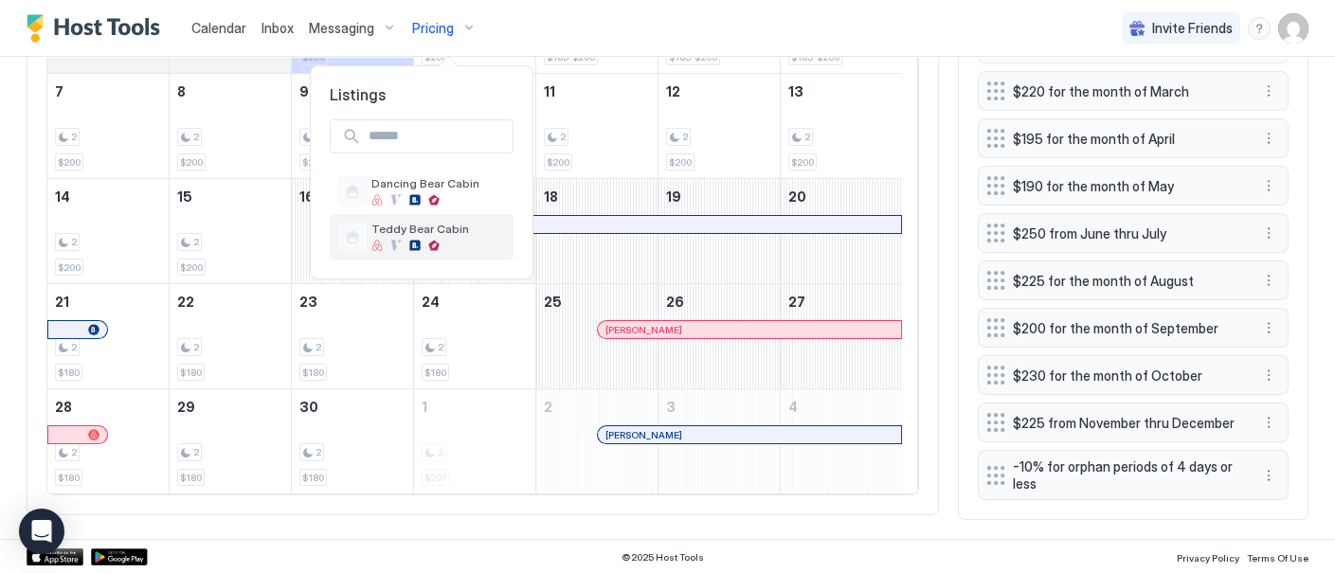
click at [421, 236] on div "Teddy Bear Cabin" at bounding box center [438, 236] width 135 height 29
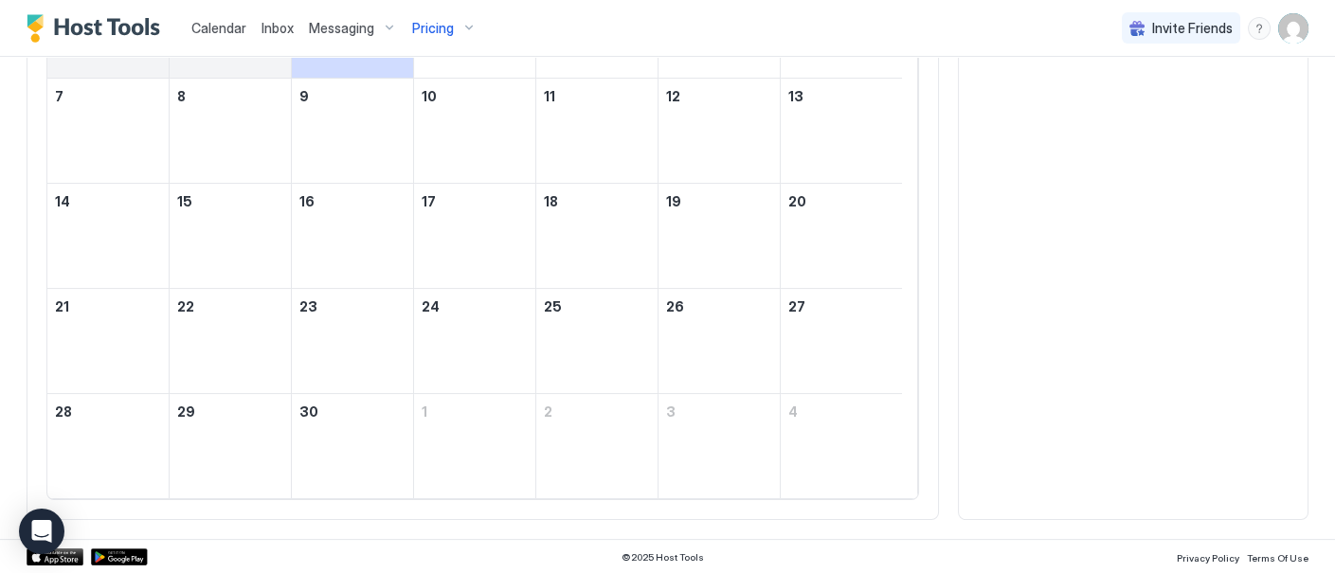
scroll to position [779, 0]
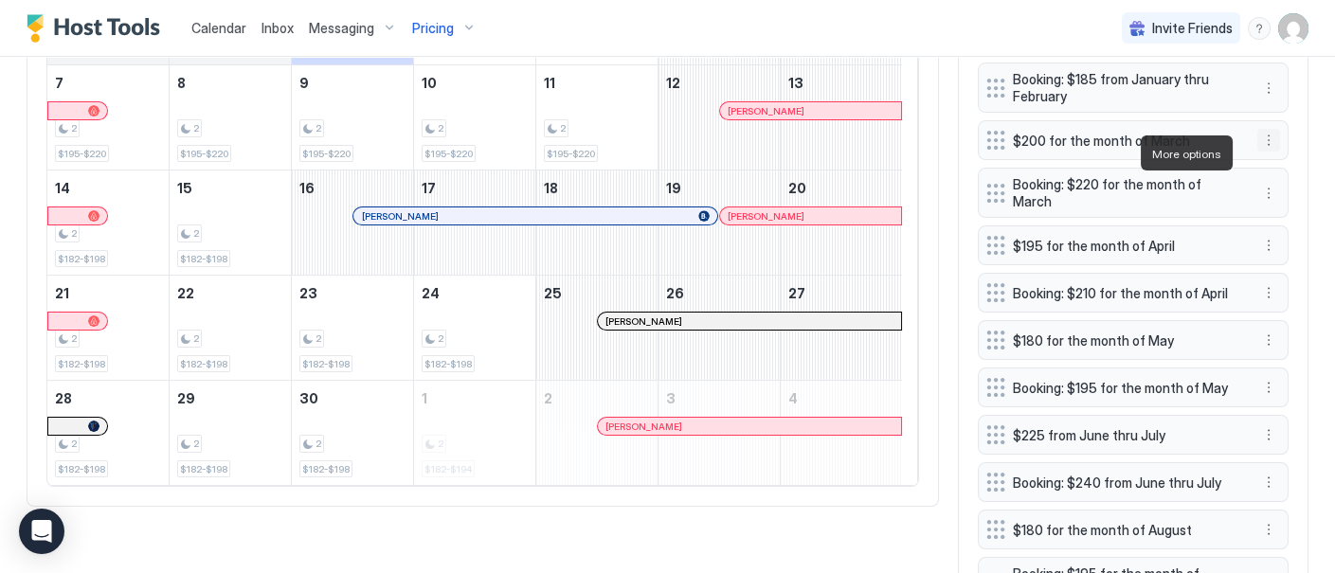
click at [1257, 150] on button "More options" at bounding box center [1268, 140] width 23 height 23
click at [1285, 177] on span "Edit" at bounding box center [1281, 179] width 21 height 14
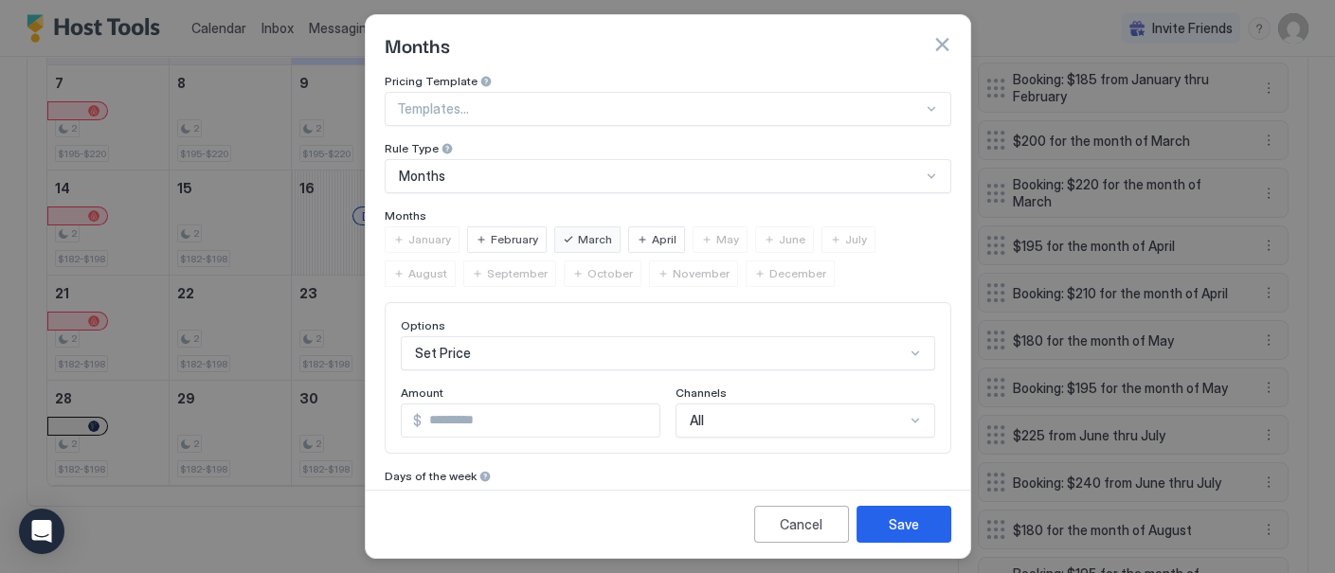
click at [868, 420] on div "All" at bounding box center [805, 421] width 260 height 34
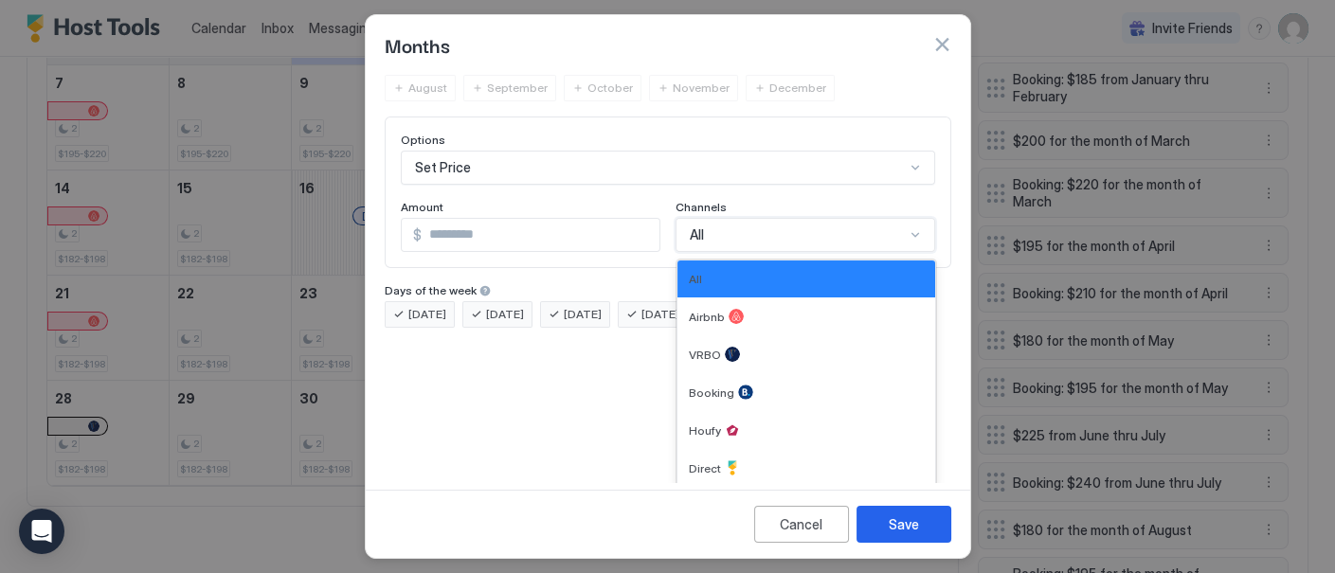
click at [839, 274] on div "All" at bounding box center [806, 279] width 235 height 14
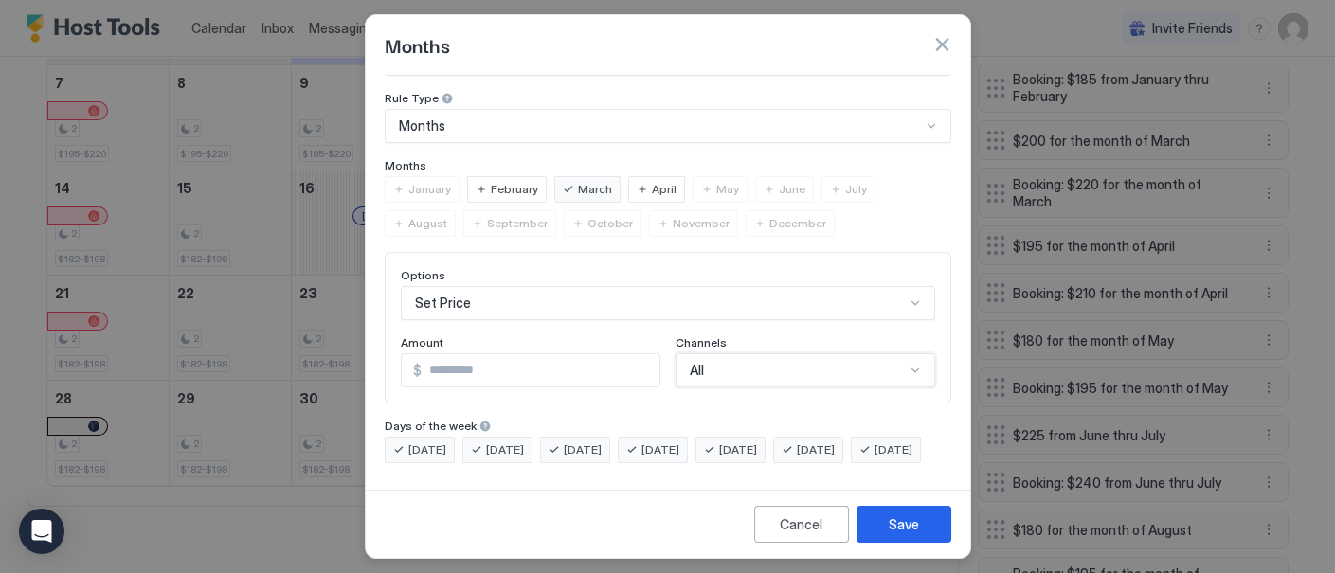
scroll to position [79, 0]
drag, startPoint x: 808, startPoint y: 529, endPoint x: 739, endPoint y: 520, distance: 69.7
click at [807, 529] on div "Cancel" at bounding box center [801, 524] width 43 height 20
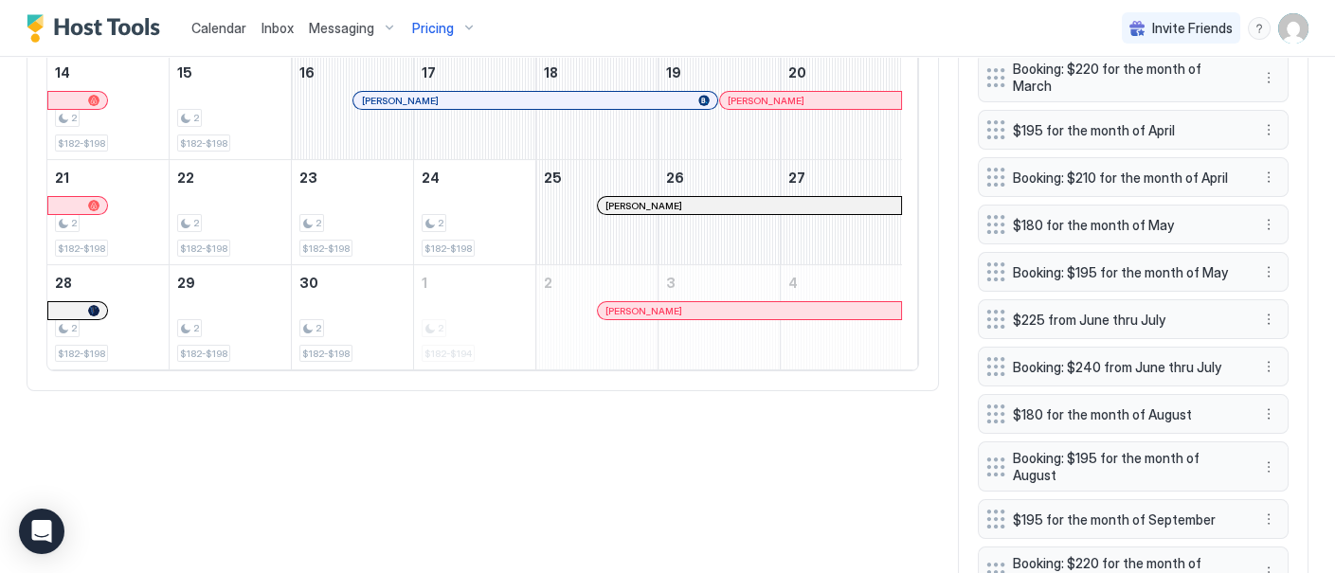
scroll to position [779, 0]
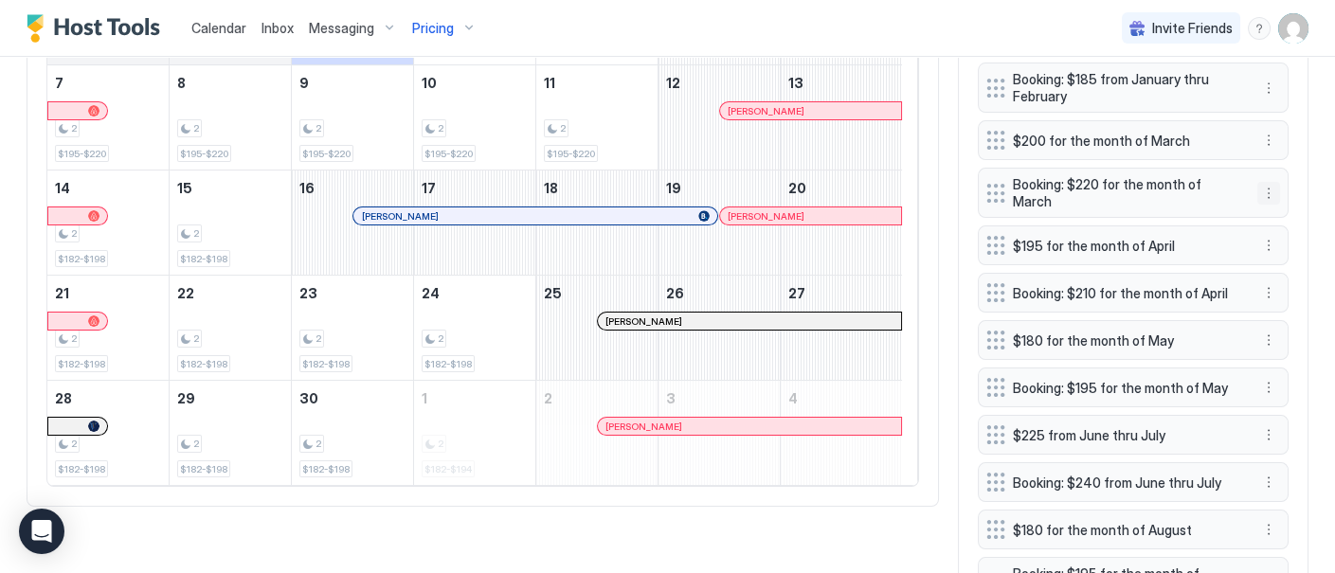
click at [1257, 199] on button "More options" at bounding box center [1268, 193] width 23 height 23
click at [1273, 223] on span "Edit" at bounding box center [1281, 226] width 21 height 14
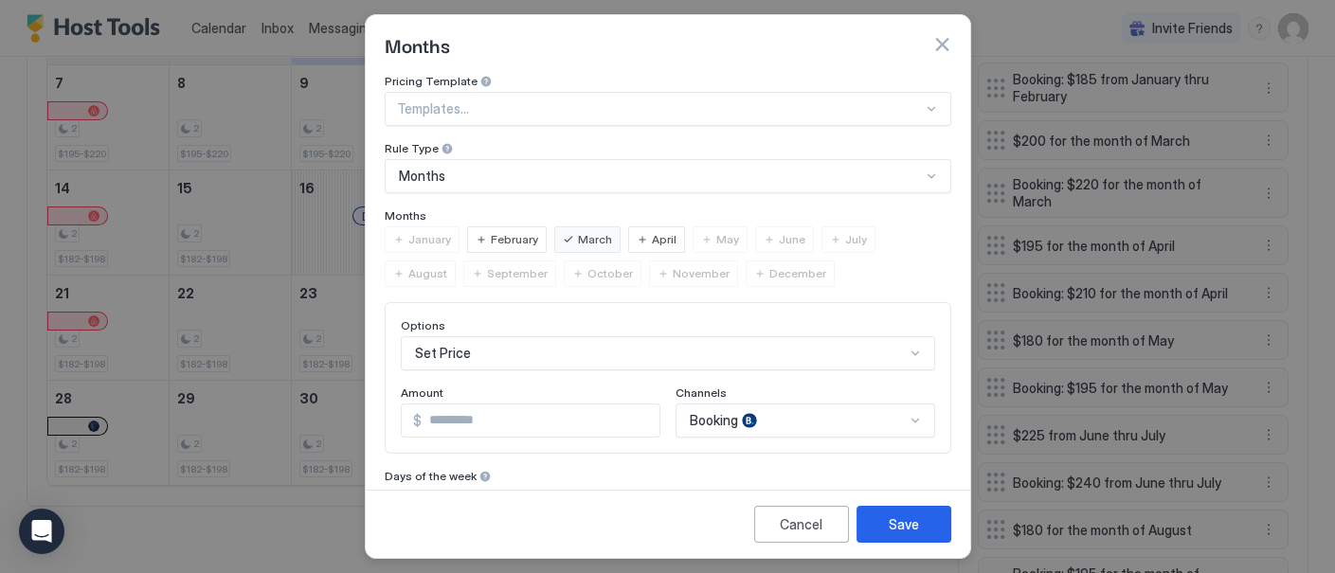
click at [897, 422] on div "Booking" at bounding box center [805, 421] width 260 height 34
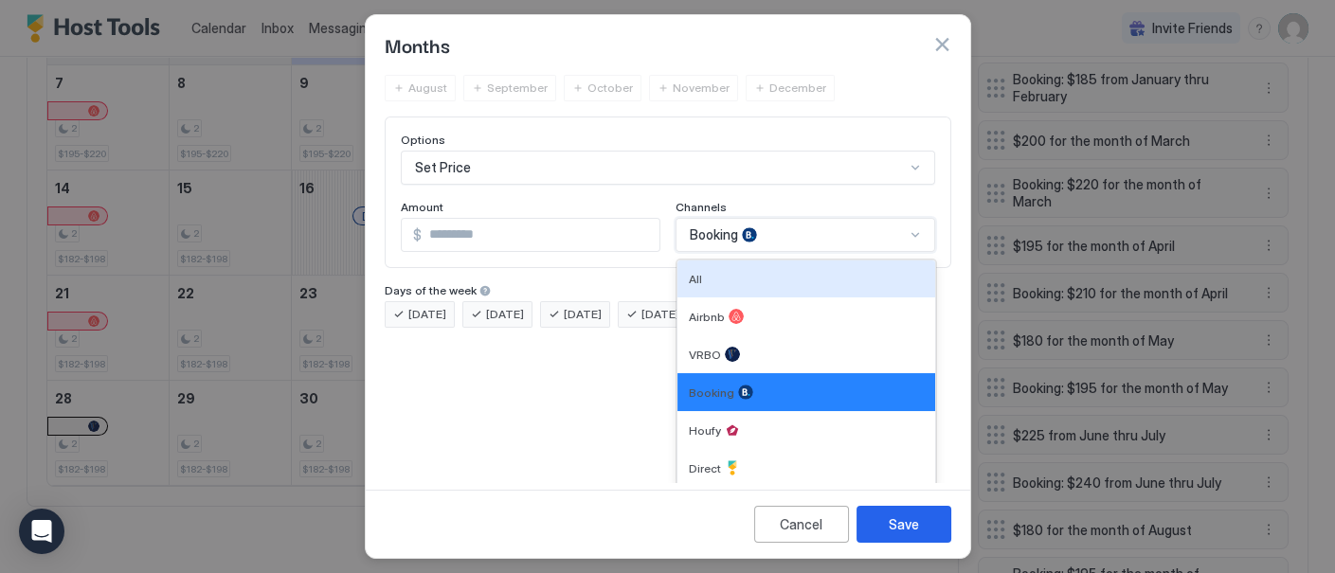
drag, startPoint x: 815, startPoint y: 279, endPoint x: 820, endPoint y: 288, distance: 10.2
click at [816, 278] on div "All" at bounding box center [806, 279] width 235 height 14
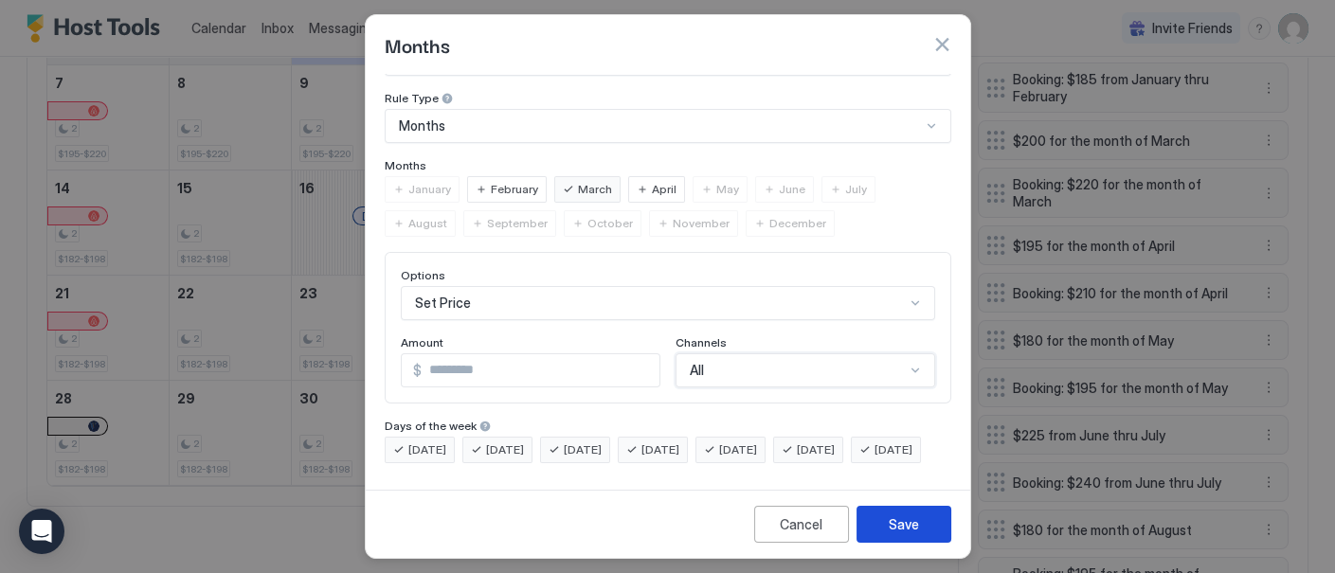
click at [922, 517] on button "Save" at bounding box center [903, 524] width 95 height 37
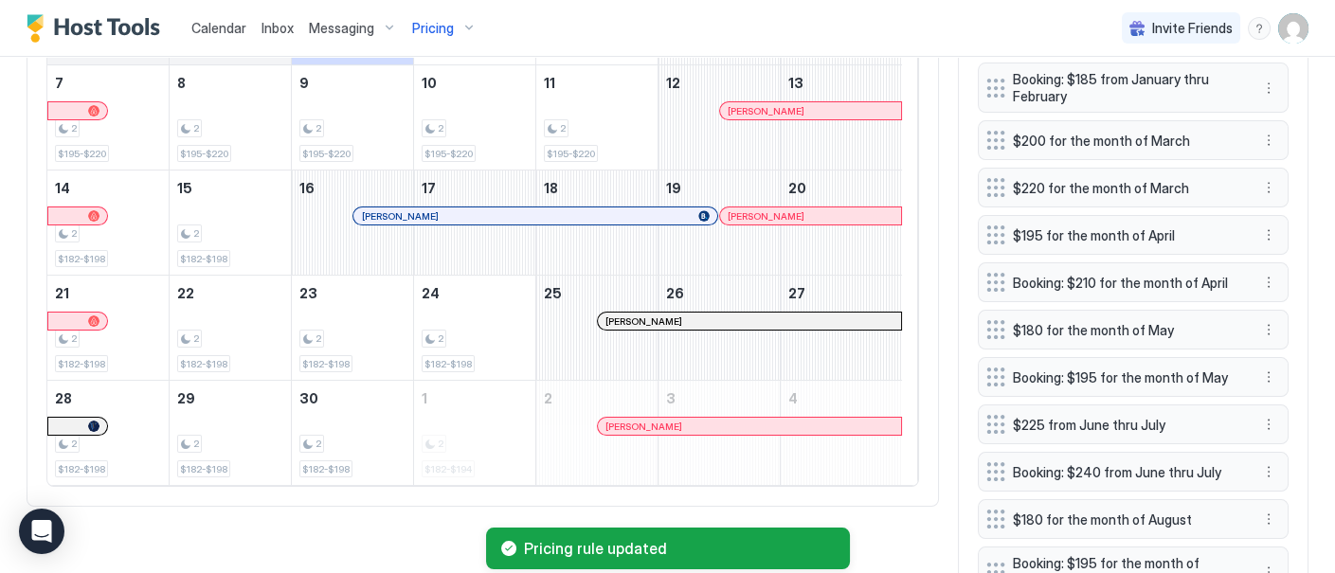
click at [1257, 148] on button "More options" at bounding box center [1268, 140] width 23 height 23
click at [1281, 240] on span "Delete" at bounding box center [1288, 240] width 35 height 14
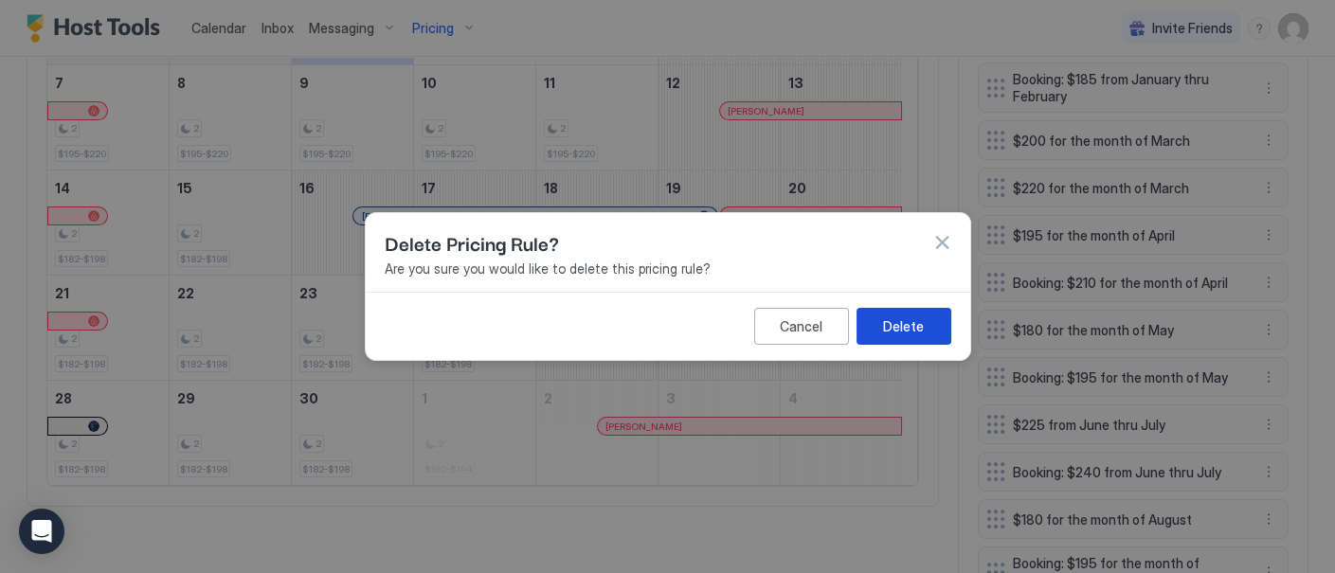
click at [921, 331] on div "Delete" at bounding box center [903, 326] width 41 height 20
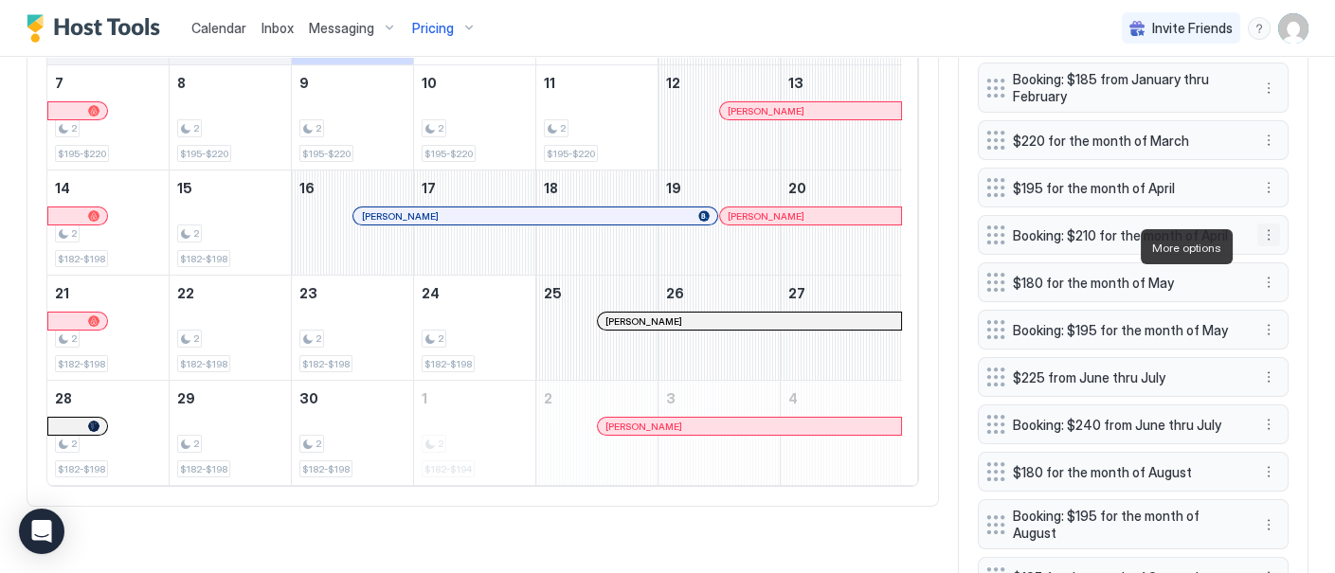
click at [1257, 242] on button "More options" at bounding box center [1268, 235] width 23 height 23
click at [1281, 273] on span "Edit" at bounding box center [1281, 273] width 21 height 14
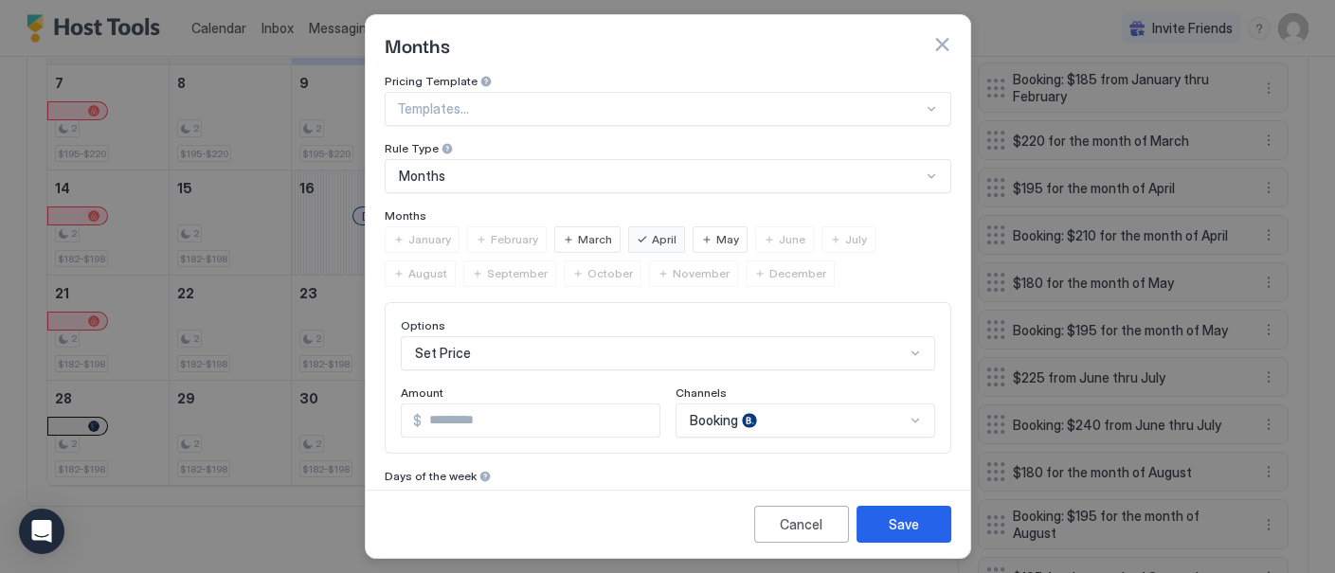
click at [492, 422] on input "***" at bounding box center [541, 420] width 238 height 32
type input "***"
click at [829, 419] on div "Booking" at bounding box center [805, 421] width 260 height 34
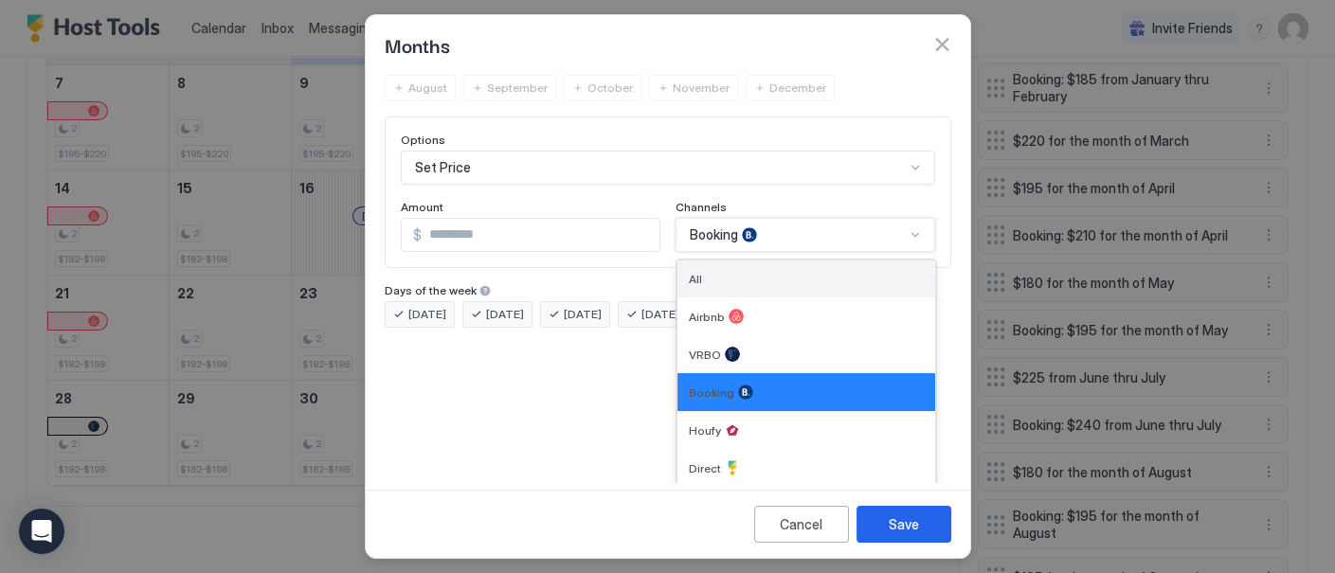
click at [850, 276] on div "All" at bounding box center [806, 279] width 235 height 14
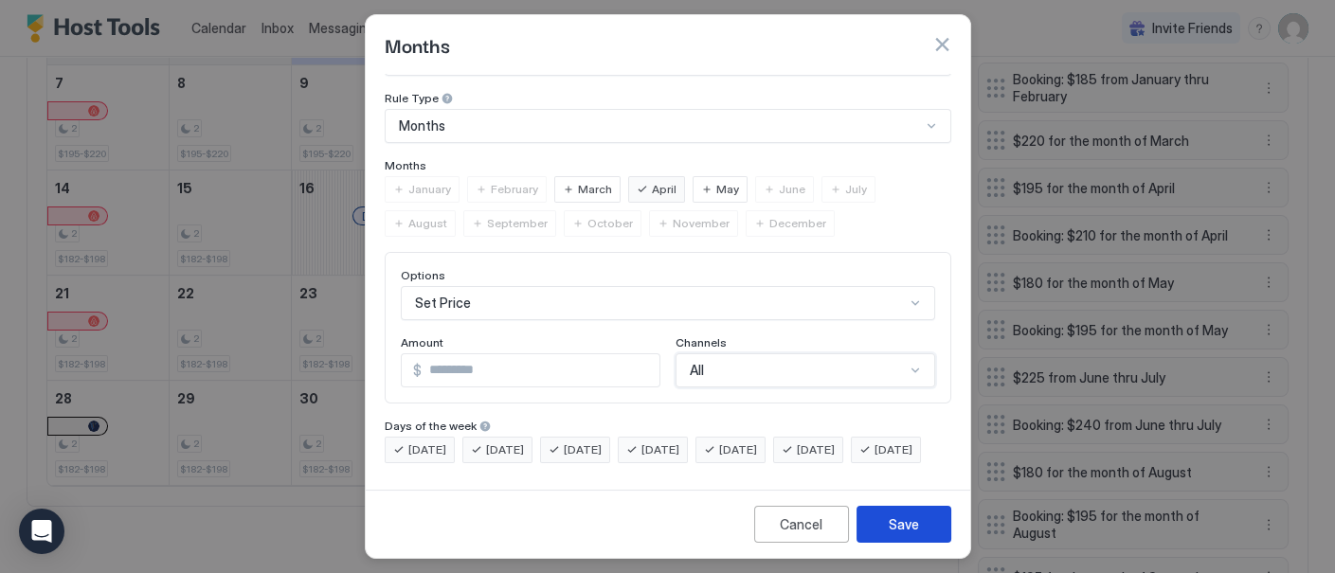
click at [914, 521] on div "Save" at bounding box center [903, 524] width 30 height 20
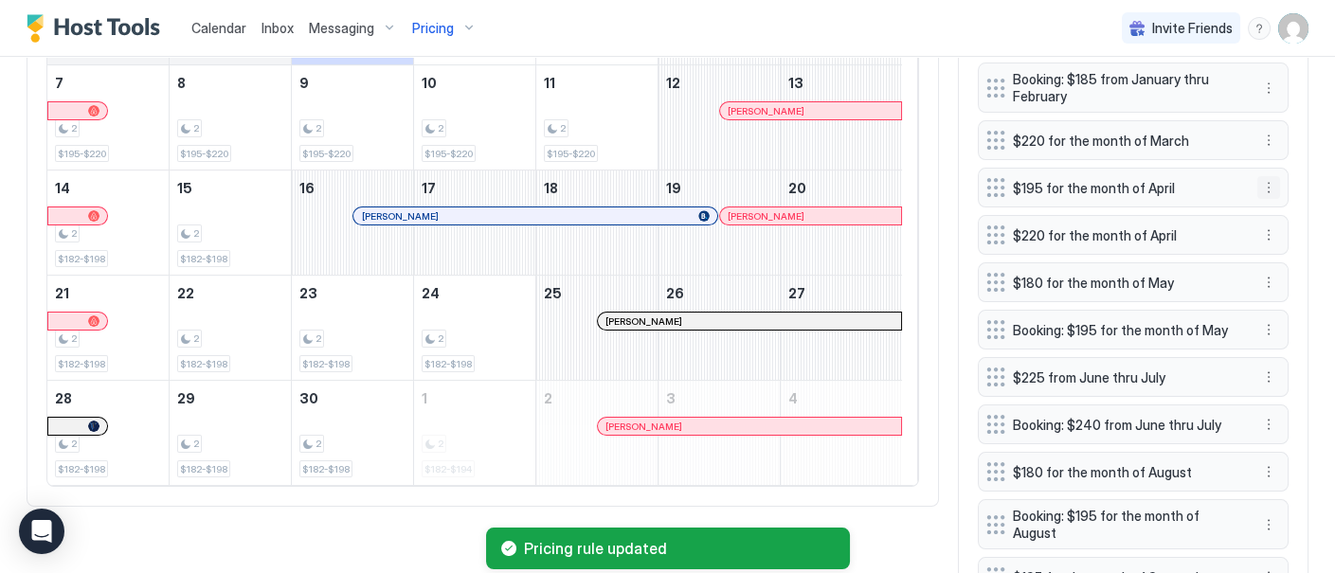
click at [1257, 197] on button "More options" at bounding box center [1268, 187] width 23 height 23
click at [1279, 287] on span "Delete" at bounding box center [1288, 286] width 35 height 14
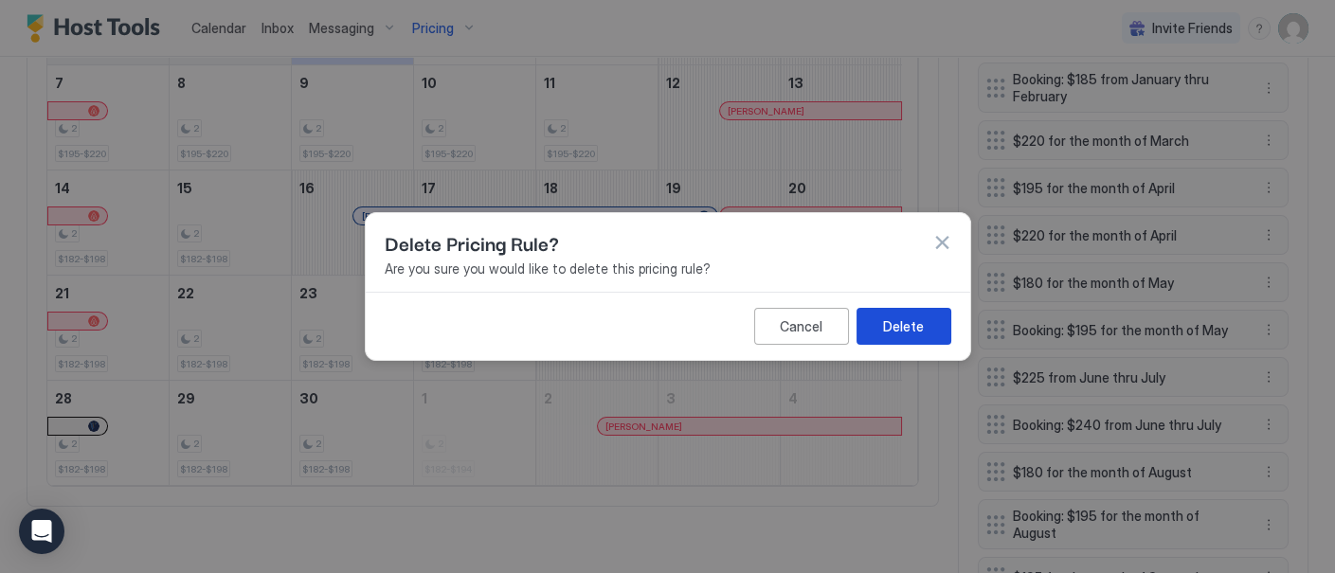
click at [910, 317] on div "Delete" at bounding box center [903, 326] width 41 height 20
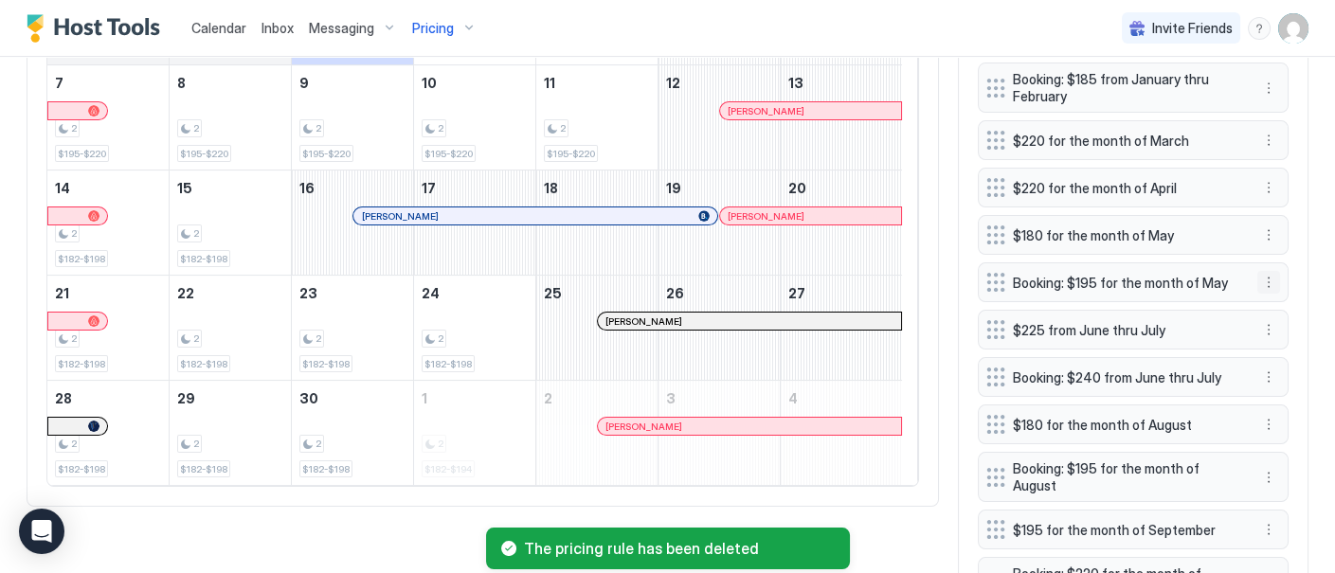
click at [1257, 294] on button "More options" at bounding box center [1268, 282] width 23 height 23
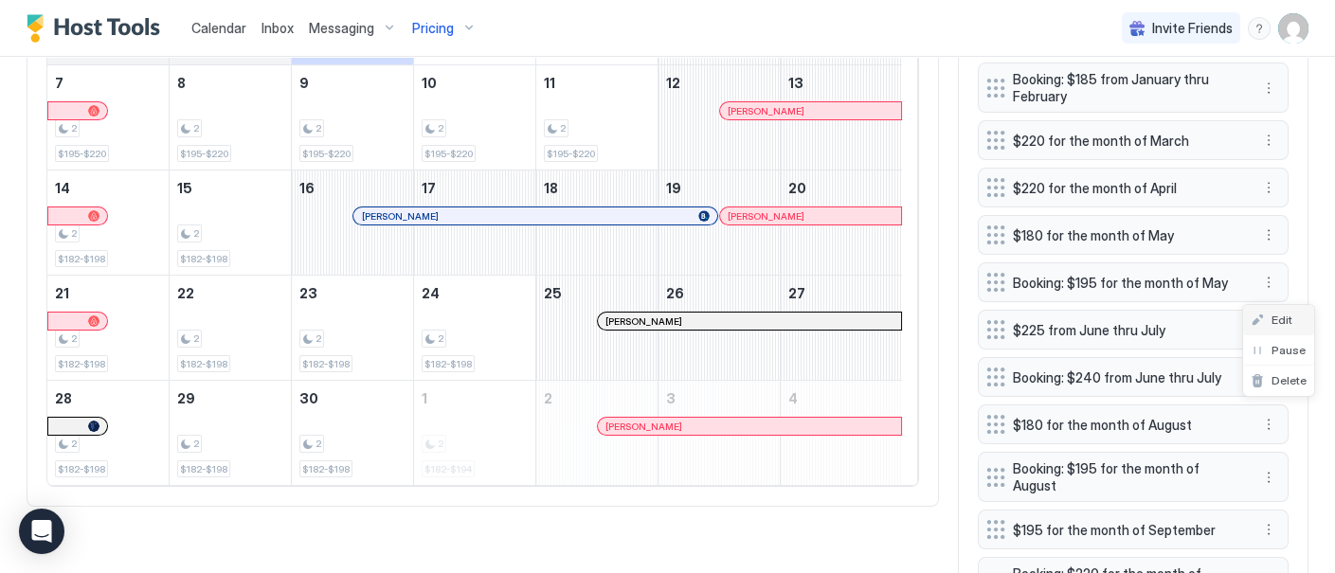
click at [1289, 313] on span "Edit" at bounding box center [1281, 320] width 21 height 14
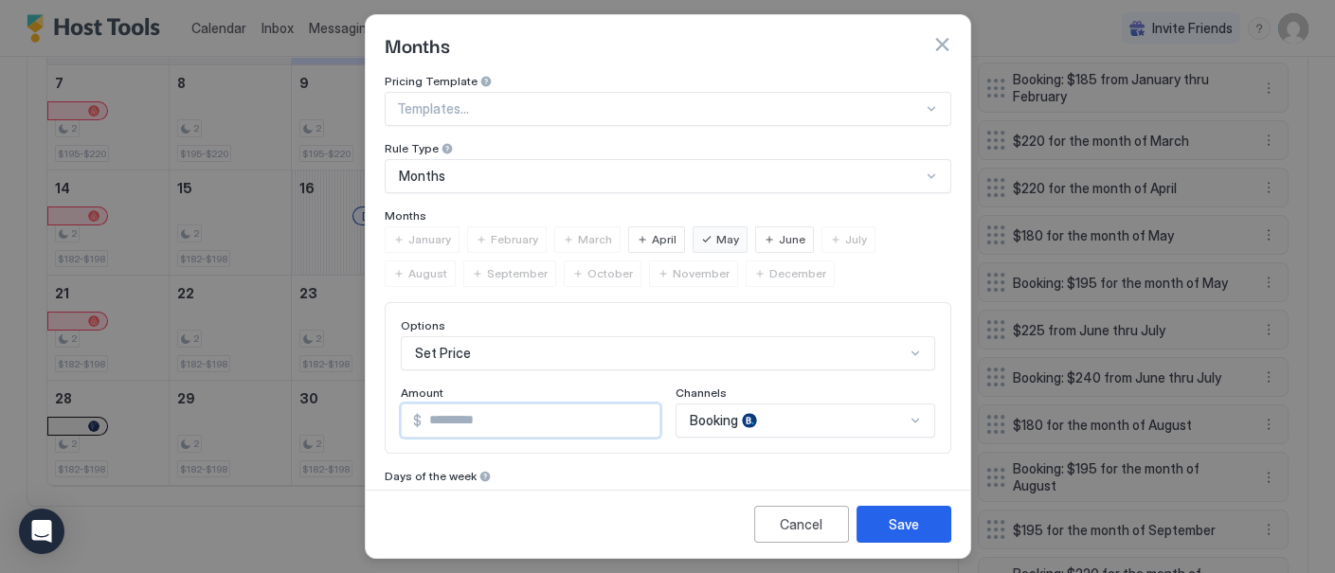
drag, startPoint x: 493, startPoint y: 414, endPoint x: 356, endPoint y: 414, distance: 136.4
click at [356, 414] on div "Months Pricing Template Templates... Rule Type Months Months January February M…" at bounding box center [667, 286] width 1335 height 573
type input "***"
click at [883, 414] on div "Booking" at bounding box center [805, 421] width 260 height 34
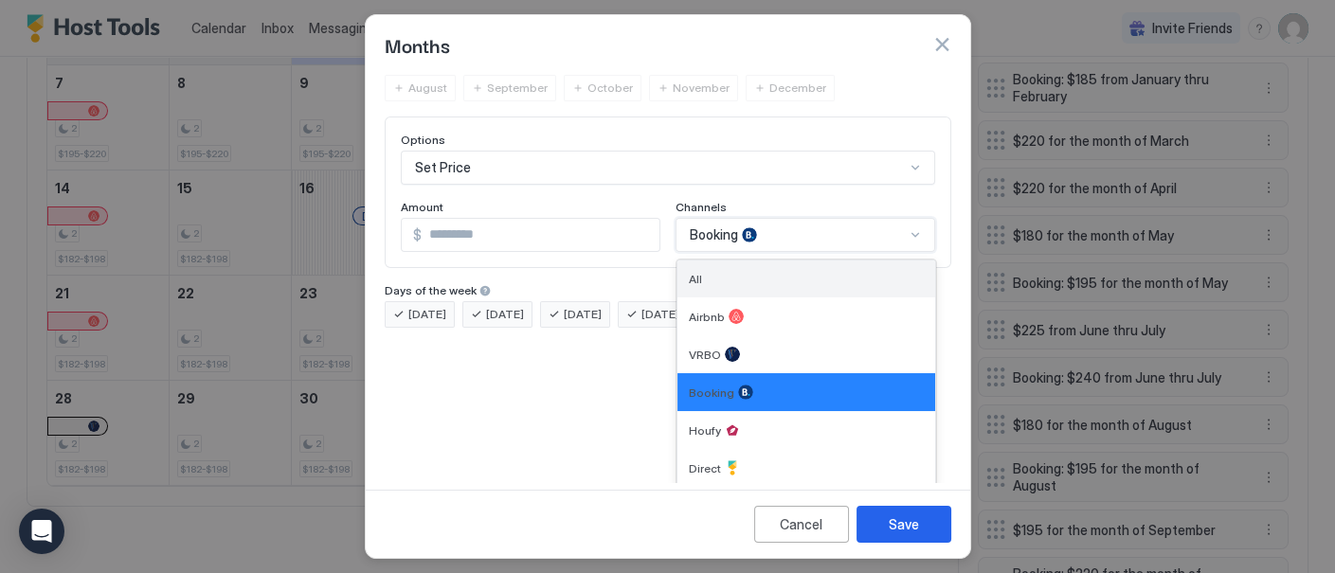
click at [856, 275] on div "All" at bounding box center [806, 279] width 235 height 14
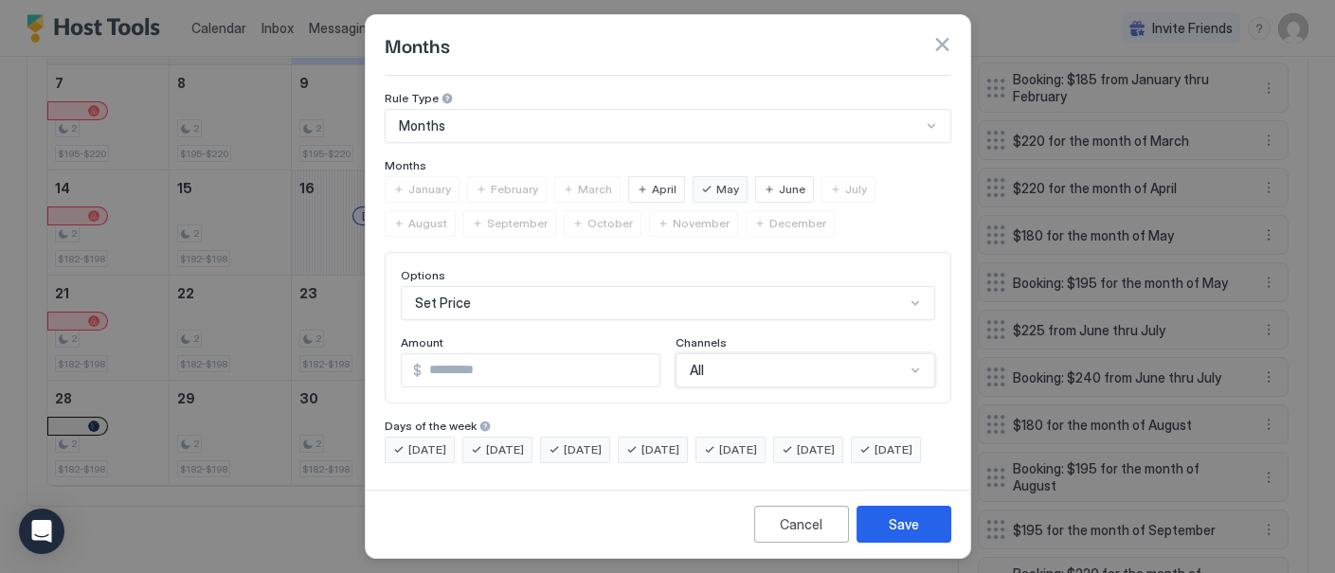
scroll to position [79, 0]
click at [919, 522] on button "Save" at bounding box center [903, 524] width 95 height 37
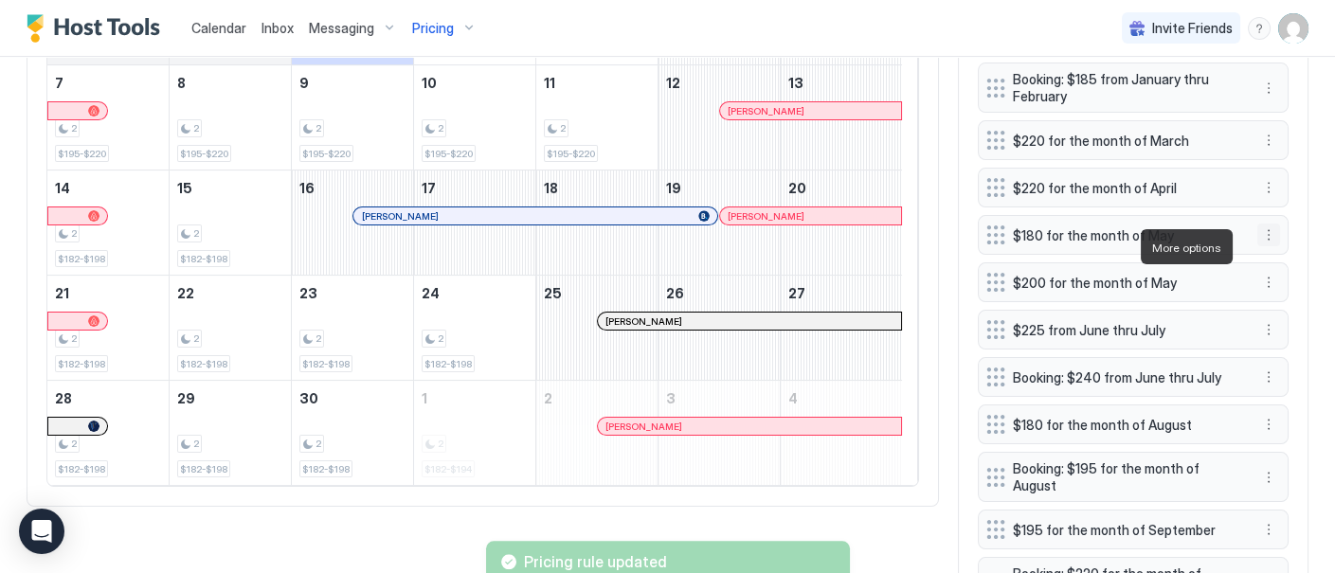
click at [1258, 244] on button "More options" at bounding box center [1268, 235] width 23 height 23
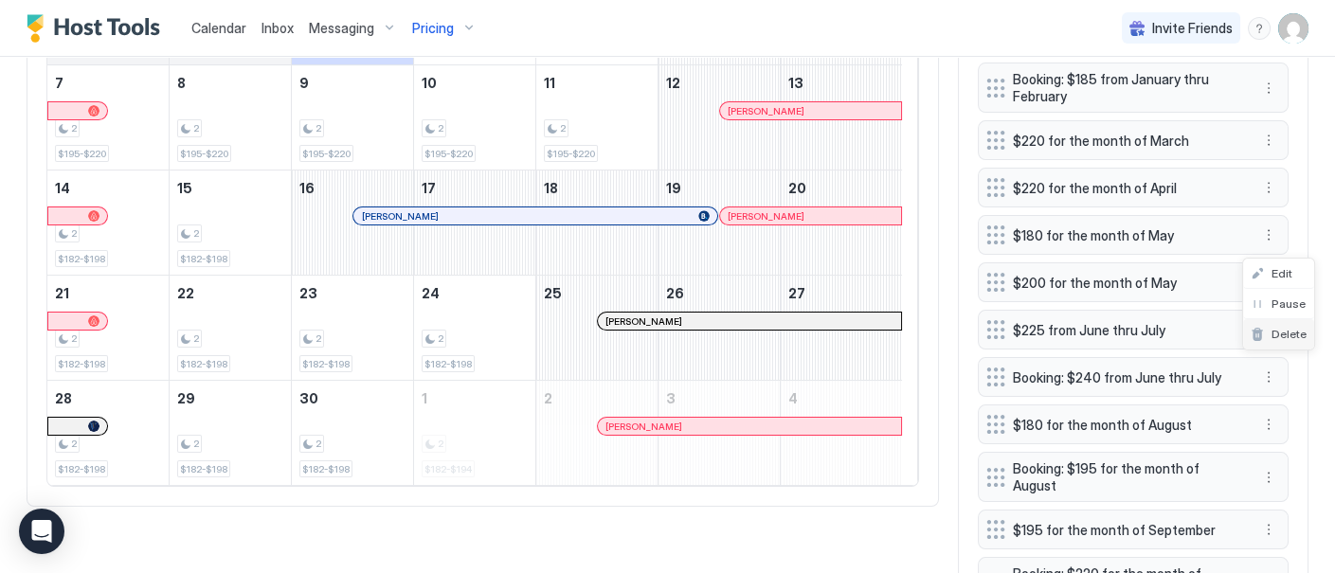
click at [1295, 335] on span "Delete" at bounding box center [1288, 334] width 35 height 14
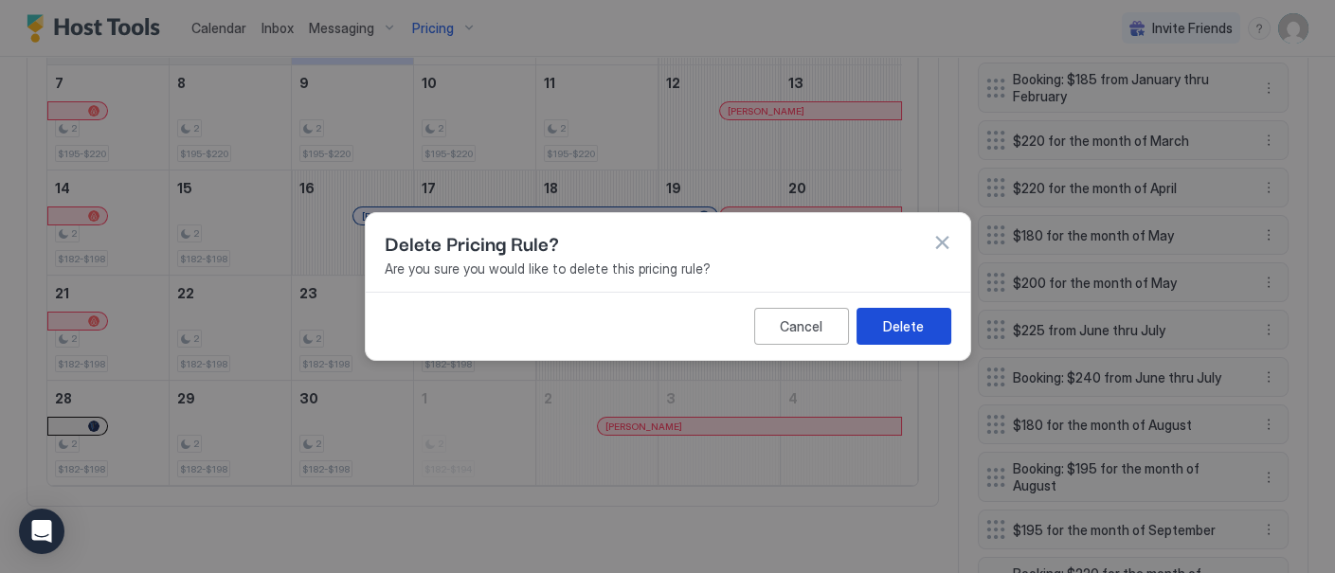
click at [920, 323] on div "Delete" at bounding box center [903, 326] width 41 height 20
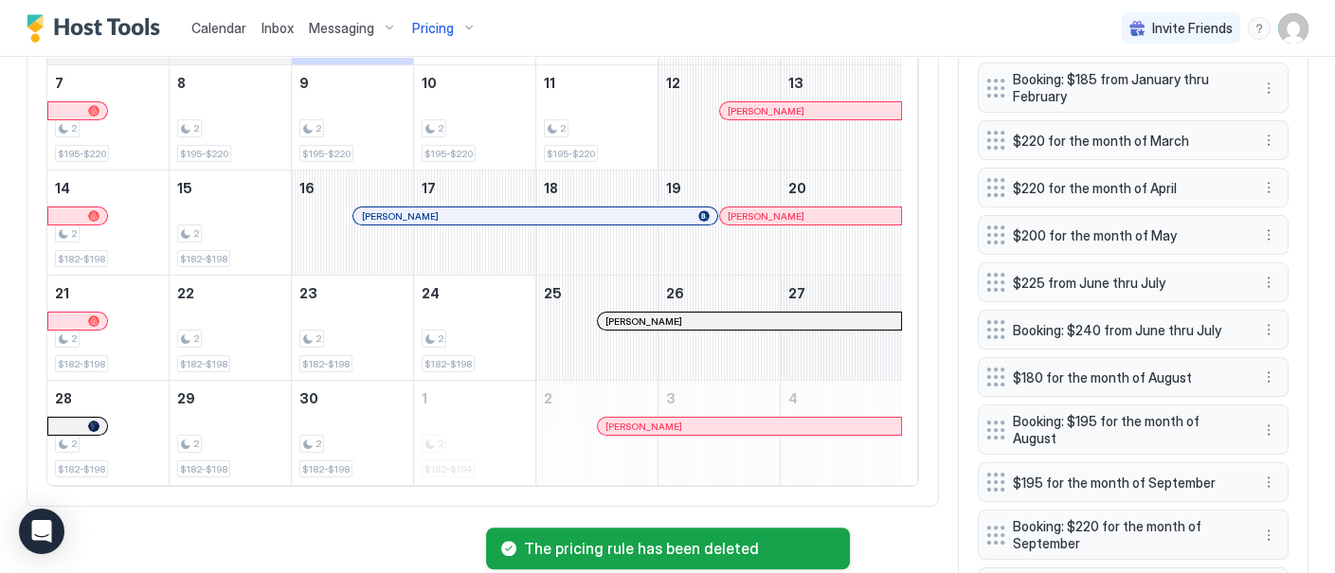
scroll to position [779, 0]
click at [1257, 194] on button "More options" at bounding box center [1268, 187] width 23 height 23
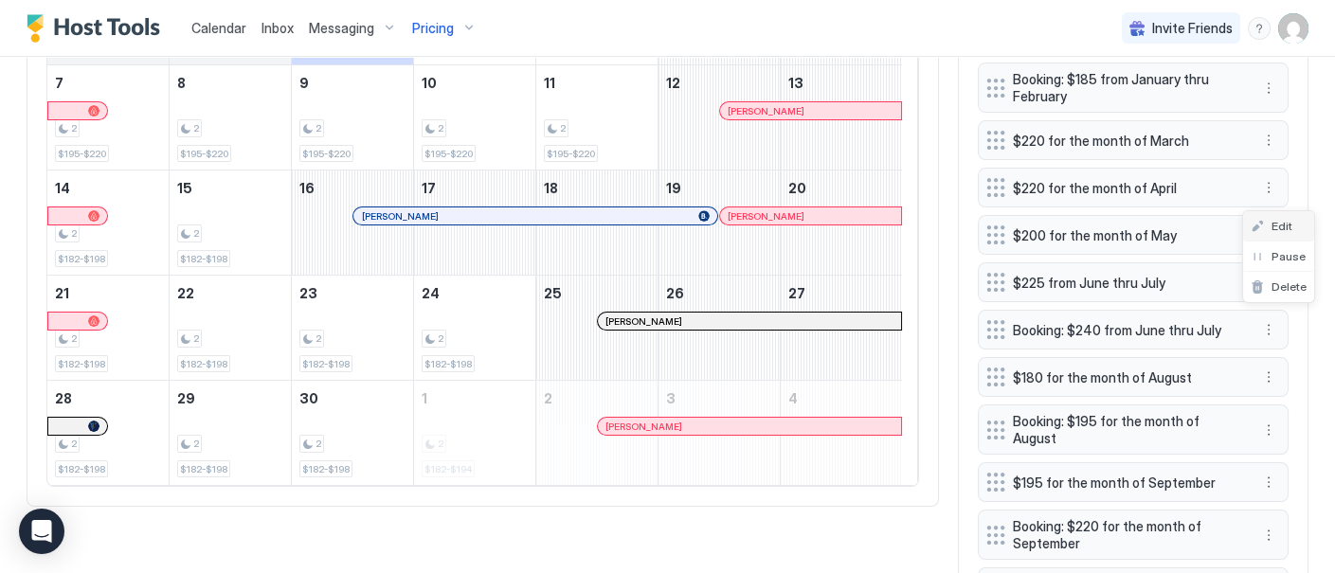
click at [1267, 225] on div "Edit" at bounding box center [1271, 226] width 42 height 14
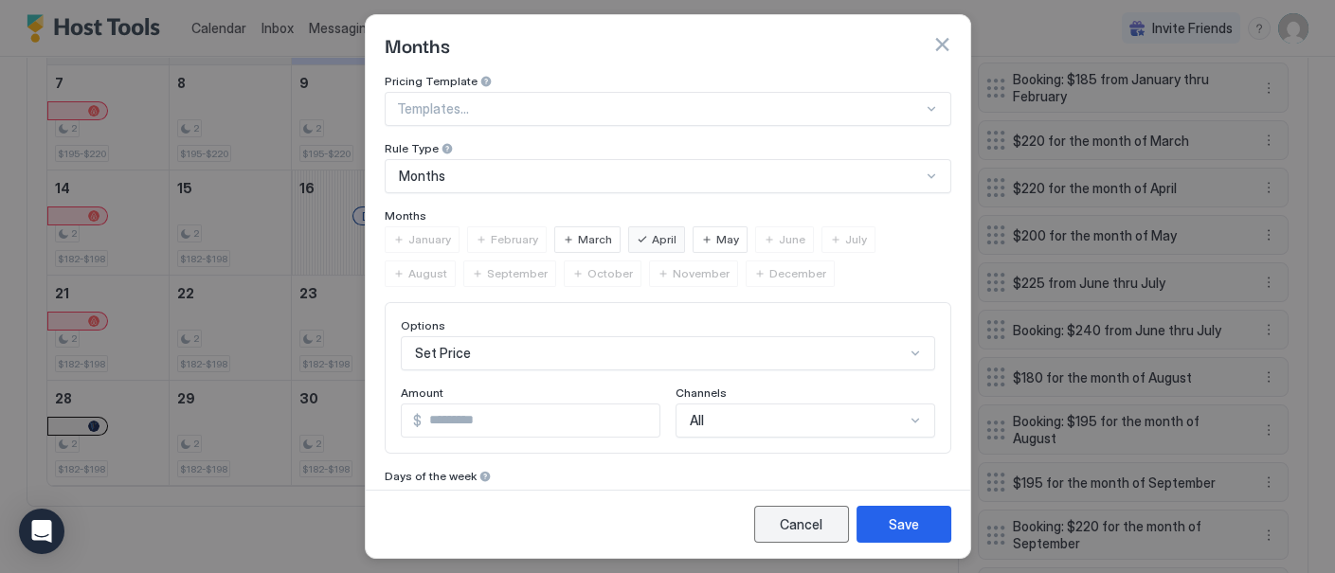
click at [797, 520] on div "Cancel" at bounding box center [801, 524] width 43 height 20
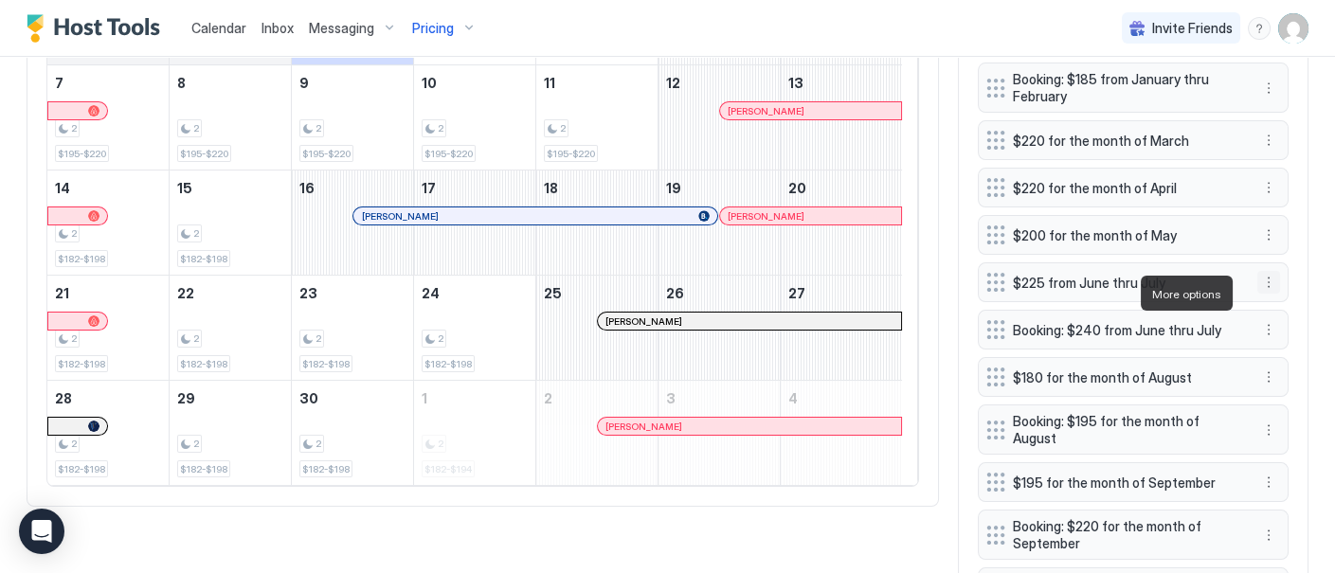
click at [1257, 291] on button "More options" at bounding box center [1268, 282] width 23 height 23
click at [1216, 342] on div at bounding box center [667, 286] width 1335 height 573
click at [1257, 339] on button "More options" at bounding box center [1268, 329] width 23 height 23
click at [1275, 369] on span "Edit" at bounding box center [1281, 367] width 21 height 14
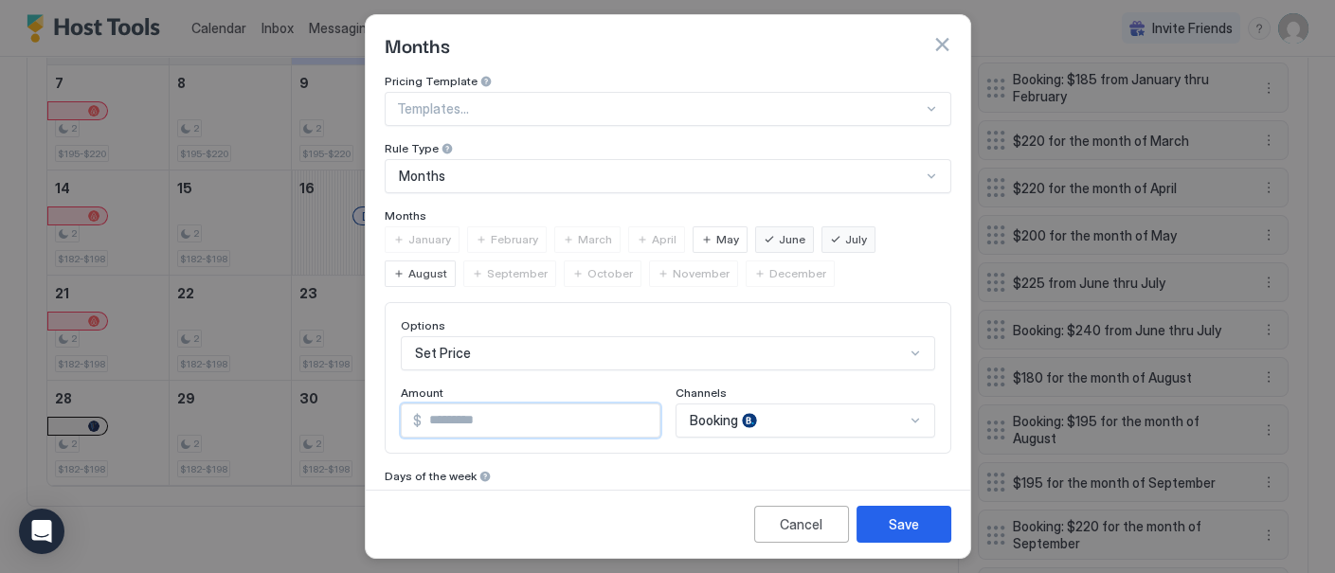
click at [468, 422] on input "***" at bounding box center [541, 420] width 238 height 32
type input "***"
click at [816, 418] on div "Booking" at bounding box center [805, 421] width 260 height 34
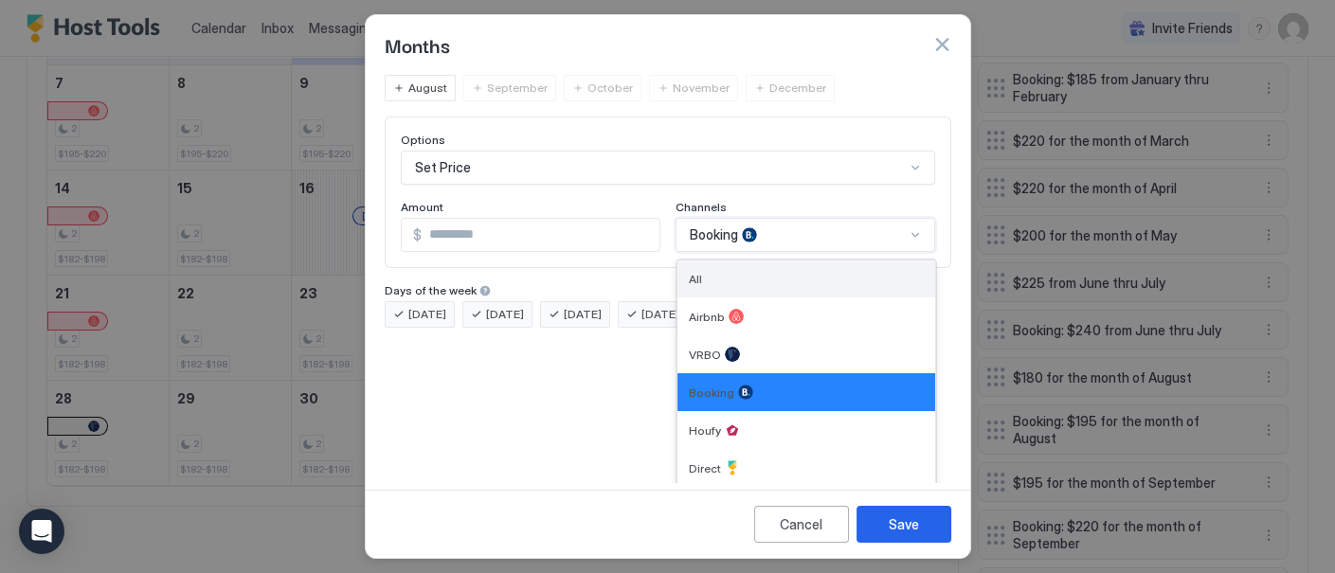
click at [853, 282] on div "All" at bounding box center [806, 278] width 258 height 37
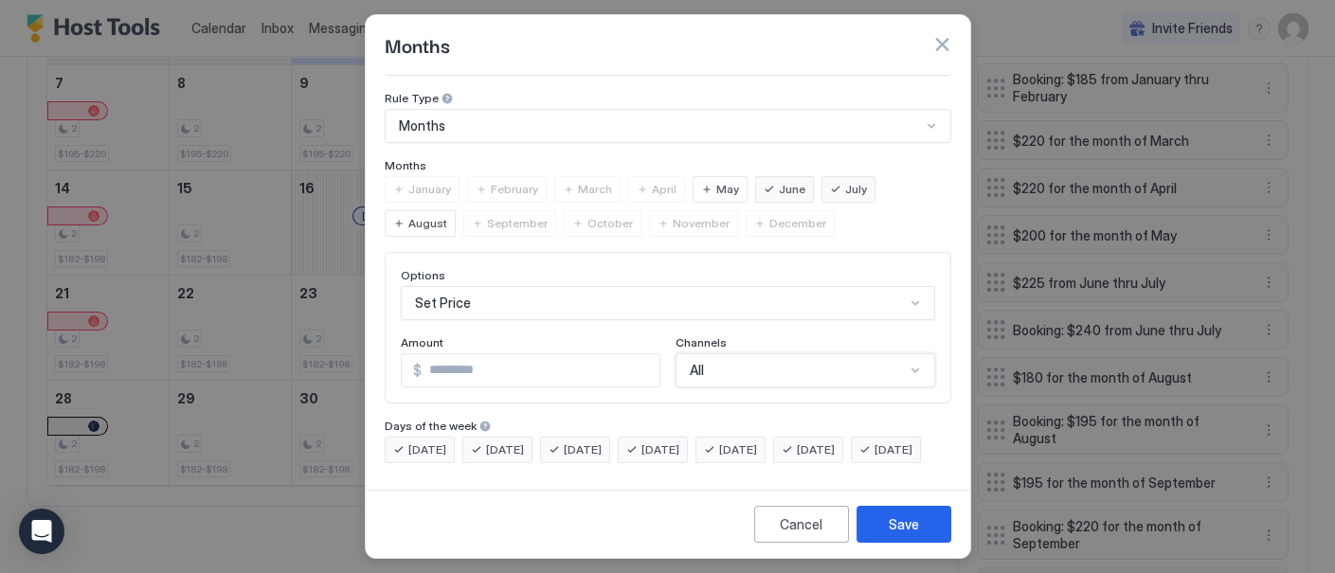
scroll to position [79, 0]
click at [914, 521] on div "Save" at bounding box center [903, 524] width 30 height 20
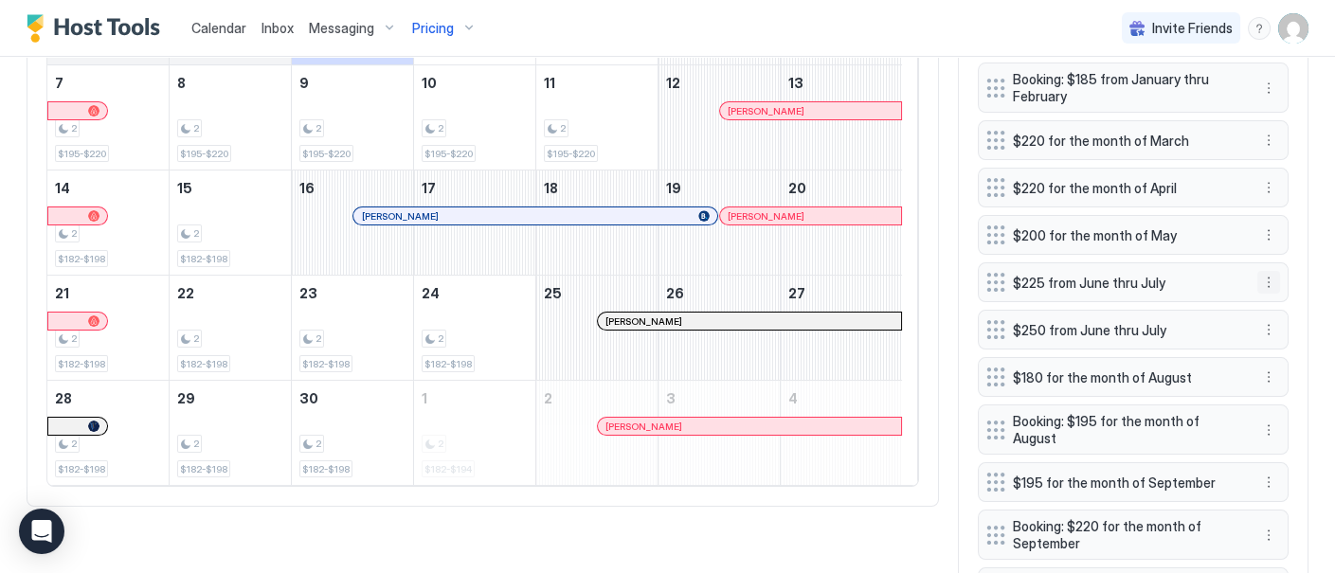
click at [1257, 289] on button "More options" at bounding box center [1268, 282] width 23 height 23
click at [1278, 381] on span "Delete" at bounding box center [1288, 380] width 35 height 14
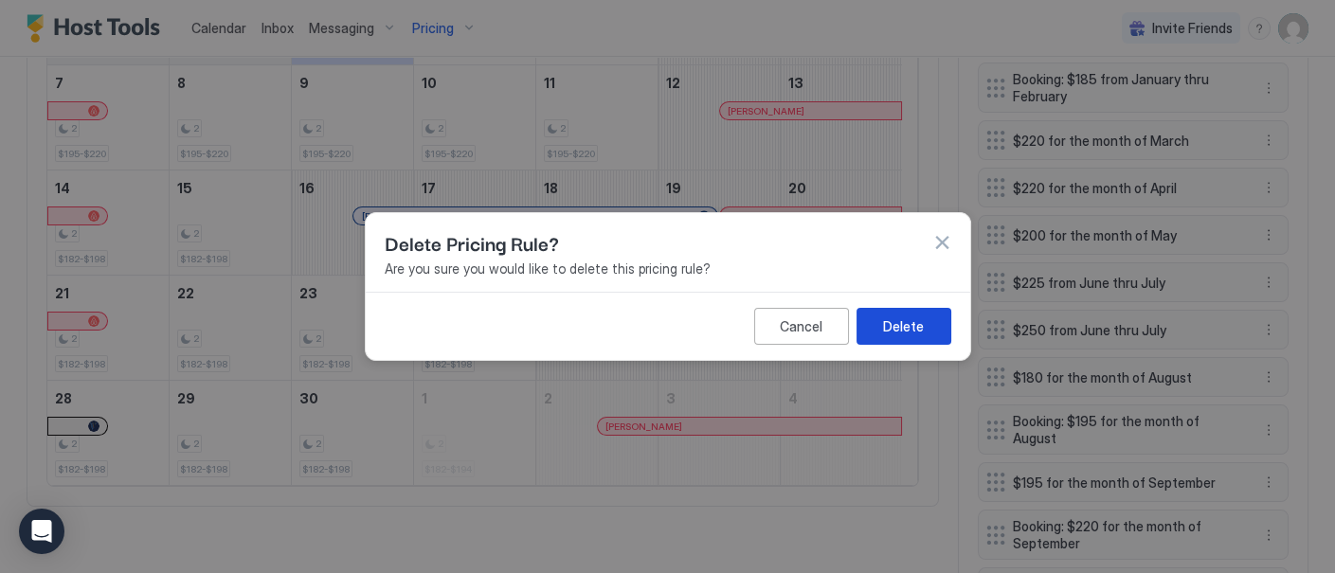
click at [902, 331] on div "Delete" at bounding box center [903, 326] width 41 height 20
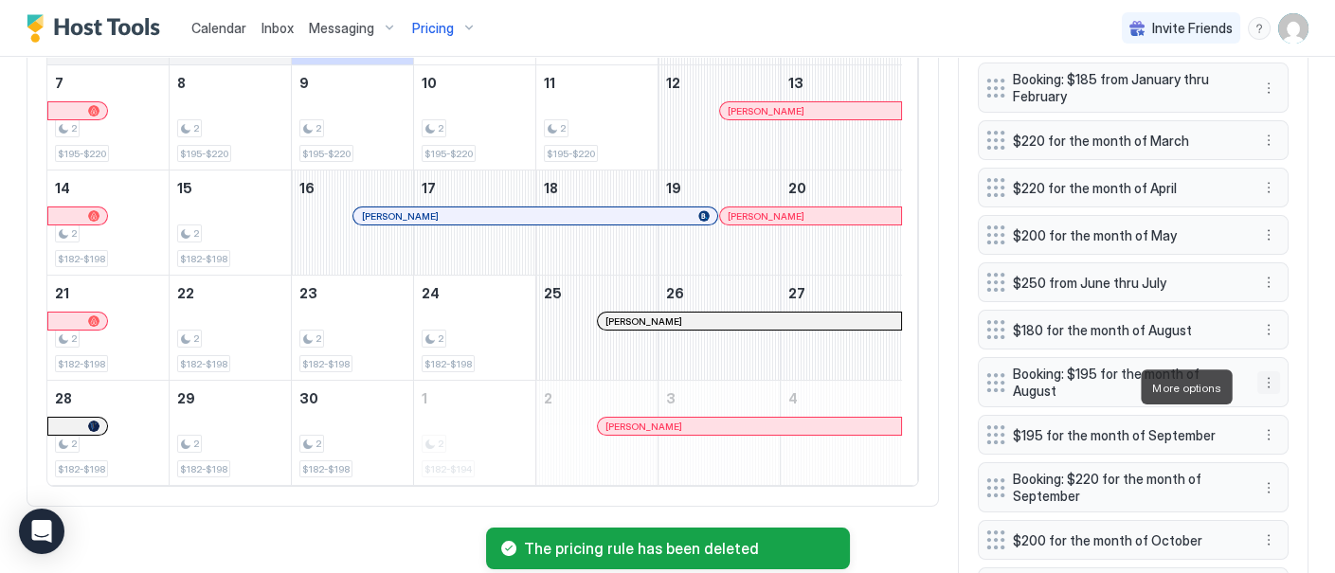
click at [1258, 385] on button "More options" at bounding box center [1268, 382] width 23 height 23
click at [1286, 415] on span "Edit" at bounding box center [1281, 413] width 21 height 14
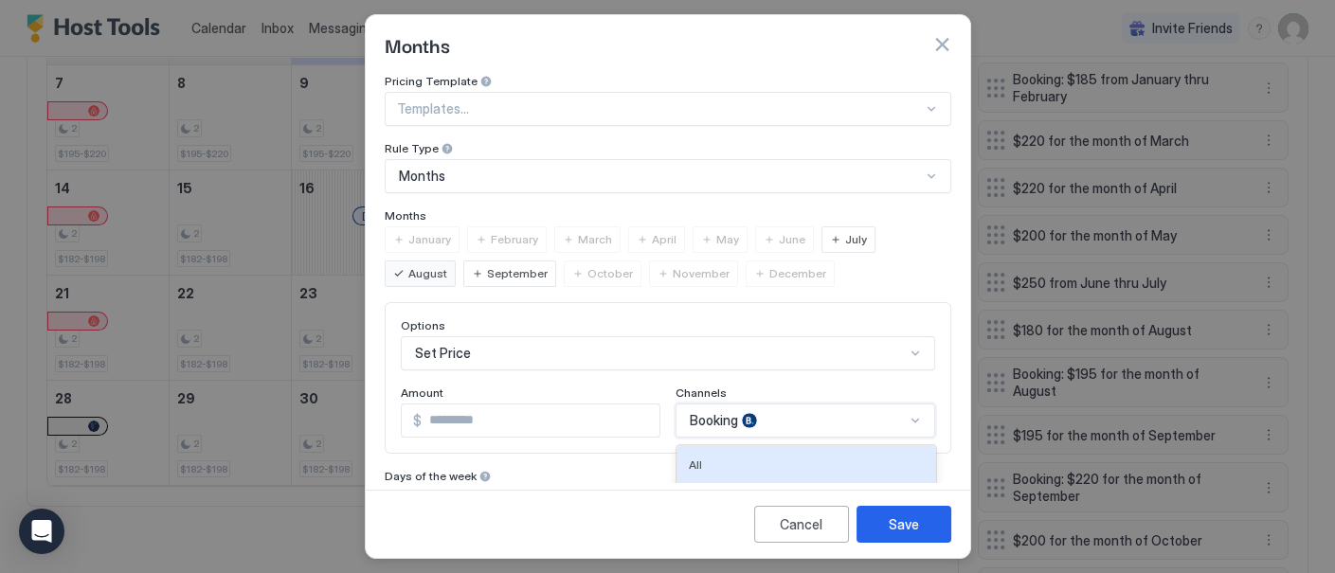
click at [856, 410] on div "6 results available. Use Up and Down to choose options, press Enter to select t…" at bounding box center [805, 421] width 260 height 34
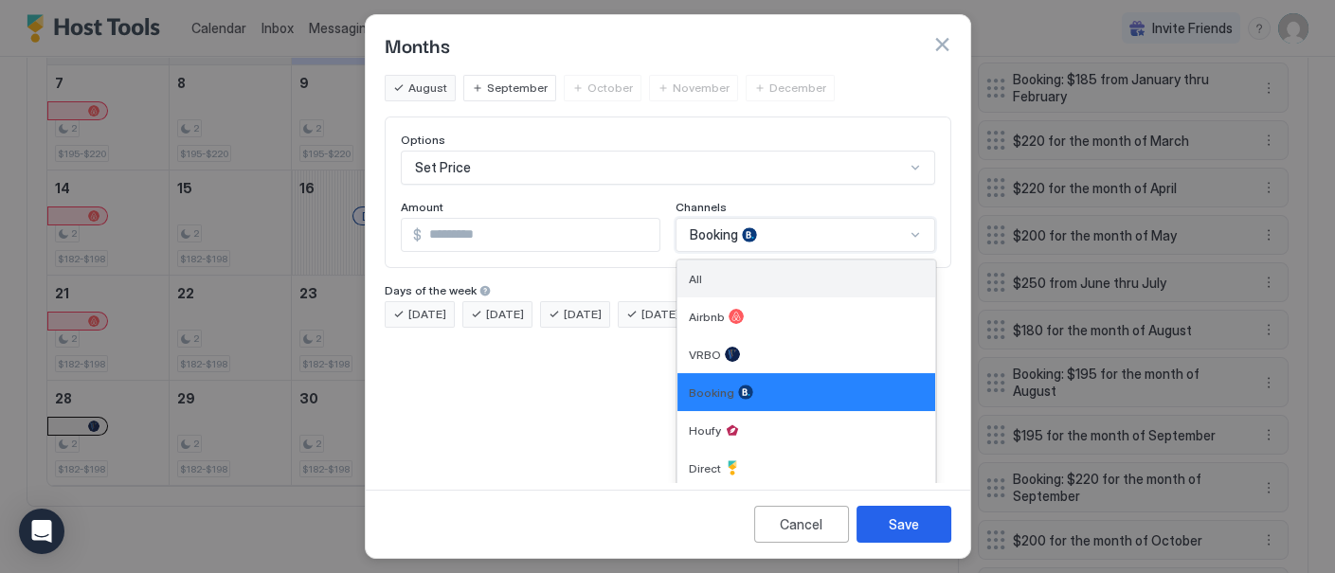
click at [846, 273] on div "All" at bounding box center [806, 279] width 235 height 14
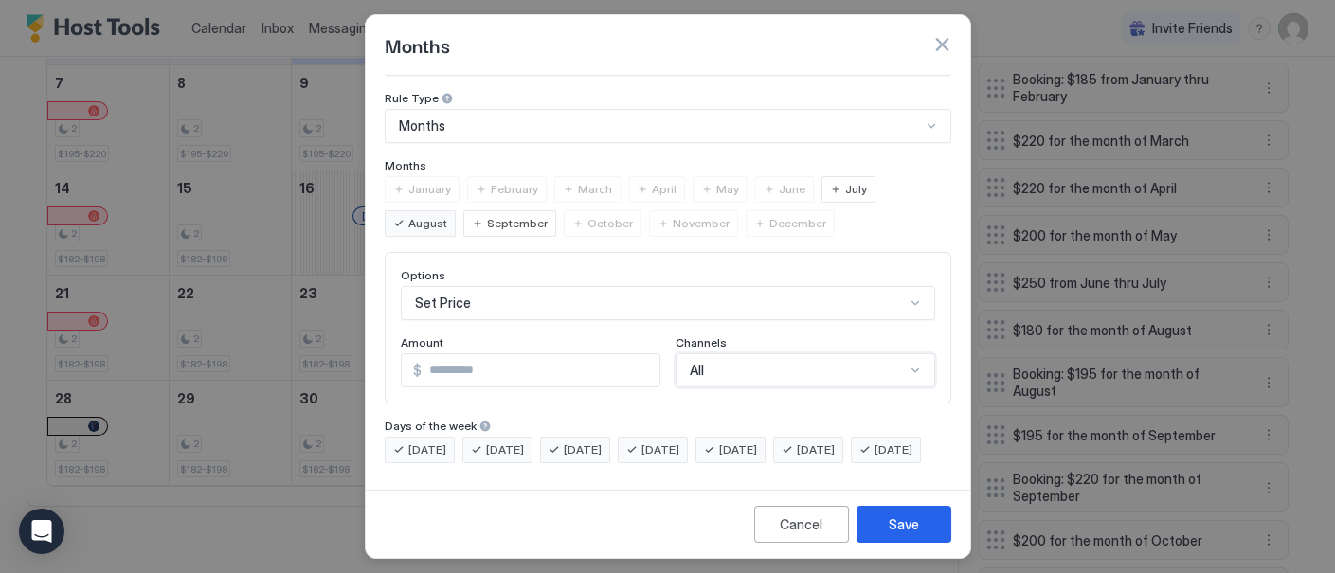
scroll to position [79, 0]
click at [906, 535] on button "Save" at bounding box center [903, 524] width 95 height 37
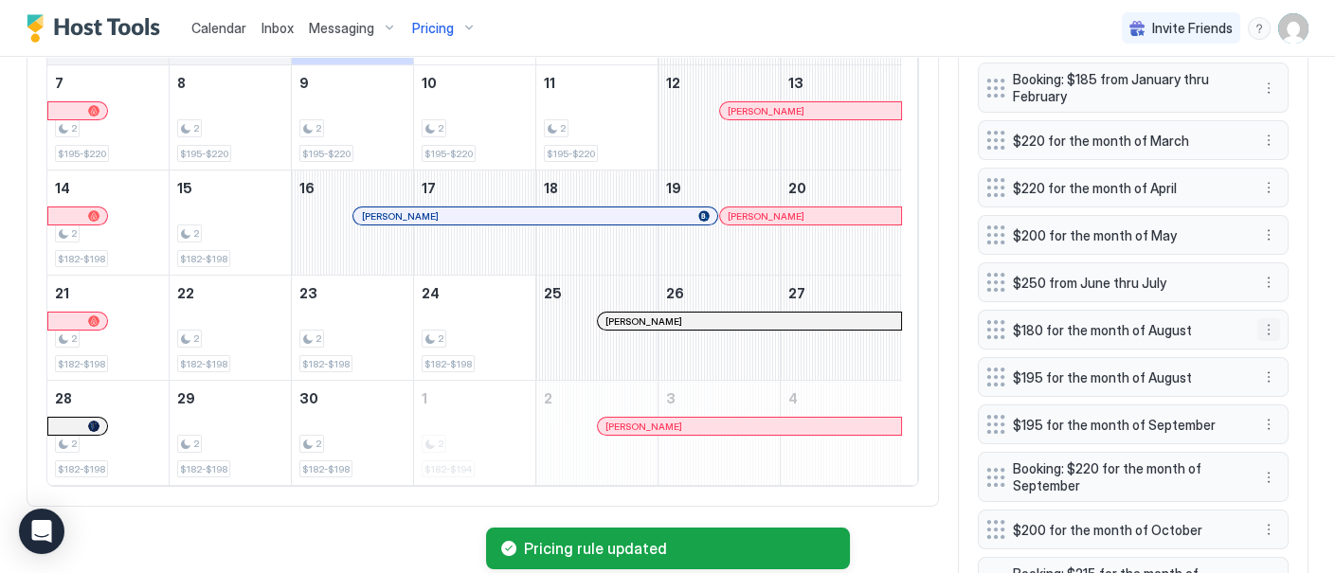
click at [1257, 332] on button "More options" at bounding box center [1268, 329] width 23 height 23
click at [1282, 427] on span "Delete" at bounding box center [1288, 428] width 35 height 14
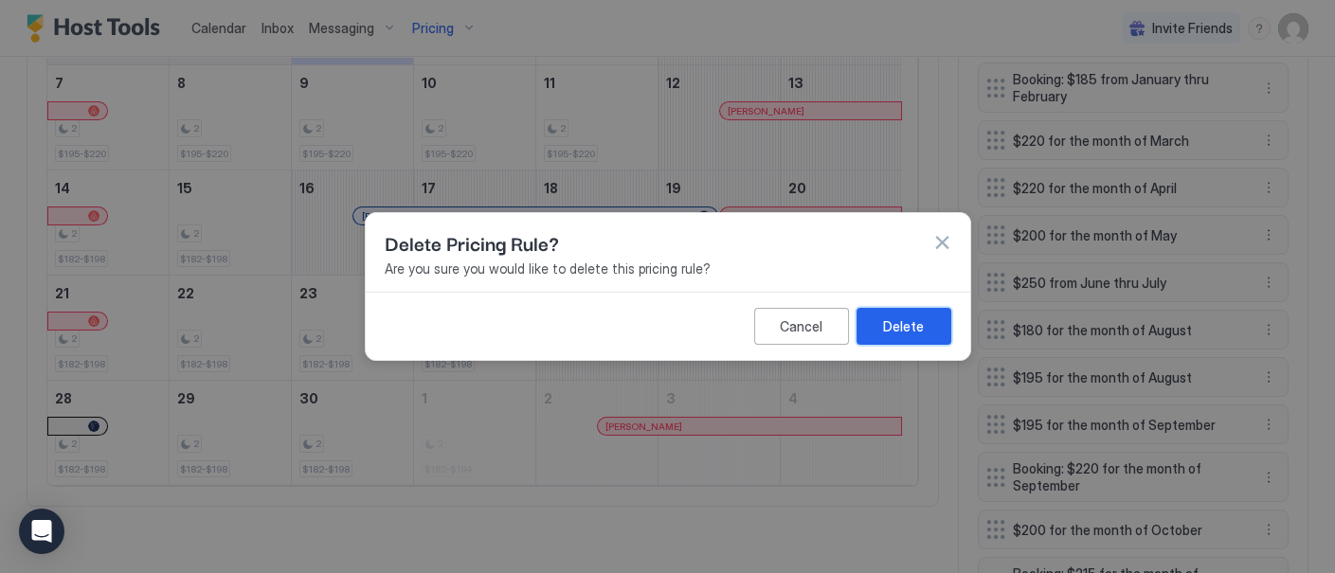
click at [911, 333] on div "Delete" at bounding box center [903, 326] width 41 height 20
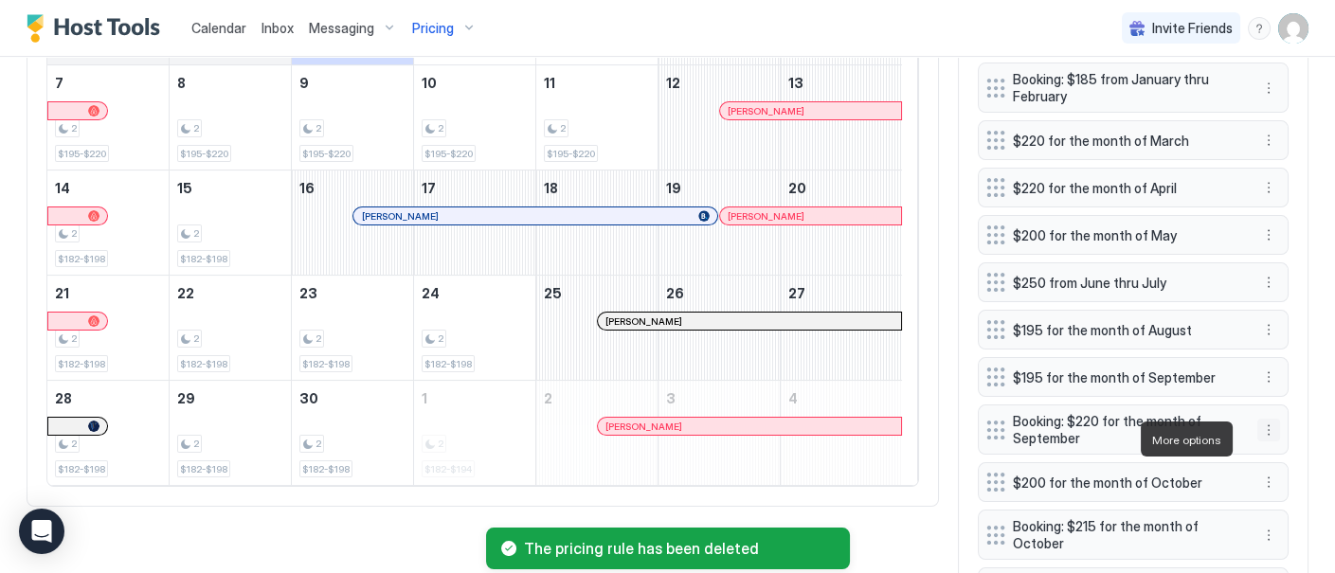
click at [1261, 441] on button "More options" at bounding box center [1268, 430] width 23 height 23
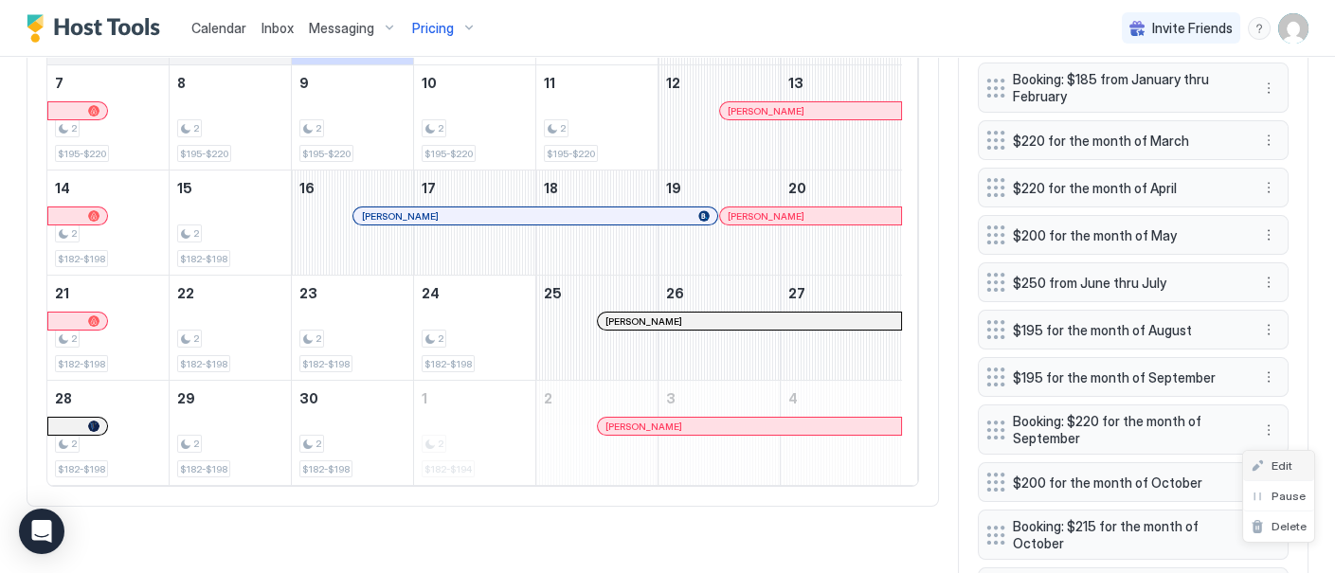
click at [1276, 464] on span "Edit" at bounding box center [1281, 465] width 21 height 14
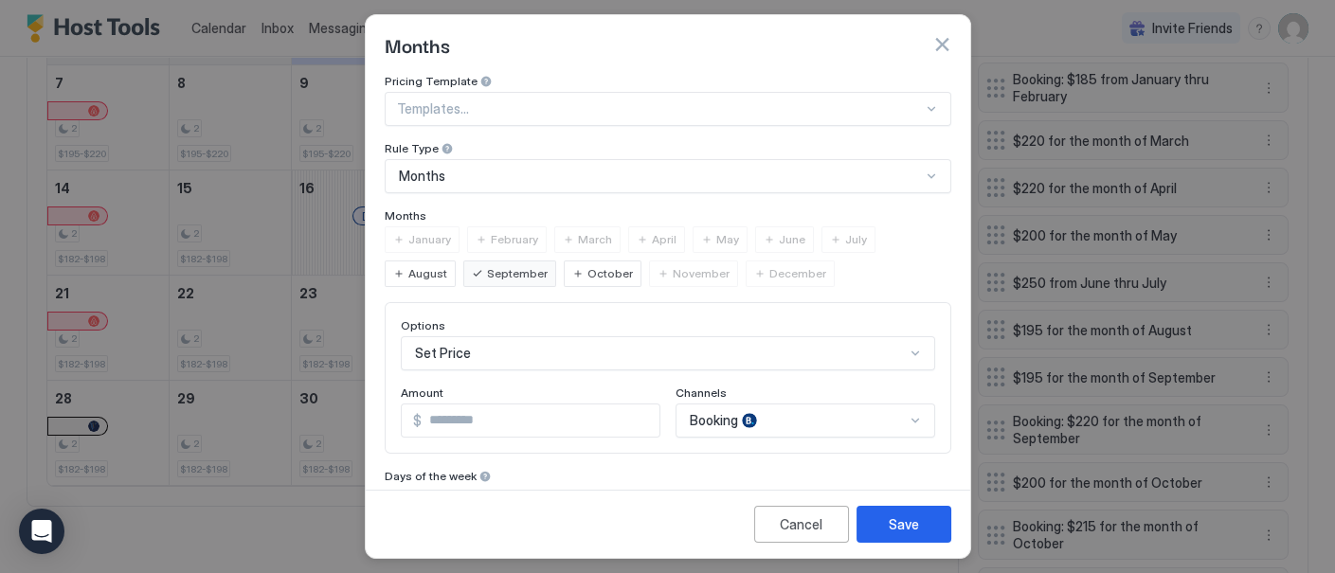
click at [859, 409] on div "Booking" at bounding box center [805, 421] width 260 height 34
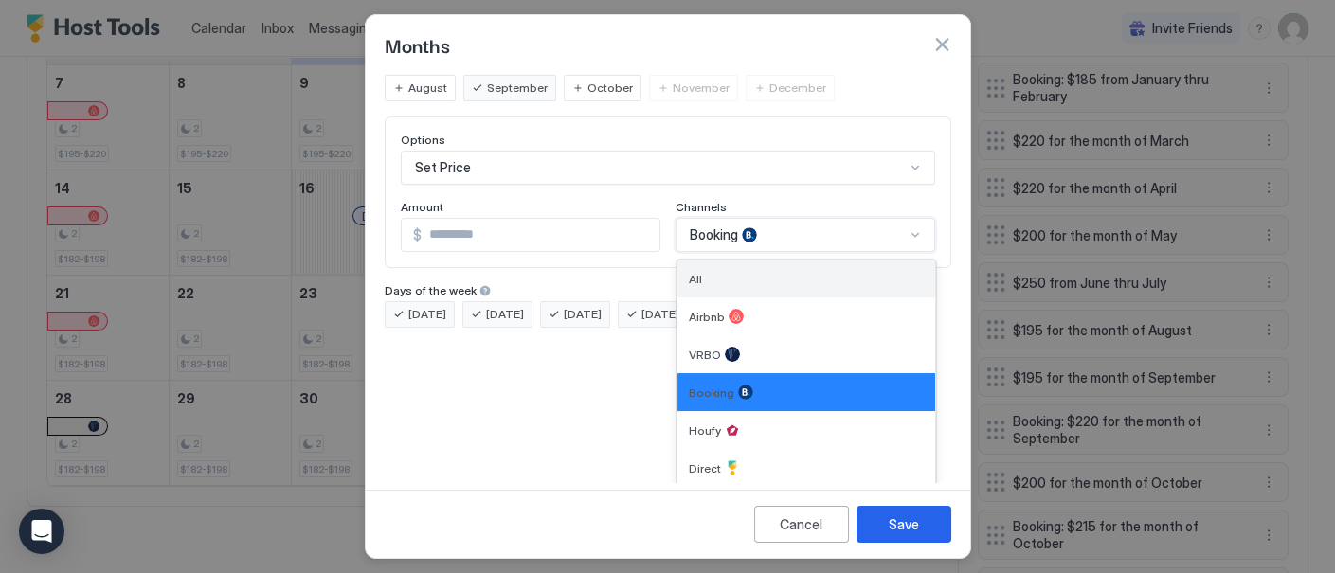
click at [853, 278] on div "All" at bounding box center [806, 279] width 235 height 14
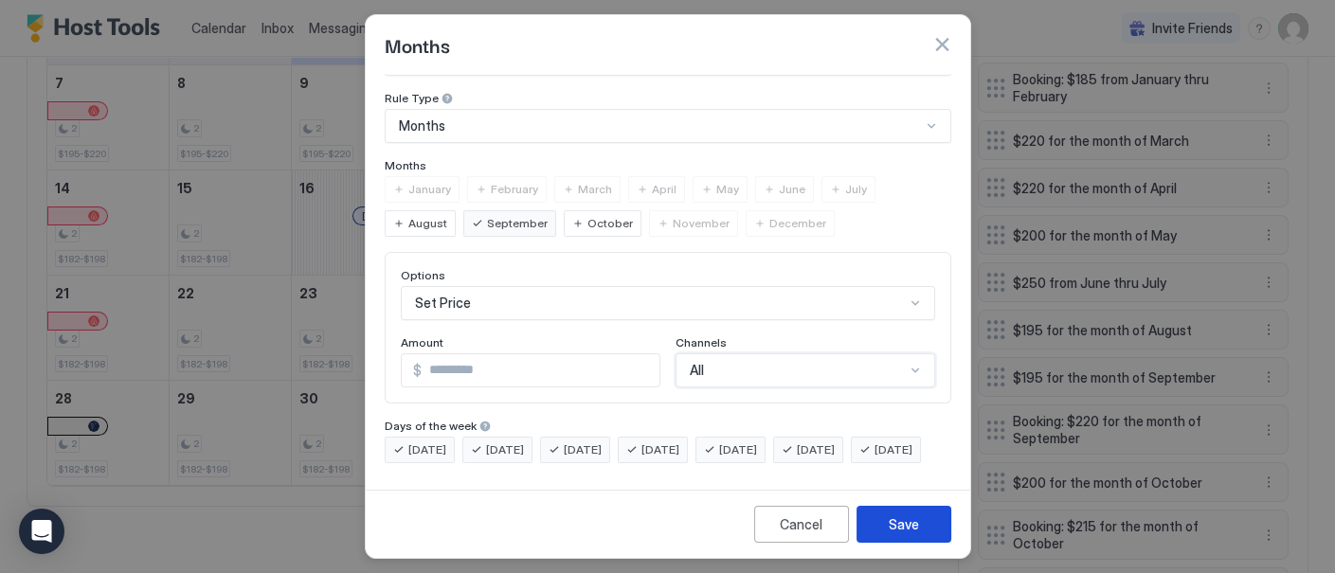
click at [904, 529] on div "Save" at bounding box center [903, 524] width 30 height 20
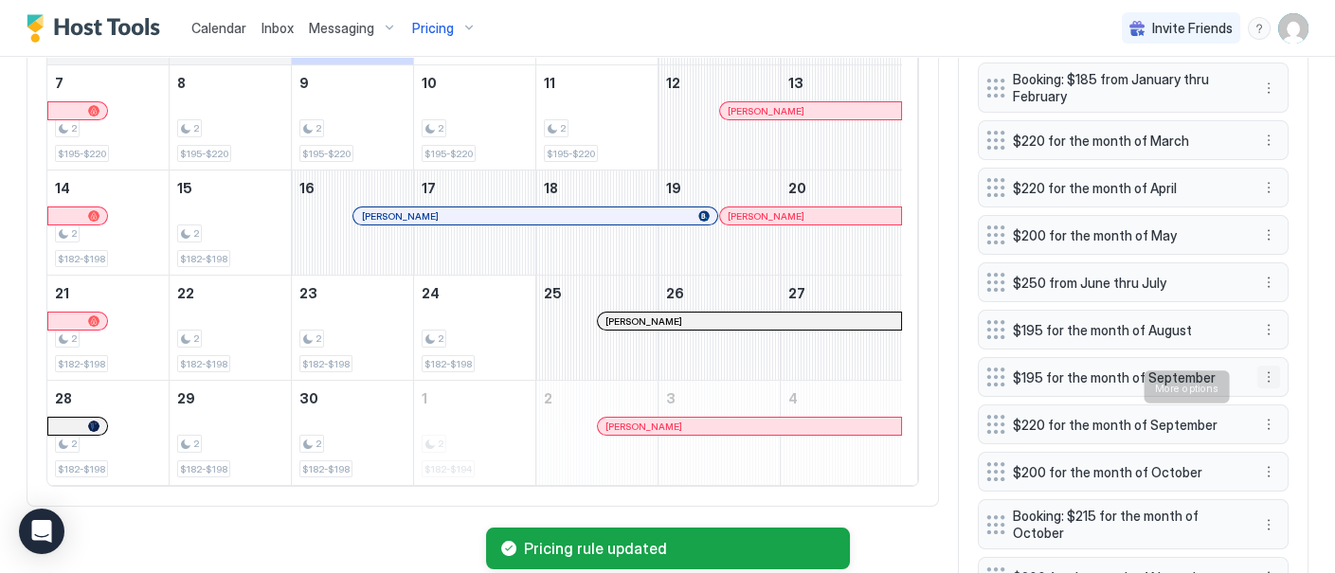
click at [1257, 386] on button "More options" at bounding box center [1268, 377] width 23 height 23
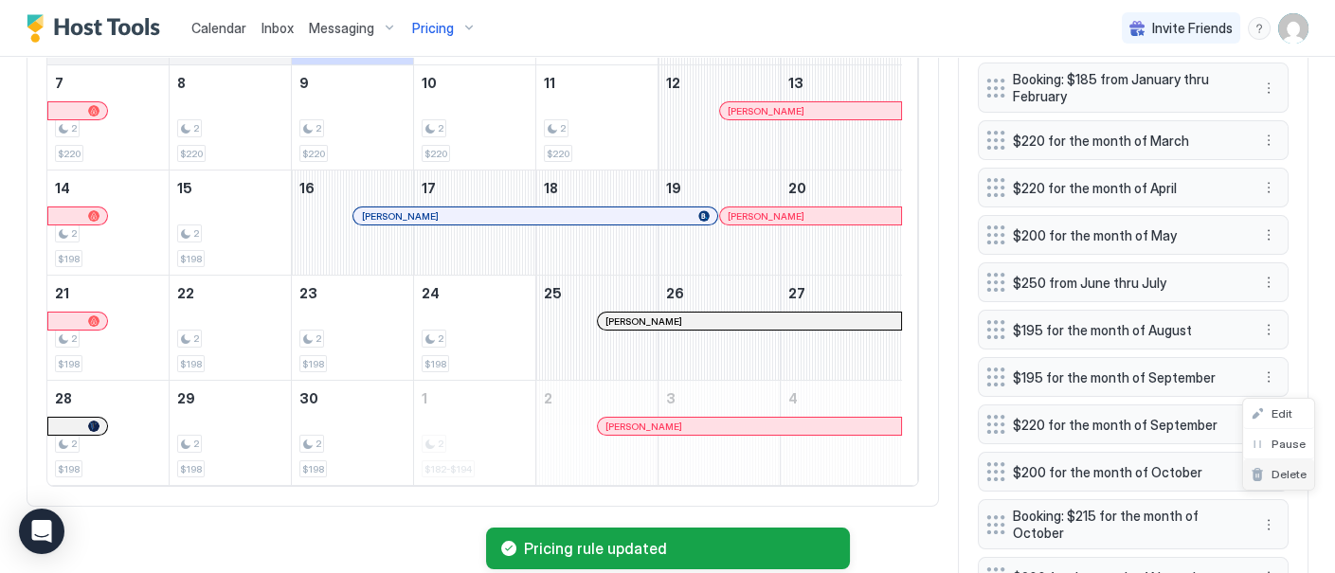
click at [1281, 477] on span "Delete" at bounding box center [1288, 474] width 35 height 14
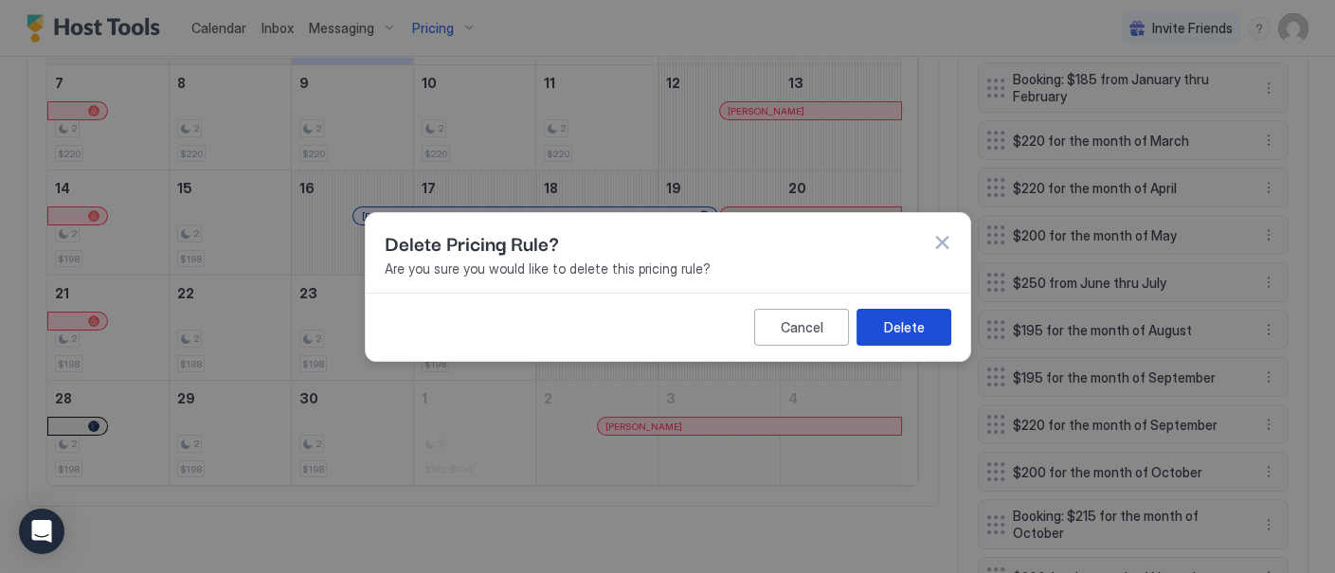
click at [917, 328] on div "Delete" at bounding box center [903, 326] width 41 height 20
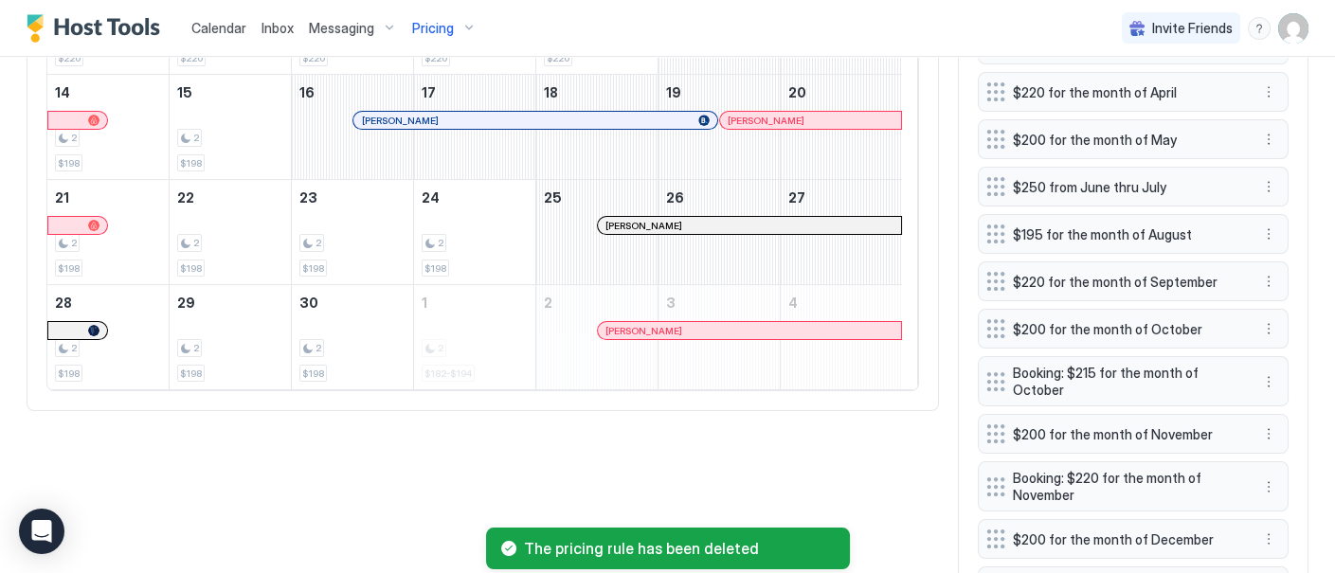
scroll to position [884, 0]
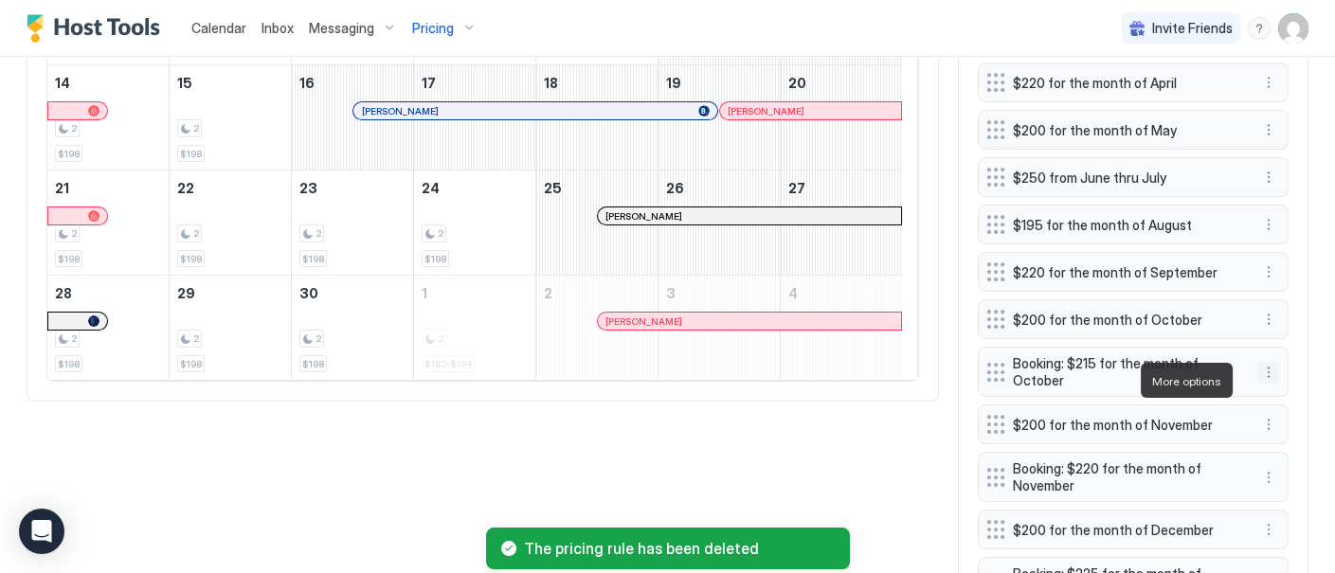
click at [1257, 377] on button "More options" at bounding box center [1268, 372] width 23 height 23
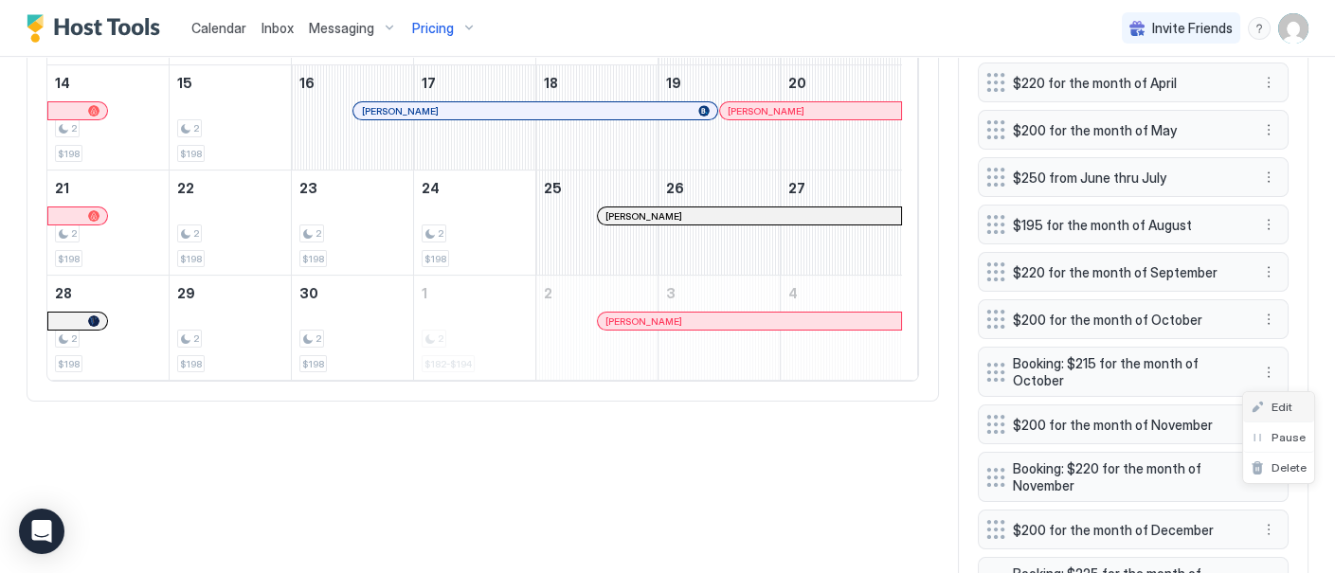
click at [1277, 403] on span "Edit" at bounding box center [1281, 407] width 21 height 14
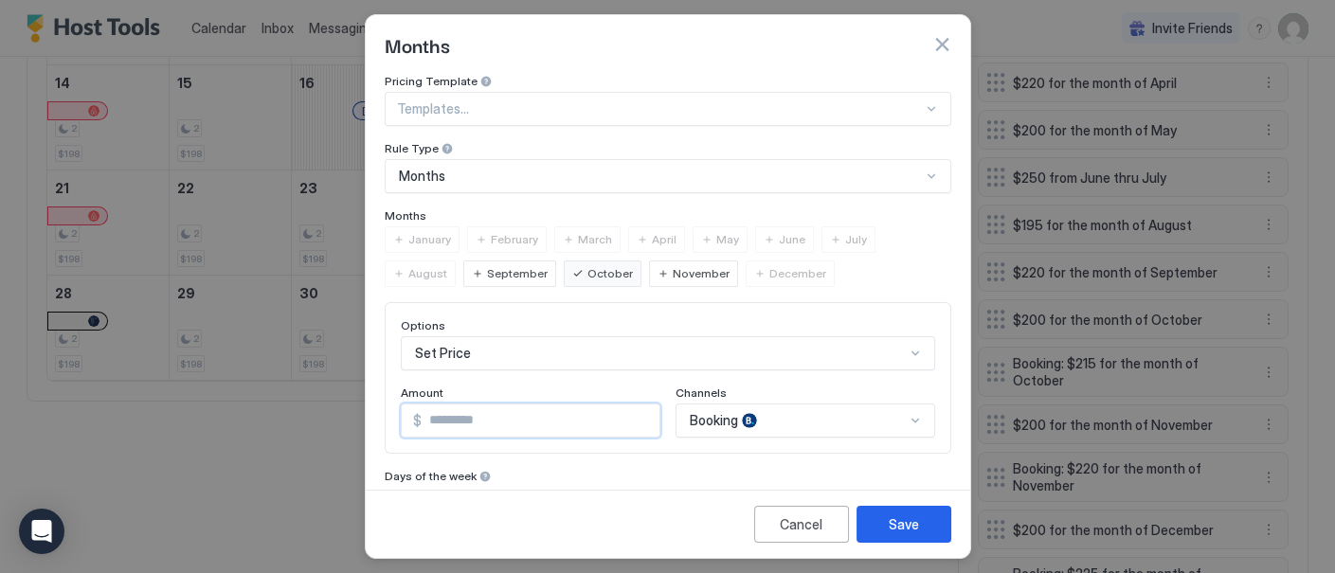
click at [458, 418] on input "***" at bounding box center [541, 420] width 238 height 32
type input "***"
click at [878, 409] on div "Booking" at bounding box center [805, 421] width 260 height 34
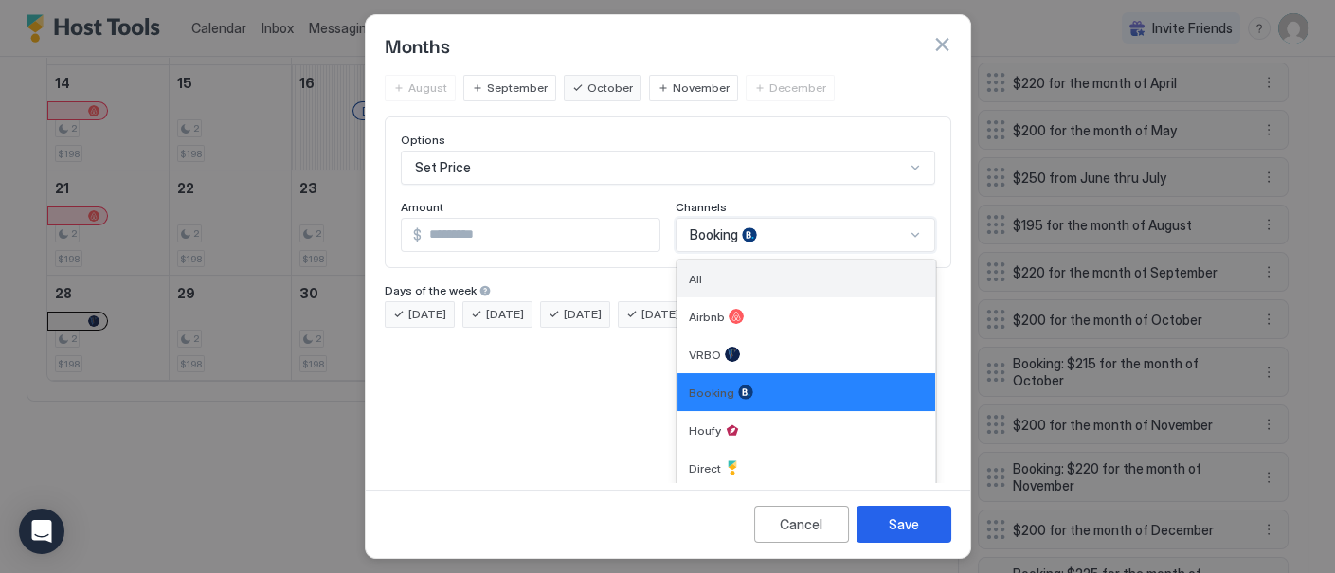
click at [863, 284] on div "All" at bounding box center [806, 278] width 258 height 37
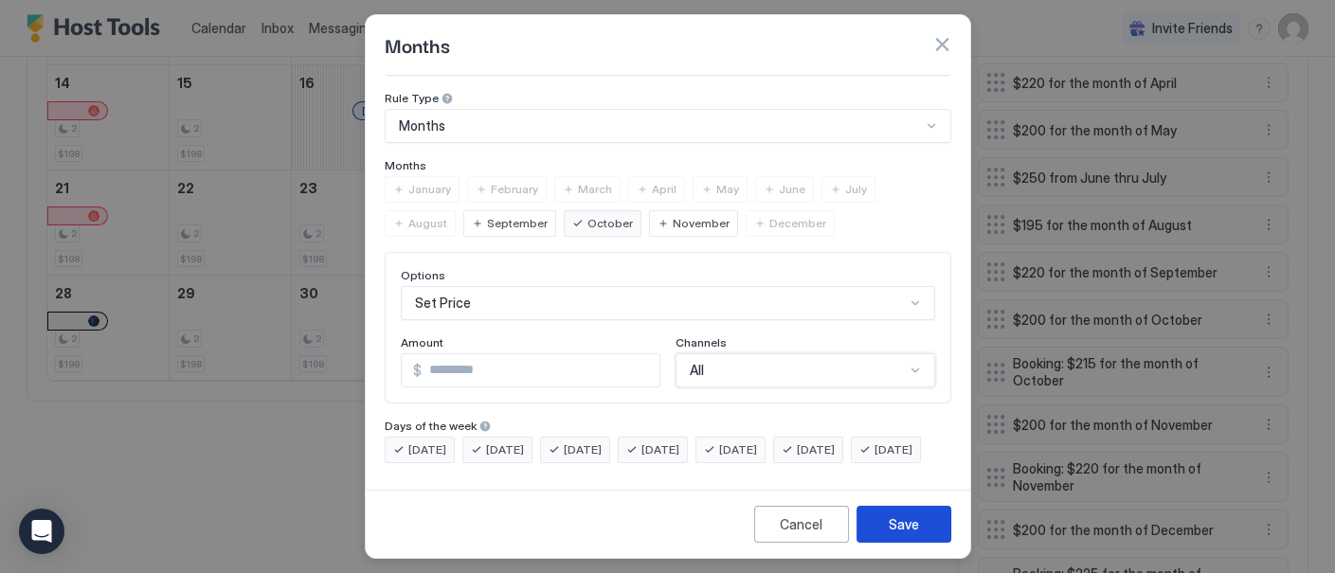
click at [932, 518] on button "Save" at bounding box center [903, 524] width 95 height 37
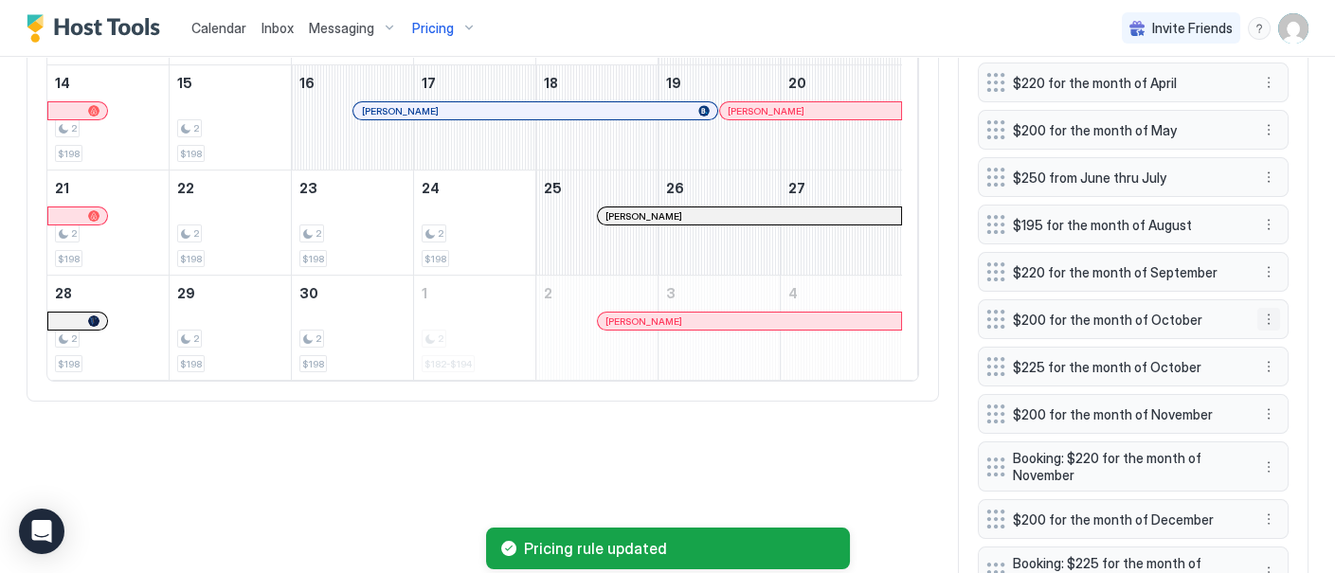
click at [1257, 330] on button "More options" at bounding box center [1268, 319] width 23 height 23
click at [1283, 416] on span "Delete" at bounding box center [1288, 415] width 35 height 14
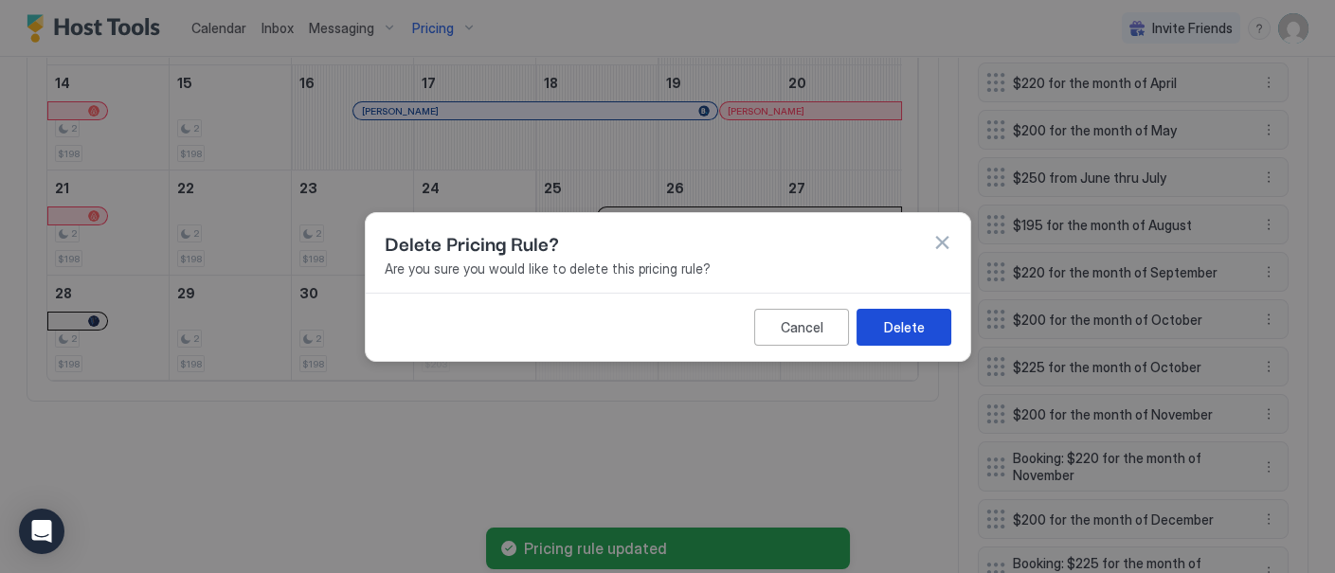
click at [916, 328] on div "Delete" at bounding box center [903, 326] width 41 height 20
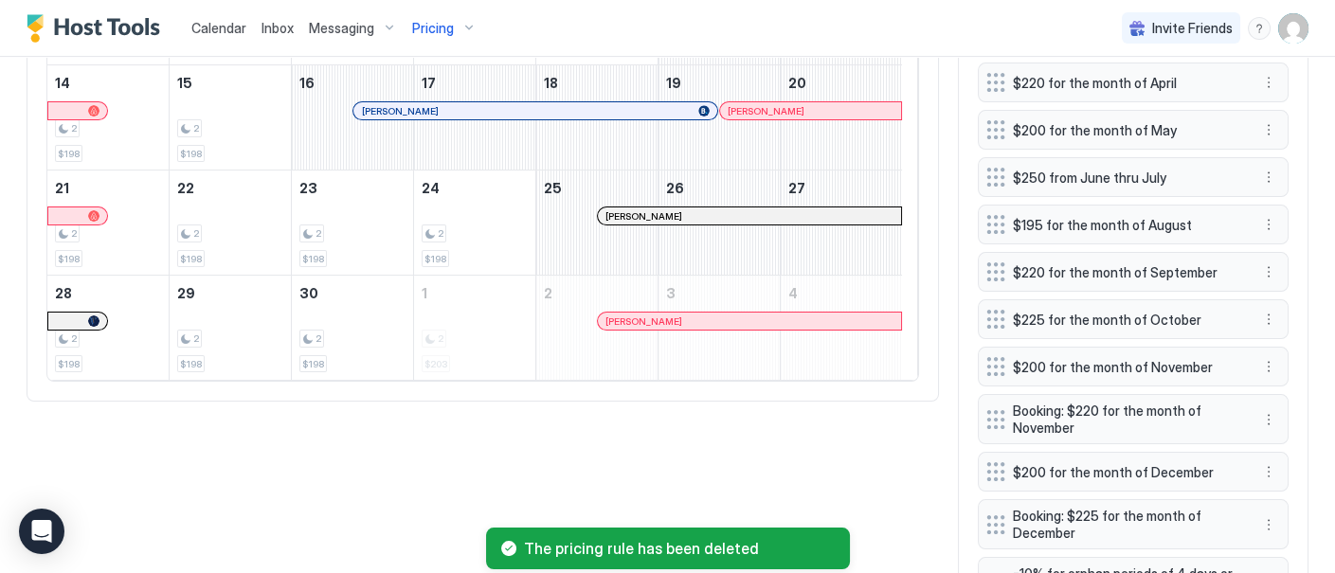
scroll to position [989, 0]
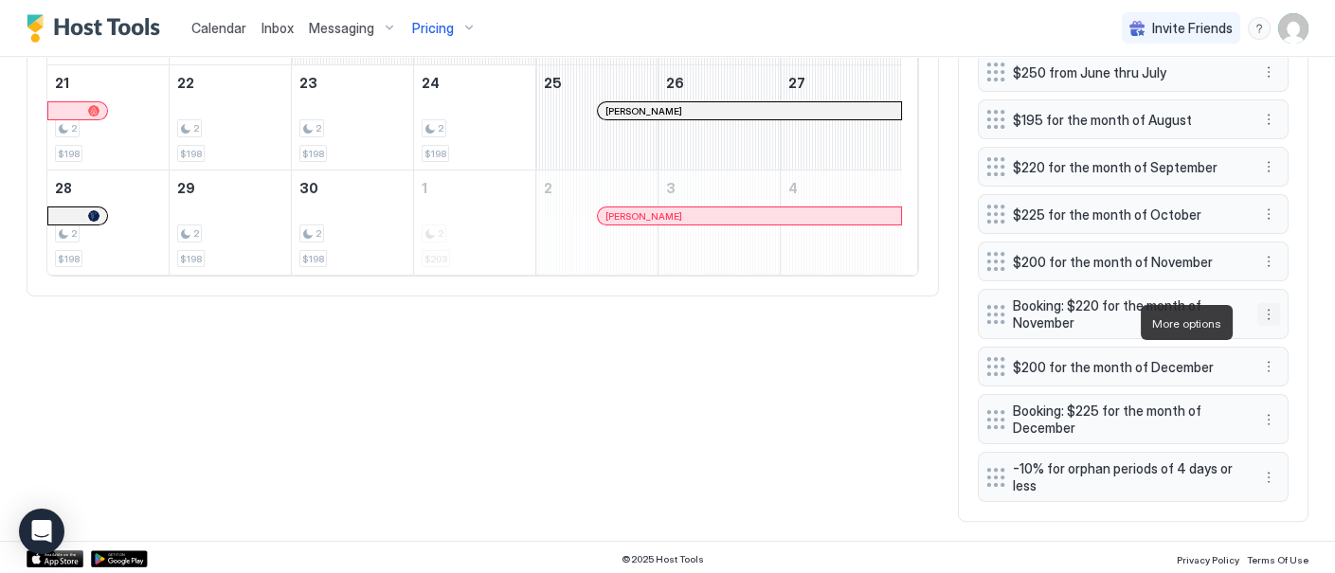
click at [1257, 314] on button "More options" at bounding box center [1268, 314] width 23 height 23
click at [1276, 348] on span "Edit" at bounding box center [1281, 349] width 21 height 14
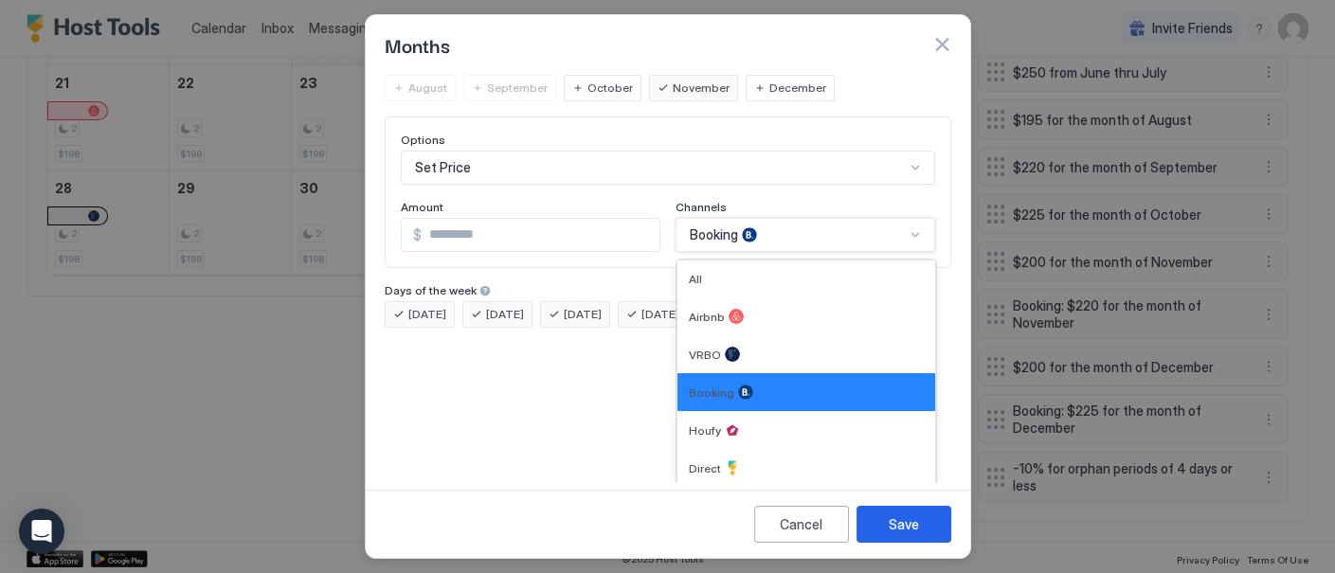
click at [881, 252] on div "6 results available. Use Up and Down to choose options, press Enter to select t…" at bounding box center [805, 235] width 260 height 34
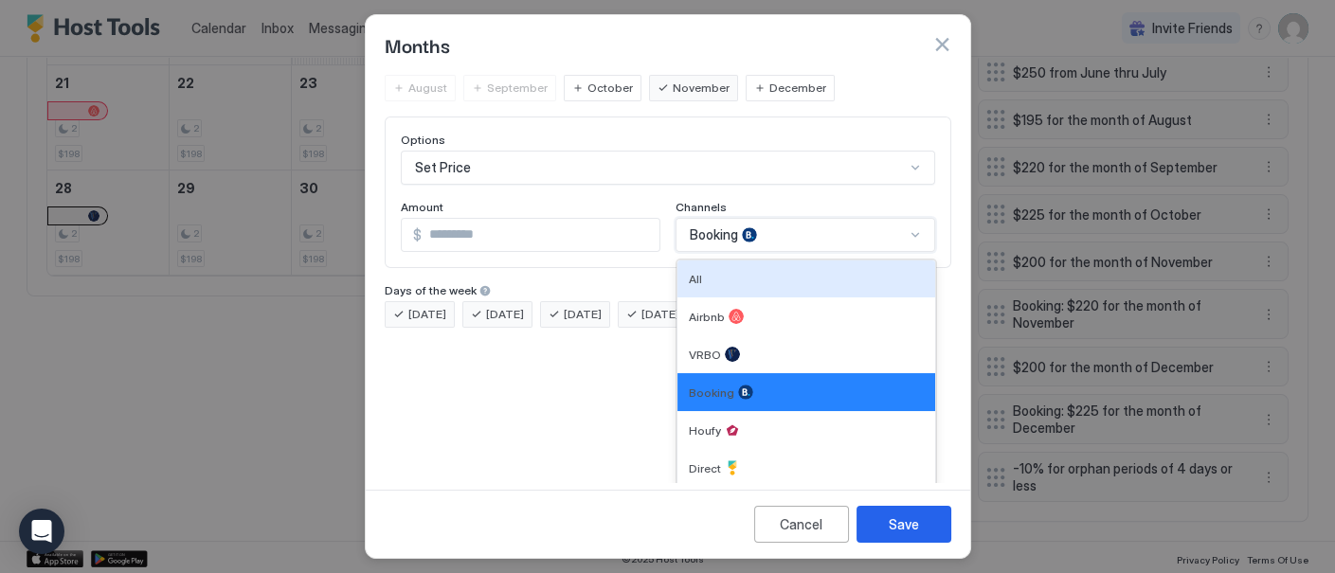
click at [832, 273] on div "All" at bounding box center [806, 279] width 235 height 14
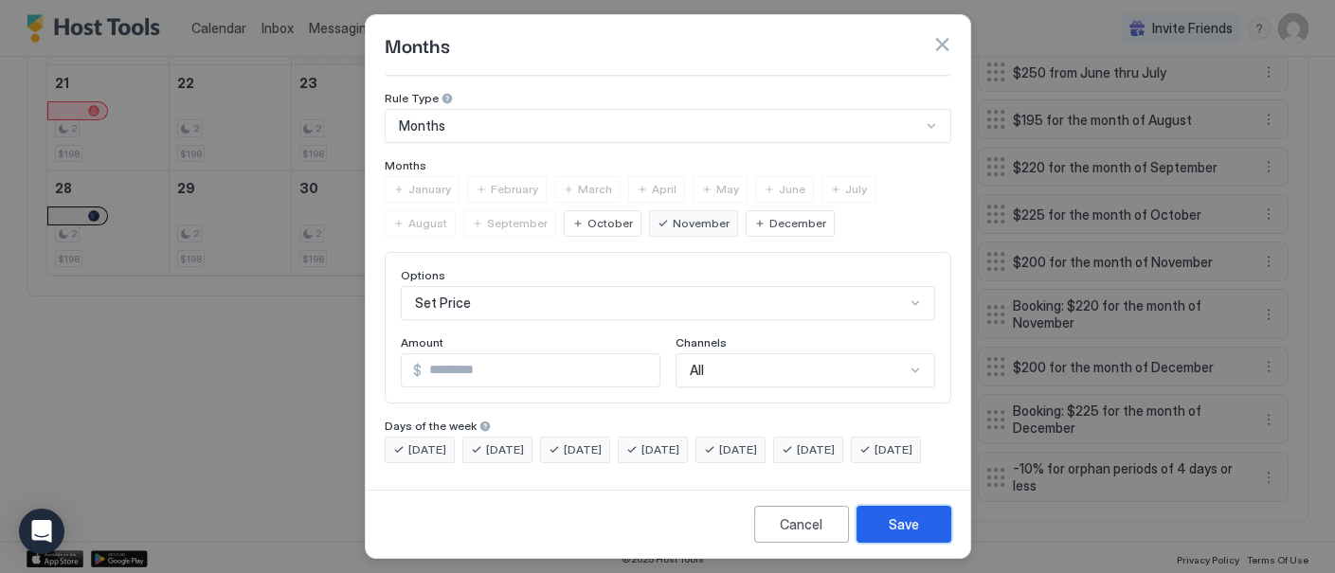
click at [914, 523] on div "Save" at bounding box center [903, 524] width 30 height 20
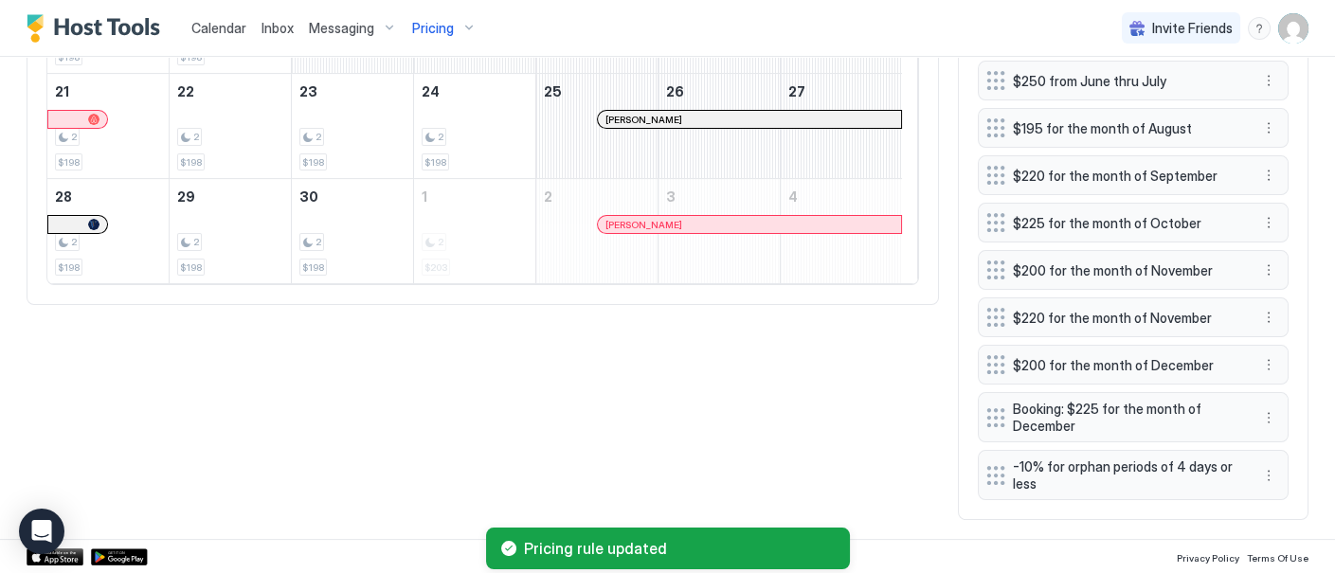
scroll to position [987, 0]
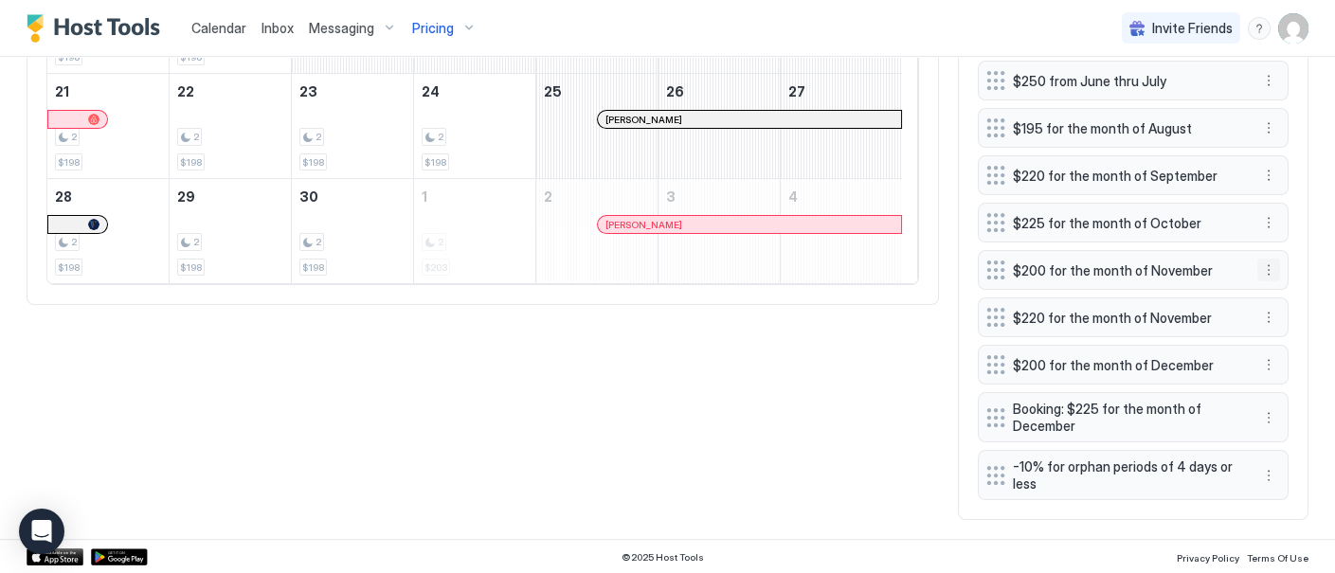
click at [1257, 268] on button "More options" at bounding box center [1268, 270] width 23 height 23
click at [1284, 359] on span "Delete" at bounding box center [1288, 359] width 35 height 14
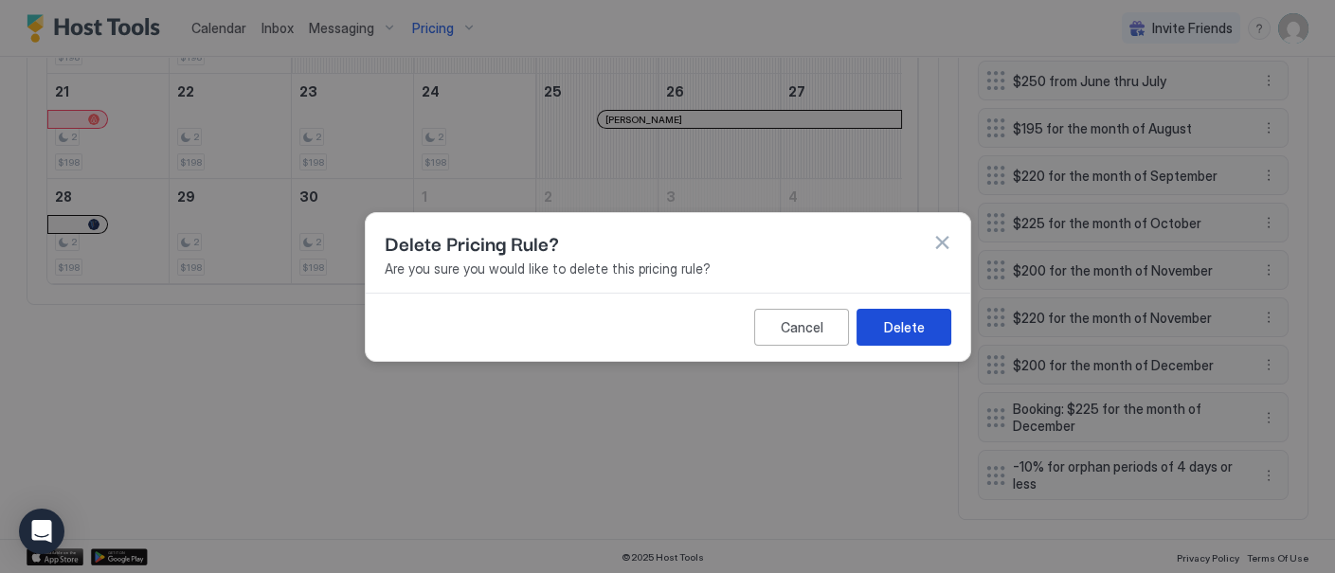
drag, startPoint x: 909, startPoint y: 314, endPoint x: 1053, endPoint y: 355, distance: 149.6
click at [910, 314] on button "Delete" at bounding box center [903, 326] width 95 height 37
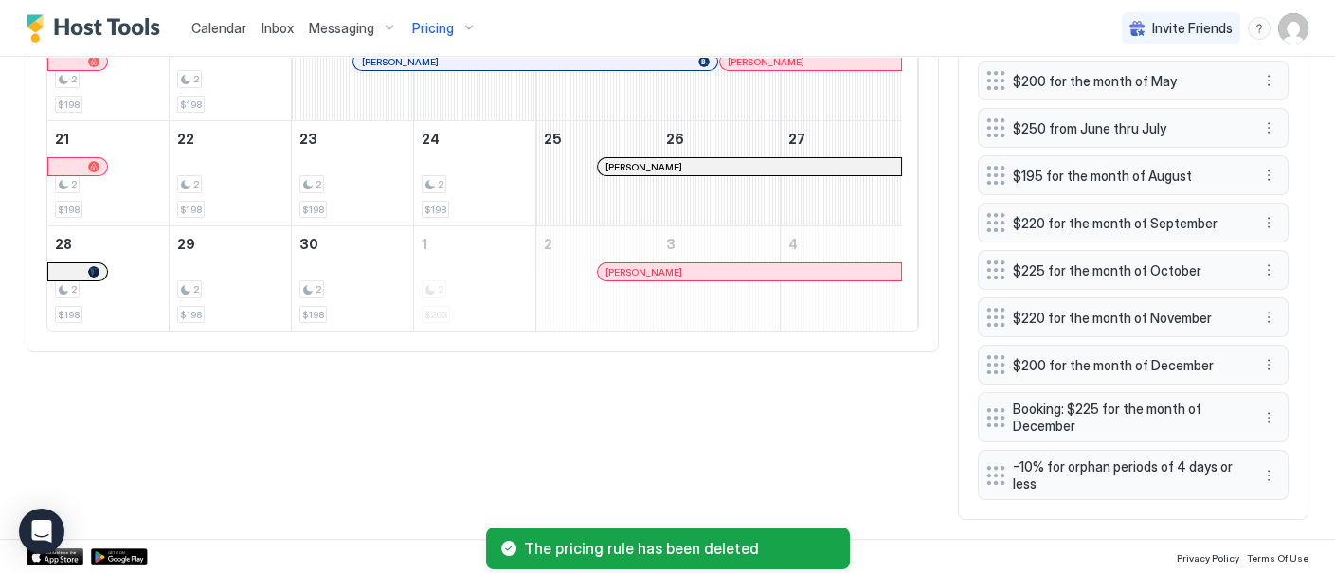
scroll to position [940, 0]
click at [1257, 417] on button "More options" at bounding box center [1268, 417] width 23 height 23
click at [1276, 440] on span "Edit" at bounding box center [1281, 445] width 21 height 14
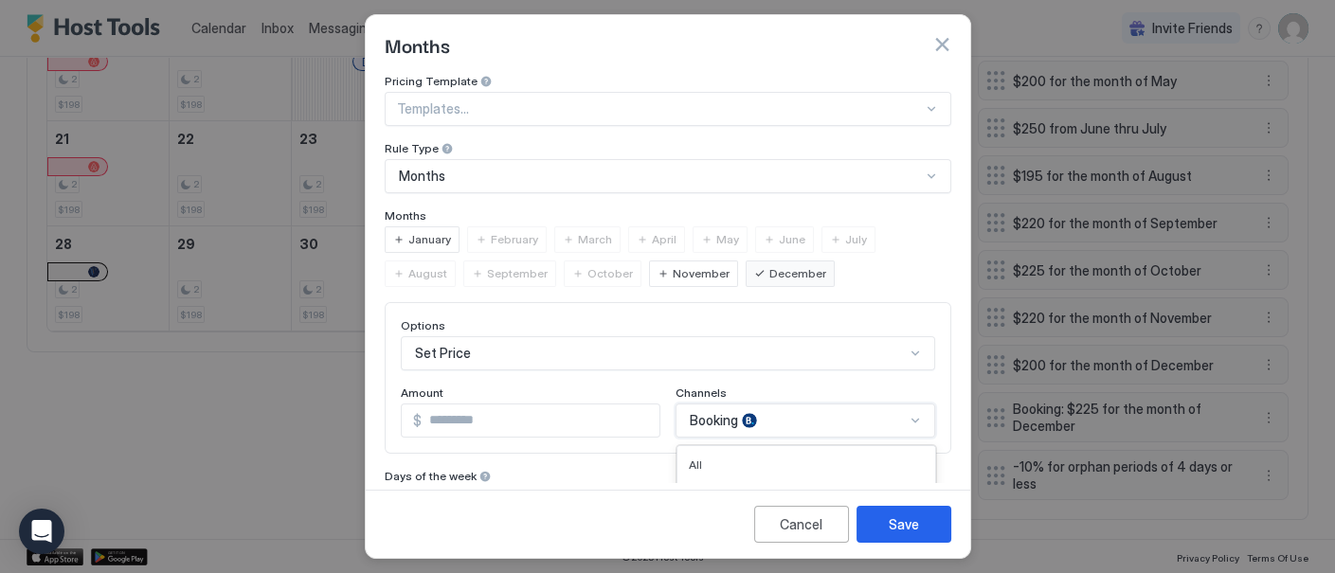
click at [845, 418] on div "6 results available. Use Up and Down to choose options, press Enter to select t…" at bounding box center [805, 421] width 260 height 34
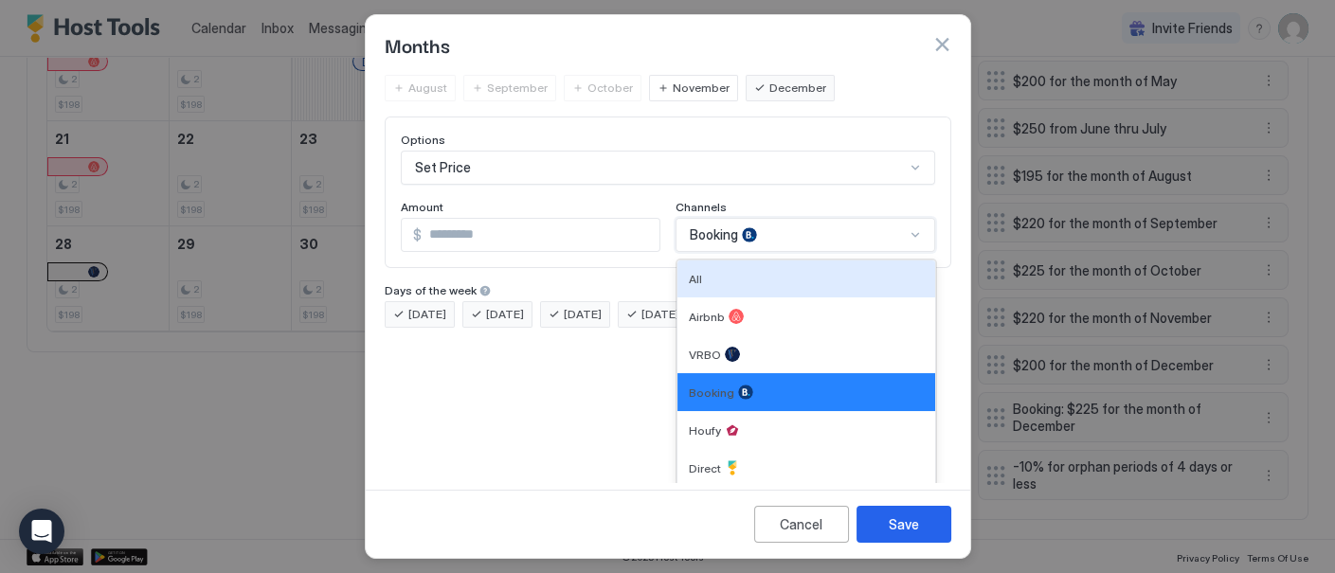
drag, startPoint x: 834, startPoint y: 270, endPoint x: 850, endPoint y: 291, distance: 26.3
click at [834, 272] on div "All" at bounding box center [806, 279] width 235 height 14
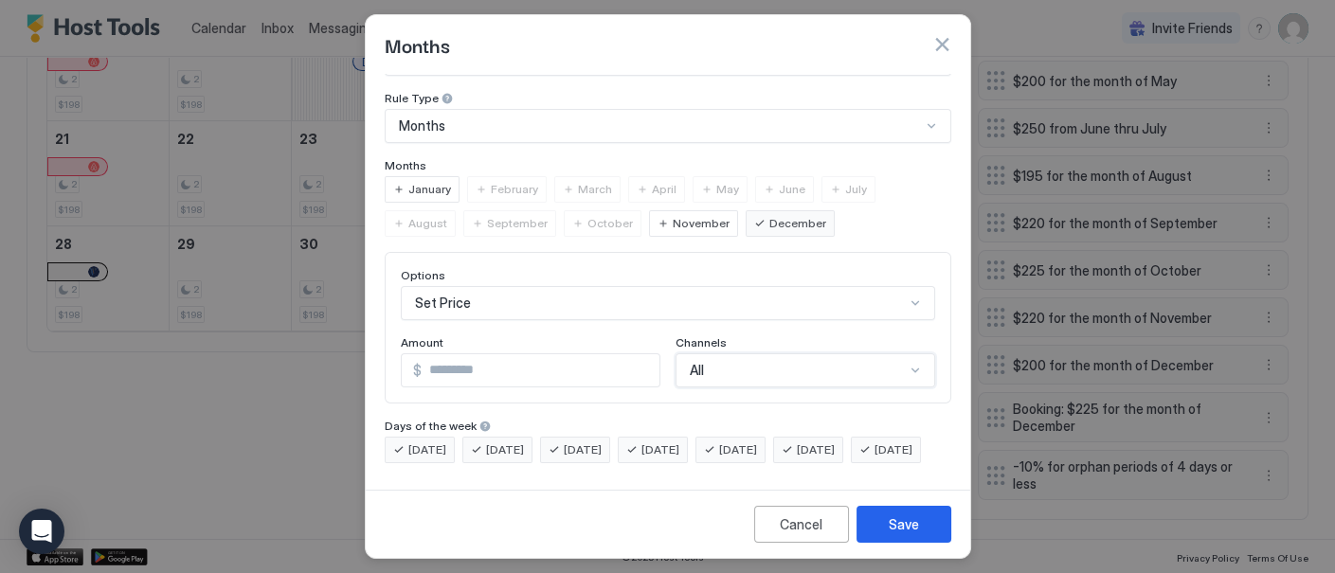
scroll to position [79, 0]
click at [920, 531] on button "Save" at bounding box center [903, 524] width 95 height 37
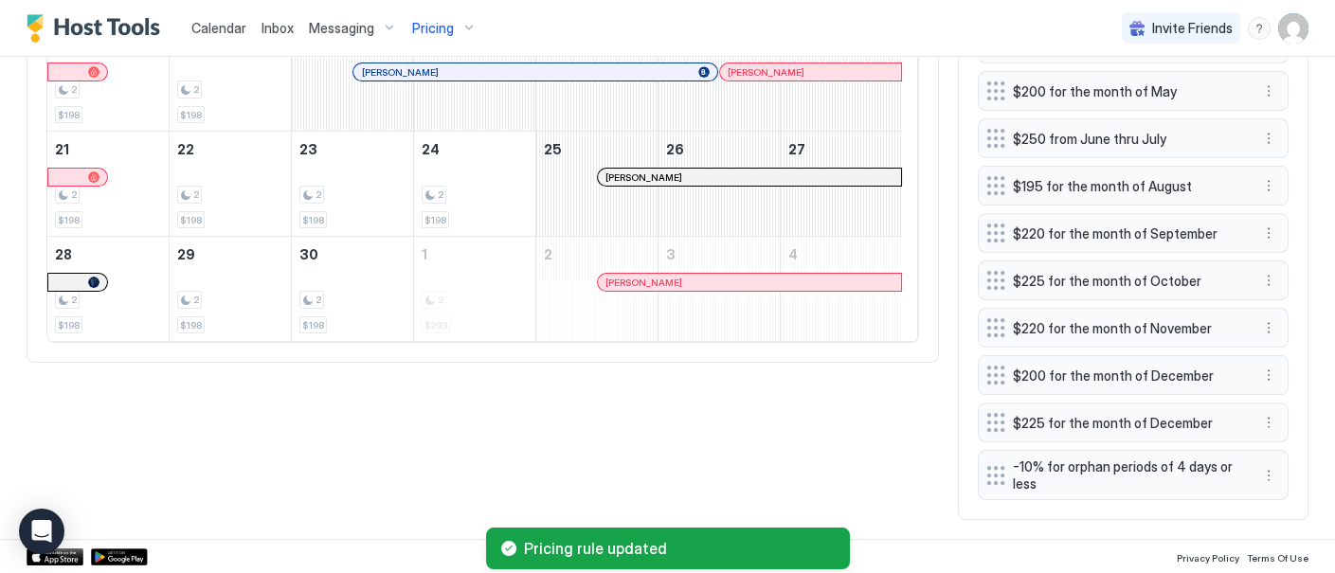
scroll to position [929, 0]
click at [1257, 374] on button "More options" at bounding box center [1268, 375] width 23 height 23
click at [1284, 458] on span "Delete" at bounding box center [1288, 464] width 35 height 14
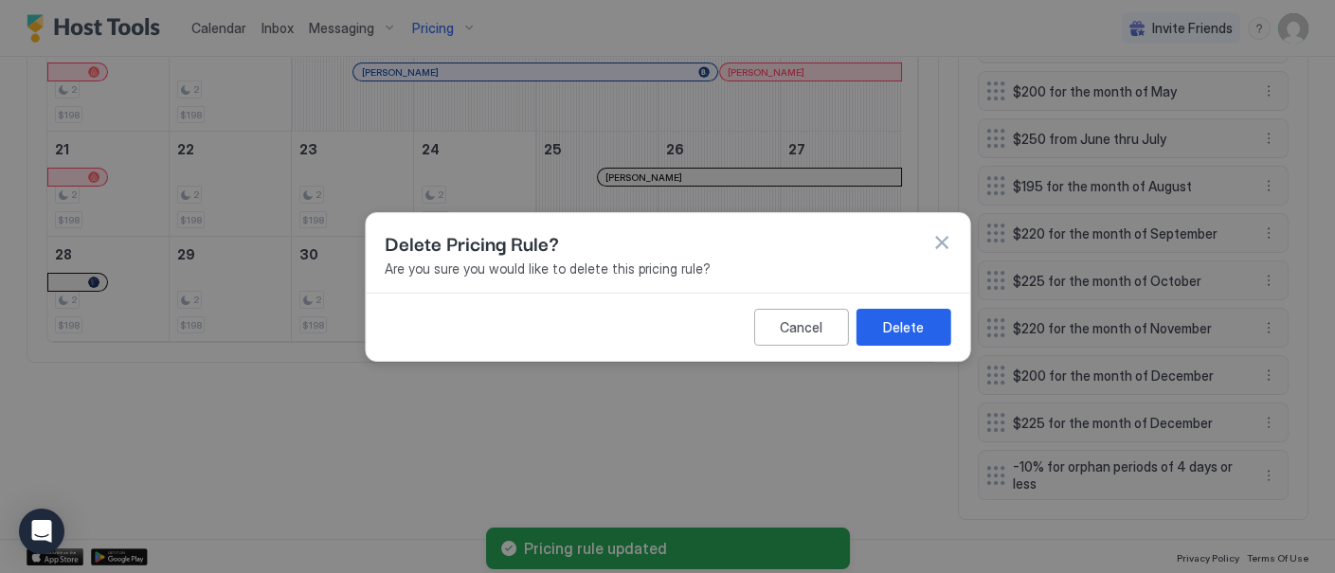
click at [903, 322] on div "Delete" at bounding box center [903, 326] width 41 height 20
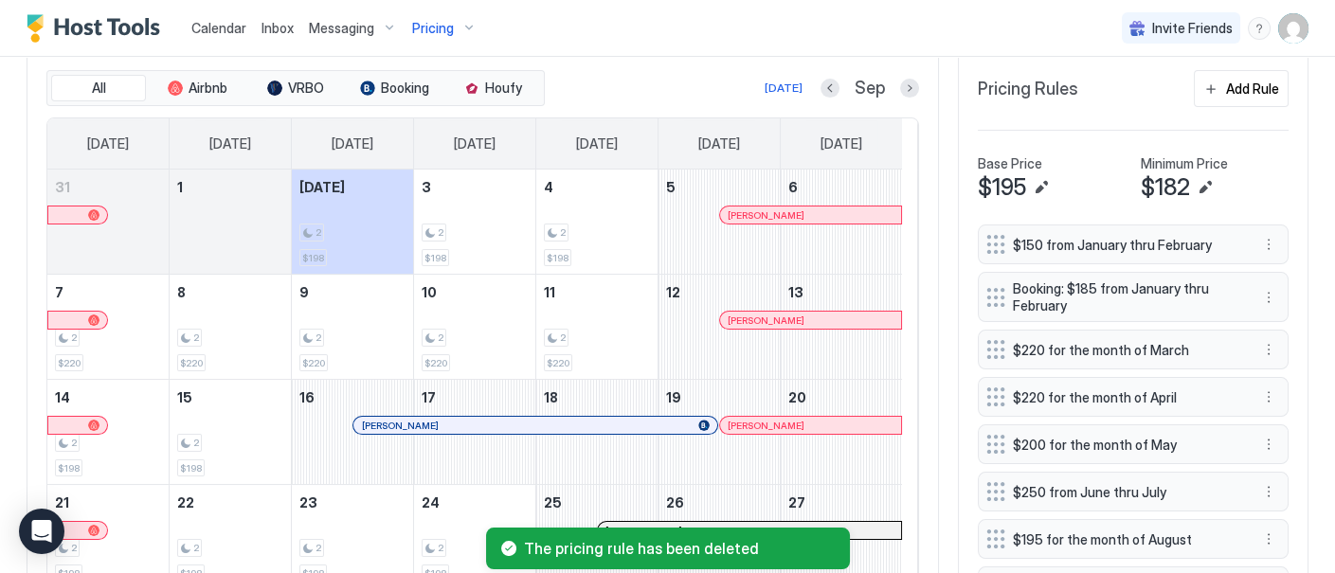
scroll to position [566, 0]
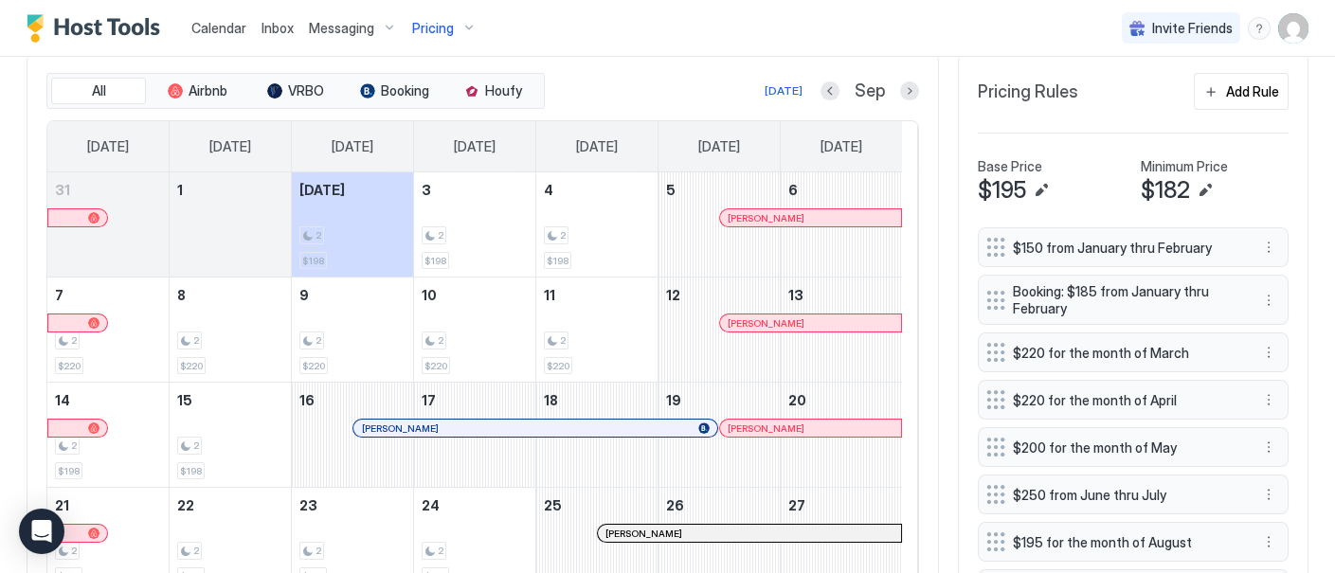
click at [448, 22] on span "Pricing" at bounding box center [433, 28] width 42 height 17
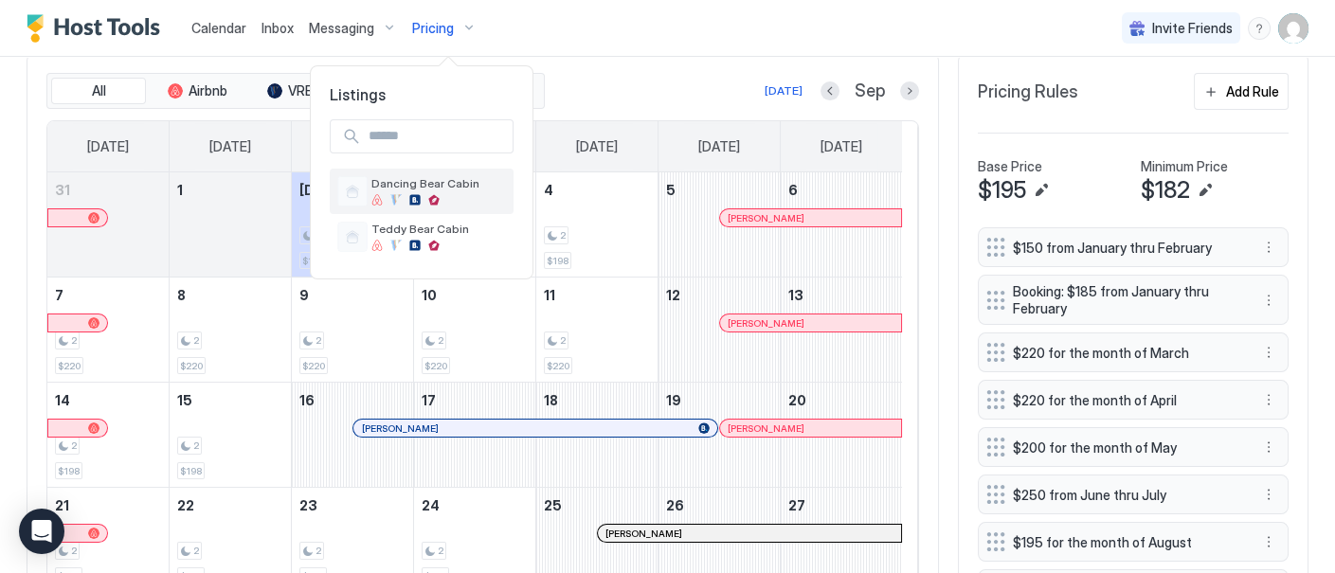
click at [428, 188] on span "Dancing Bear Cabin" at bounding box center [438, 183] width 135 height 14
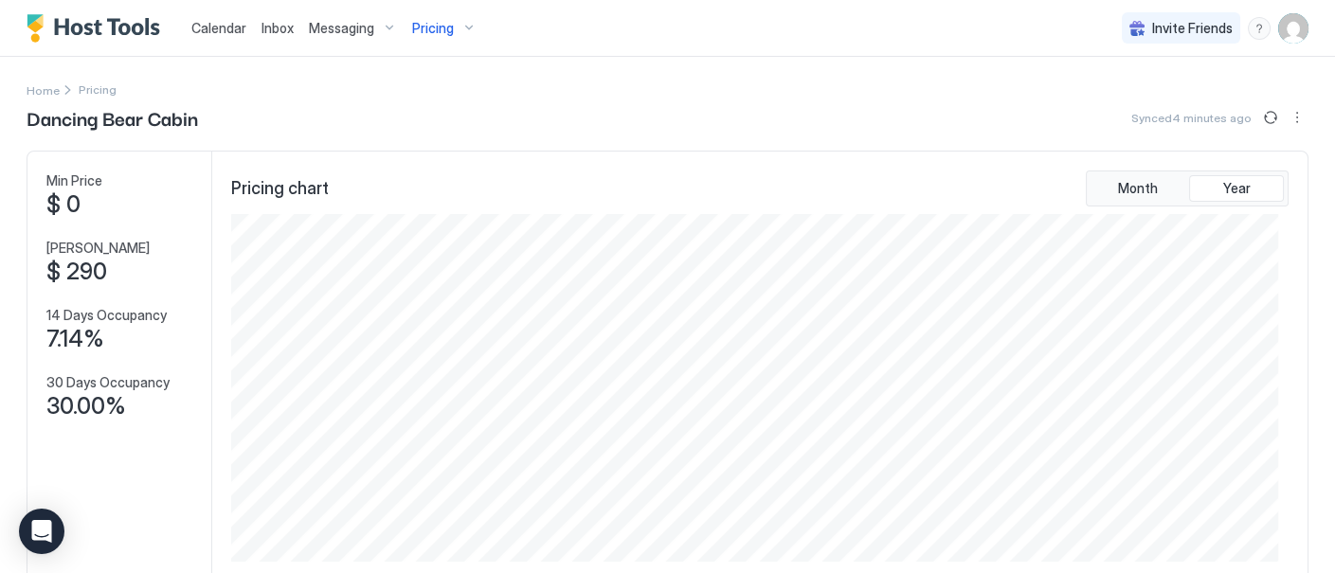
click at [227, 28] on span "Calendar" at bounding box center [218, 28] width 55 height 16
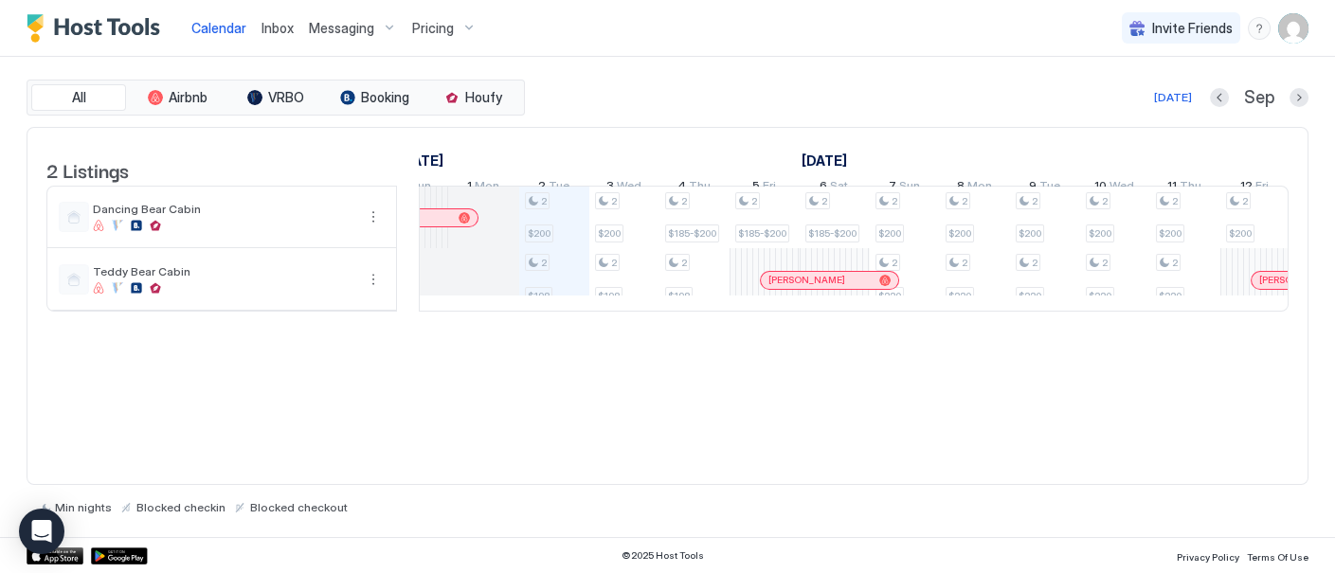
scroll to position [0, 955]
